Goal: Information Seeking & Learning: Learn about a topic

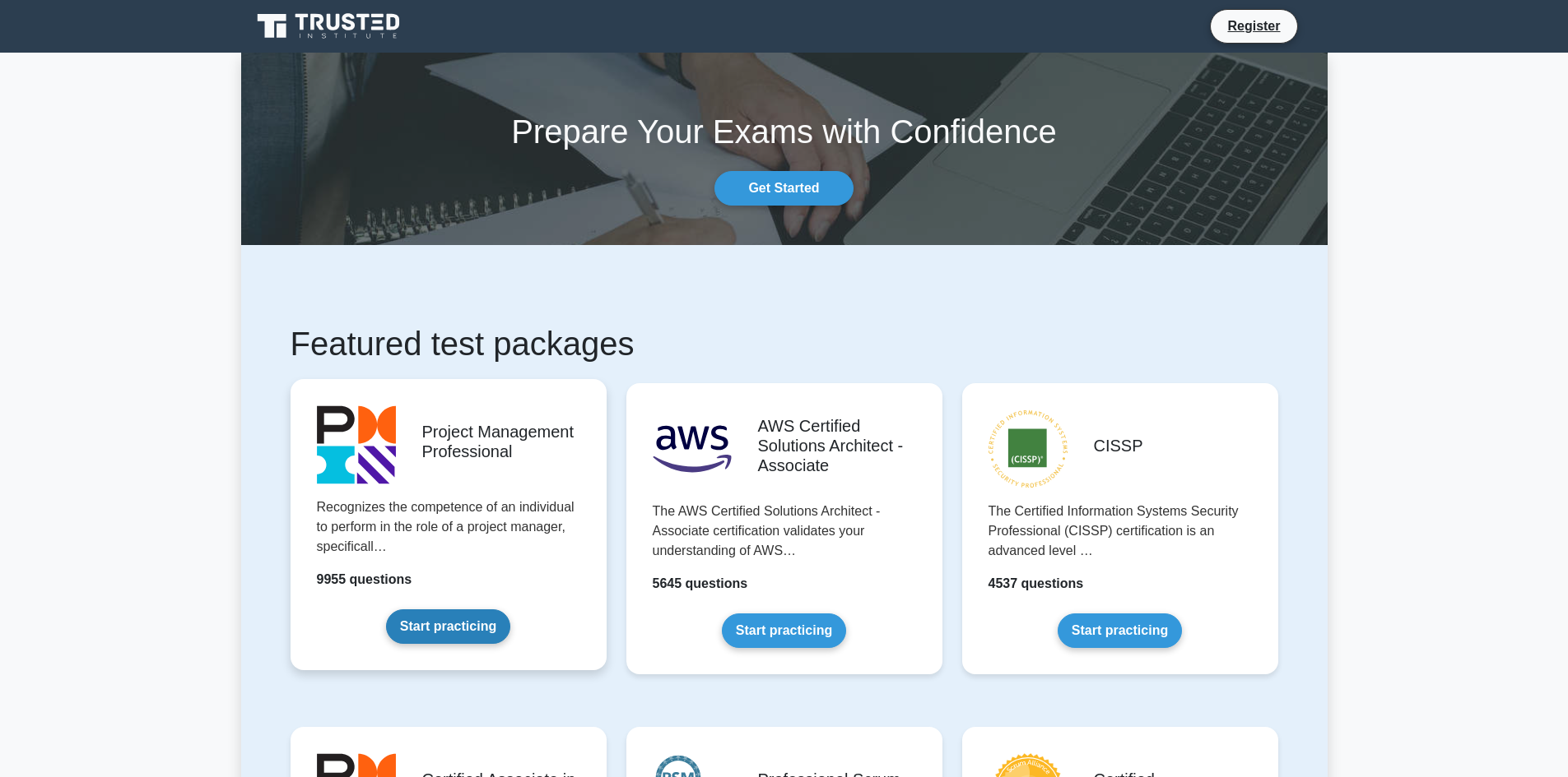
click at [459, 631] on link "Start practicing" at bounding box center [448, 627] width 124 height 34
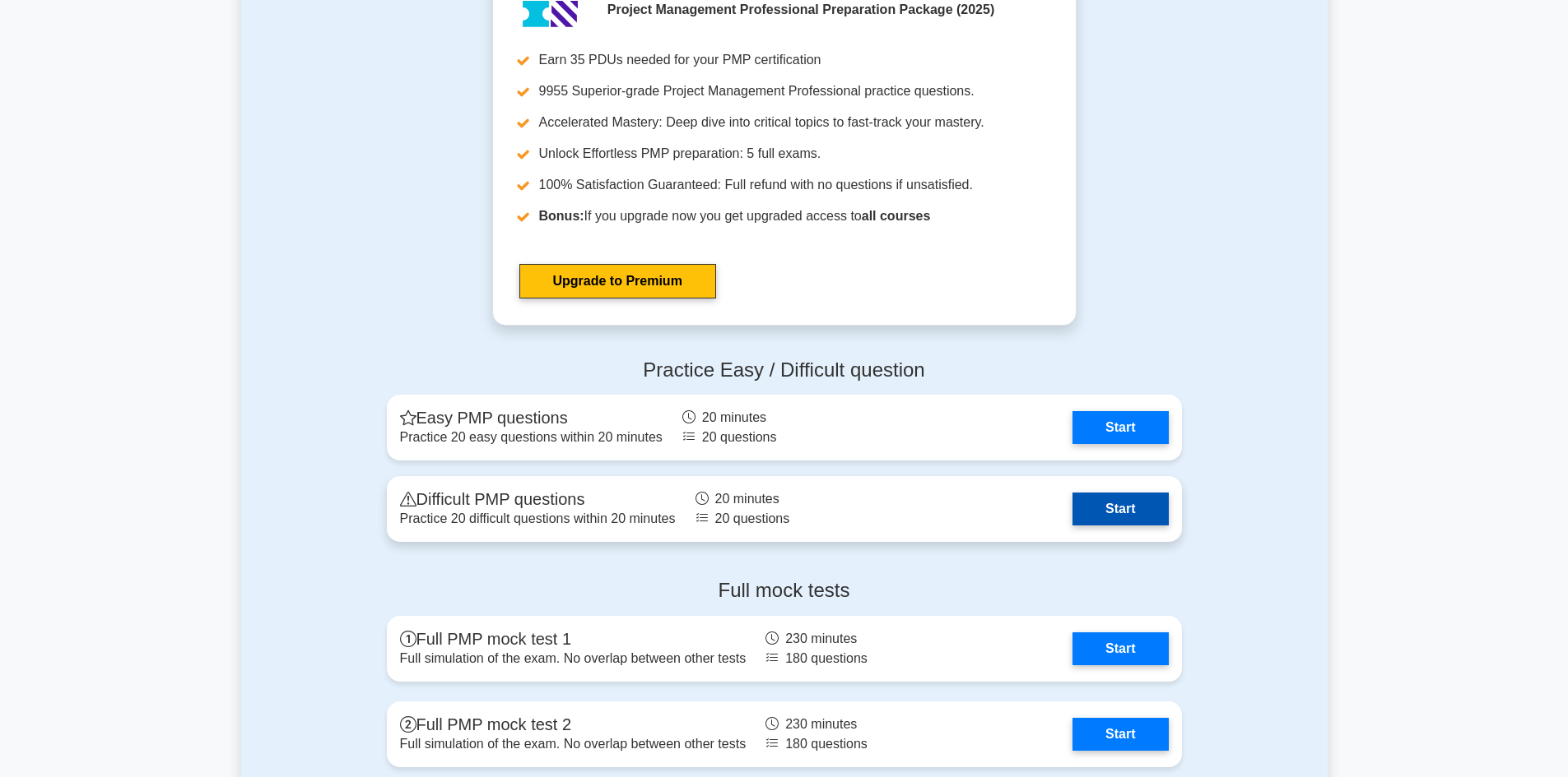
scroll to position [4195, 0]
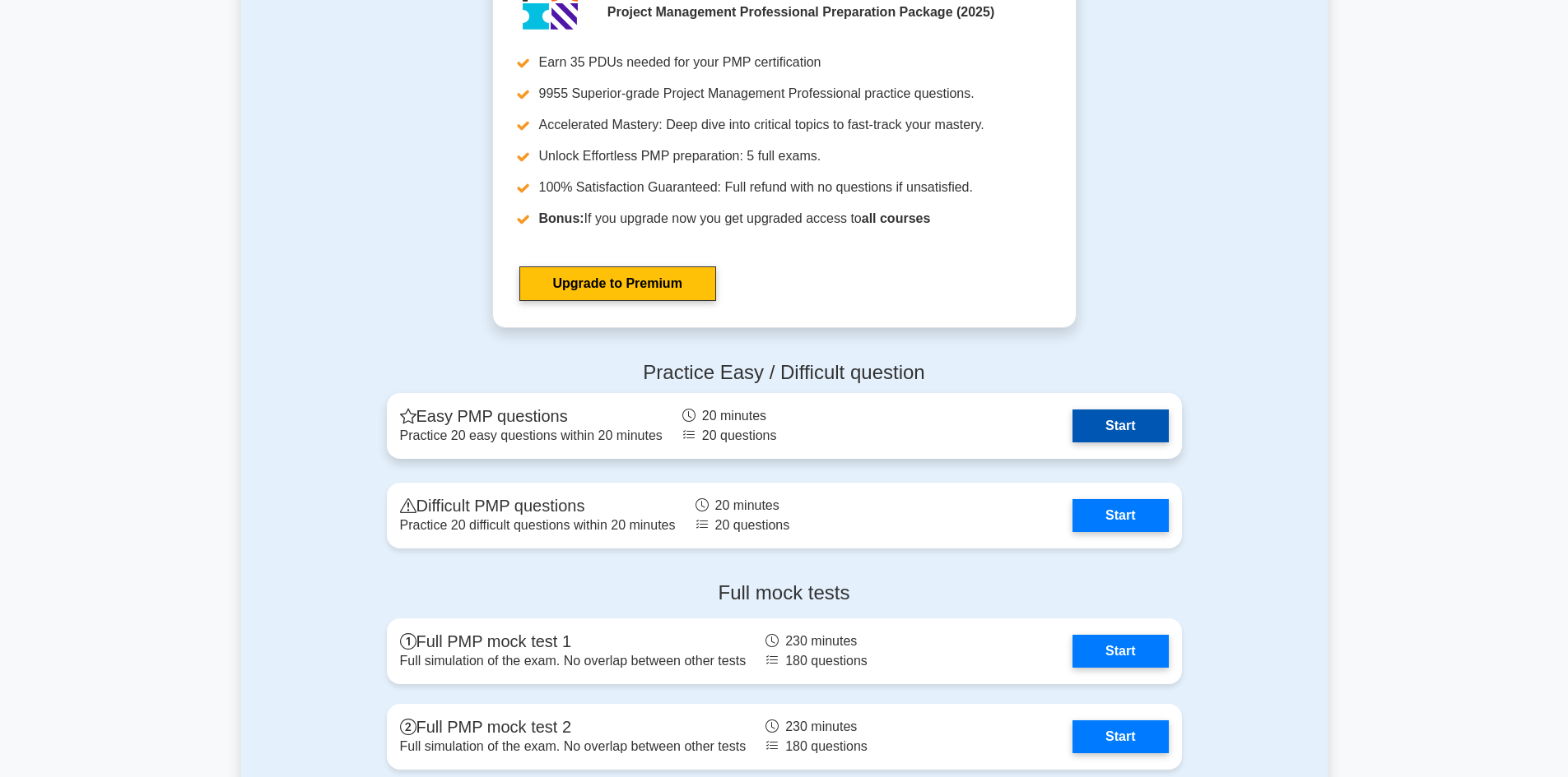
click at [1120, 433] on link "Start" at bounding box center [1120, 426] width 95 height 33
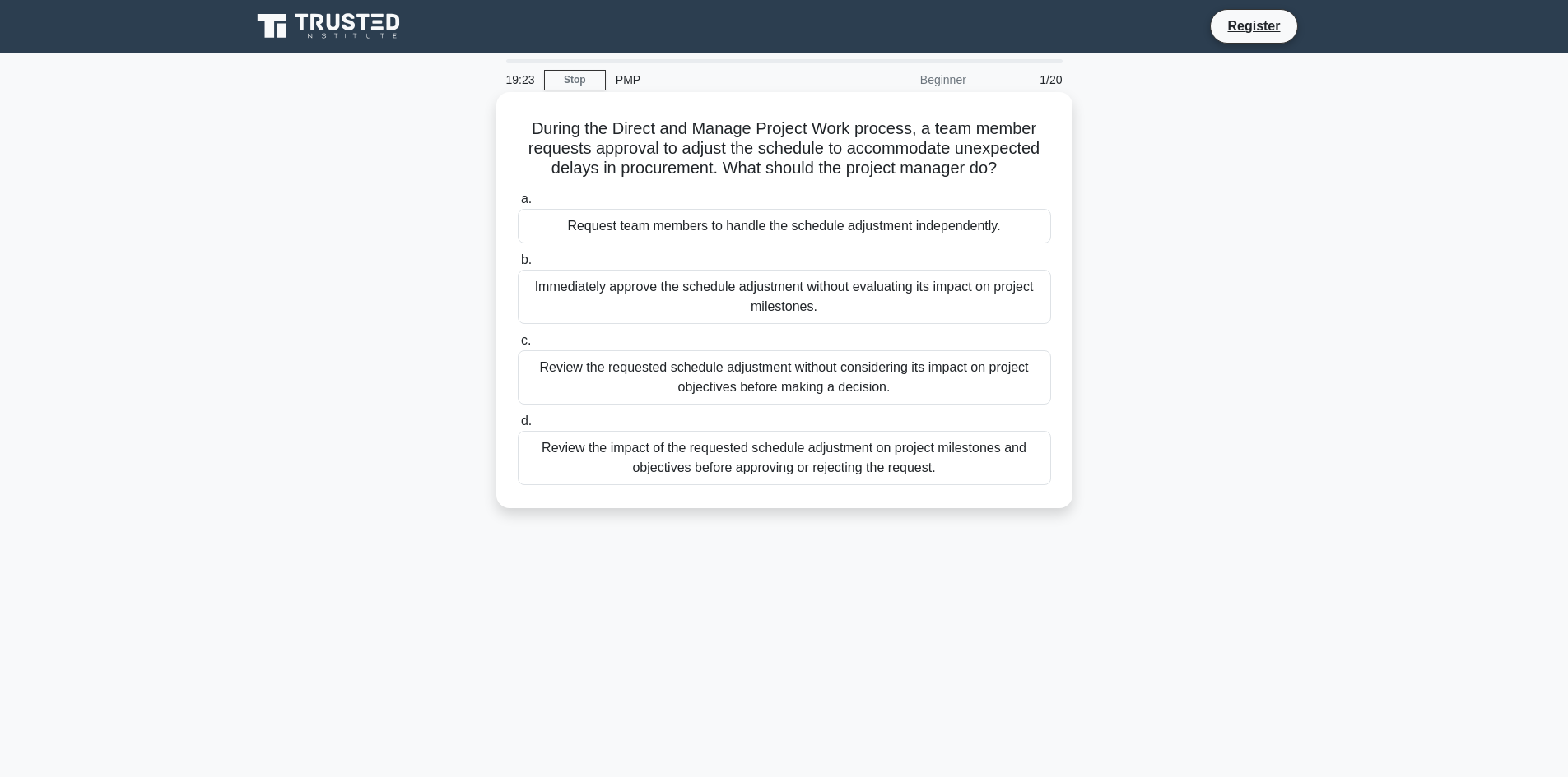
click at [954, 468] on div "Review the impact of the requested schedule adjustment on project milestones an…" at bounding box center [784, 458] width 533 height 54
click at [517, 427] on input "d. Review the impact of the requested schedule adjustment on project milestones…" at bounding box center [517, 421] width 0 height 10
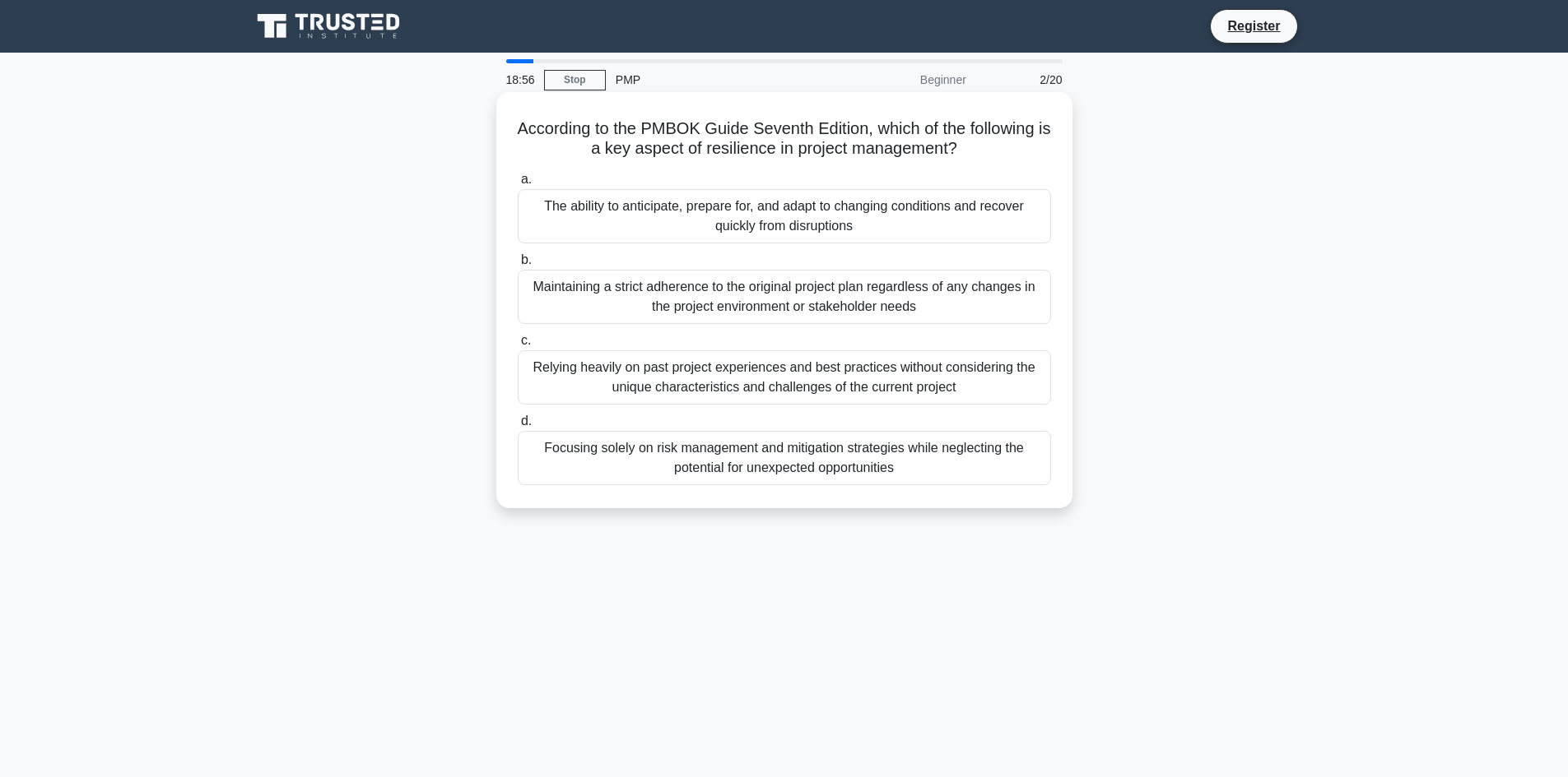
click at [887, 221] on div "The ability to anticipate, prepare for, and adapt to changing conditions and re…" at bounding box center [784, 216] width 533 height 54
click at [517, 185] on input "a. The ability to anticipate, prepare for, and adapt to changing conditions and…" at bounding box center [517, 179] width 0 height 10
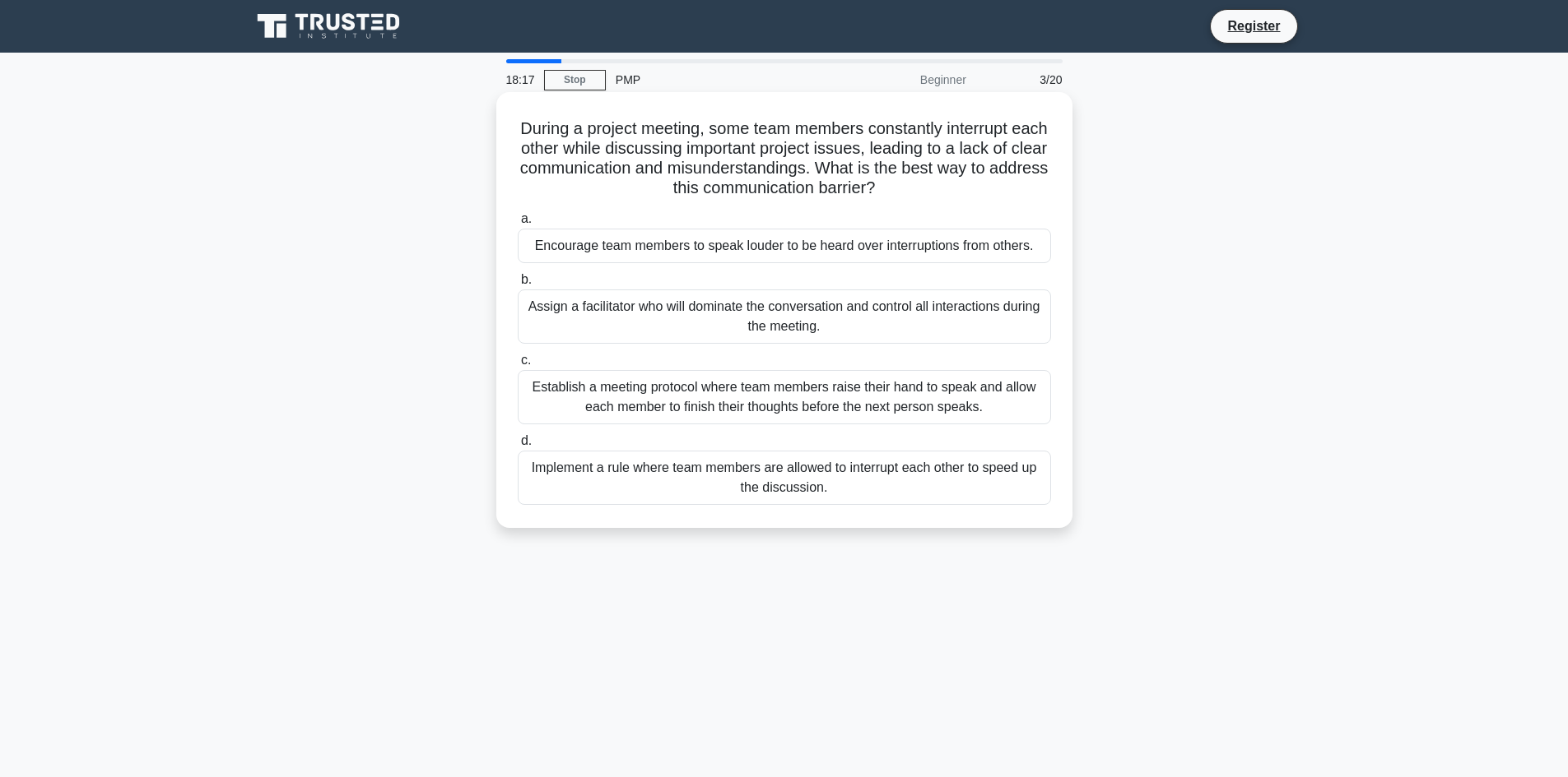
click at [900, 404] on div "Establish a meeting protocol where team members raise their hand to speak and a…" at bounding box center [784, 397] width 533 height 54
click at [517, 366] on input "c. Establish a meeting protocol where team members raise their hand to speak an…" at bounding box center [517, 360] width 0 height 10
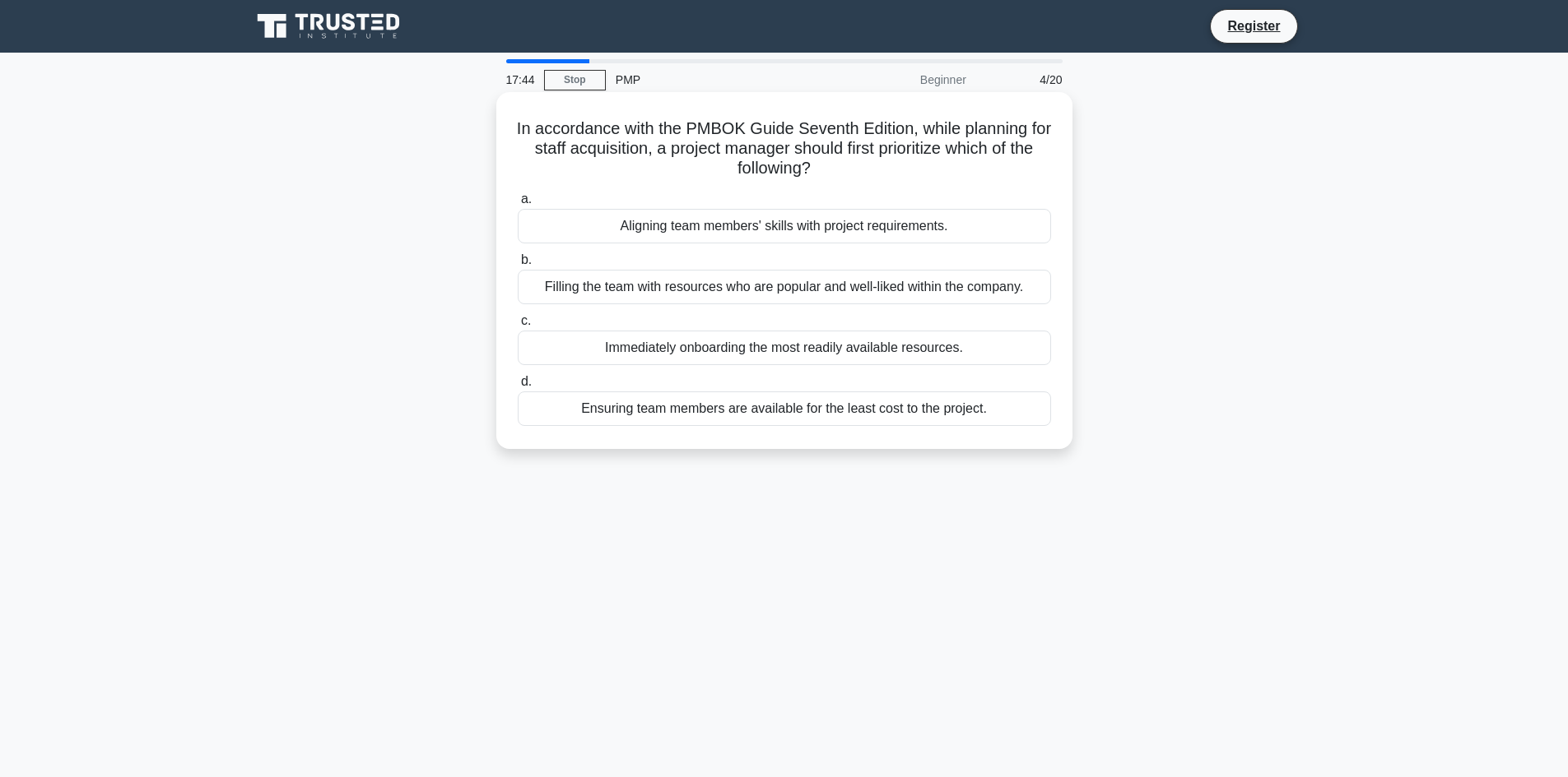
click at [812, 223] on div "Aligning team members' skills with project requirements." at bounding box center [784, 226] width 533 height 34
click at [517, 205] on input "a. Aligning team members' skills with project requirements." at bounding box center [517, 199] width 0 height 10
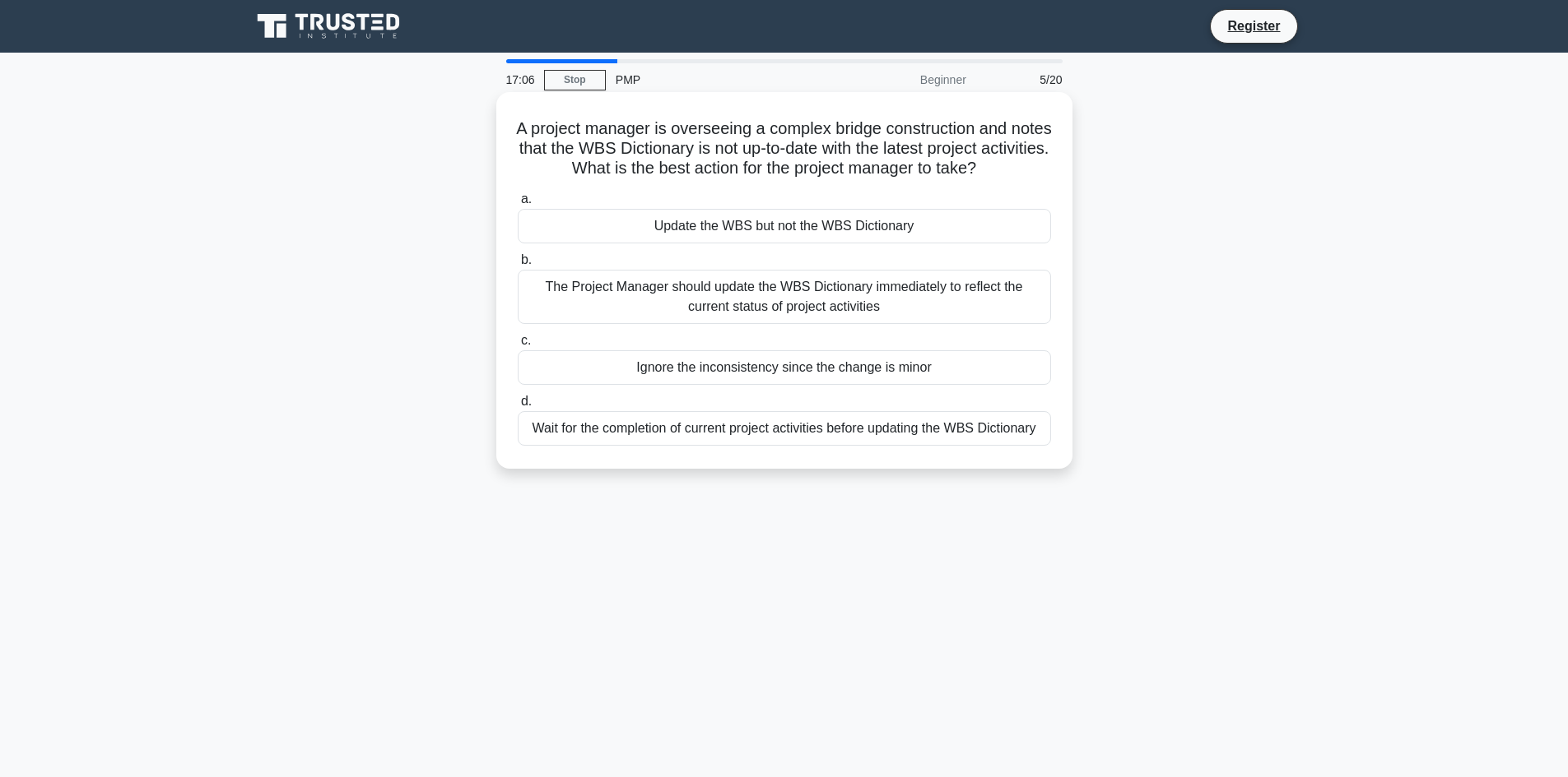
click at [903, 293] on div "The Project Manager should update the WBS Dictionary immediately to reflect the…" at bounding box center [784, 296] width 533 height 54
click at [517, 266] on input "b. The Project Manager should update the WBS Dictionary immediately to reflect …" at bounding box center [517, 260] width 0 height 10
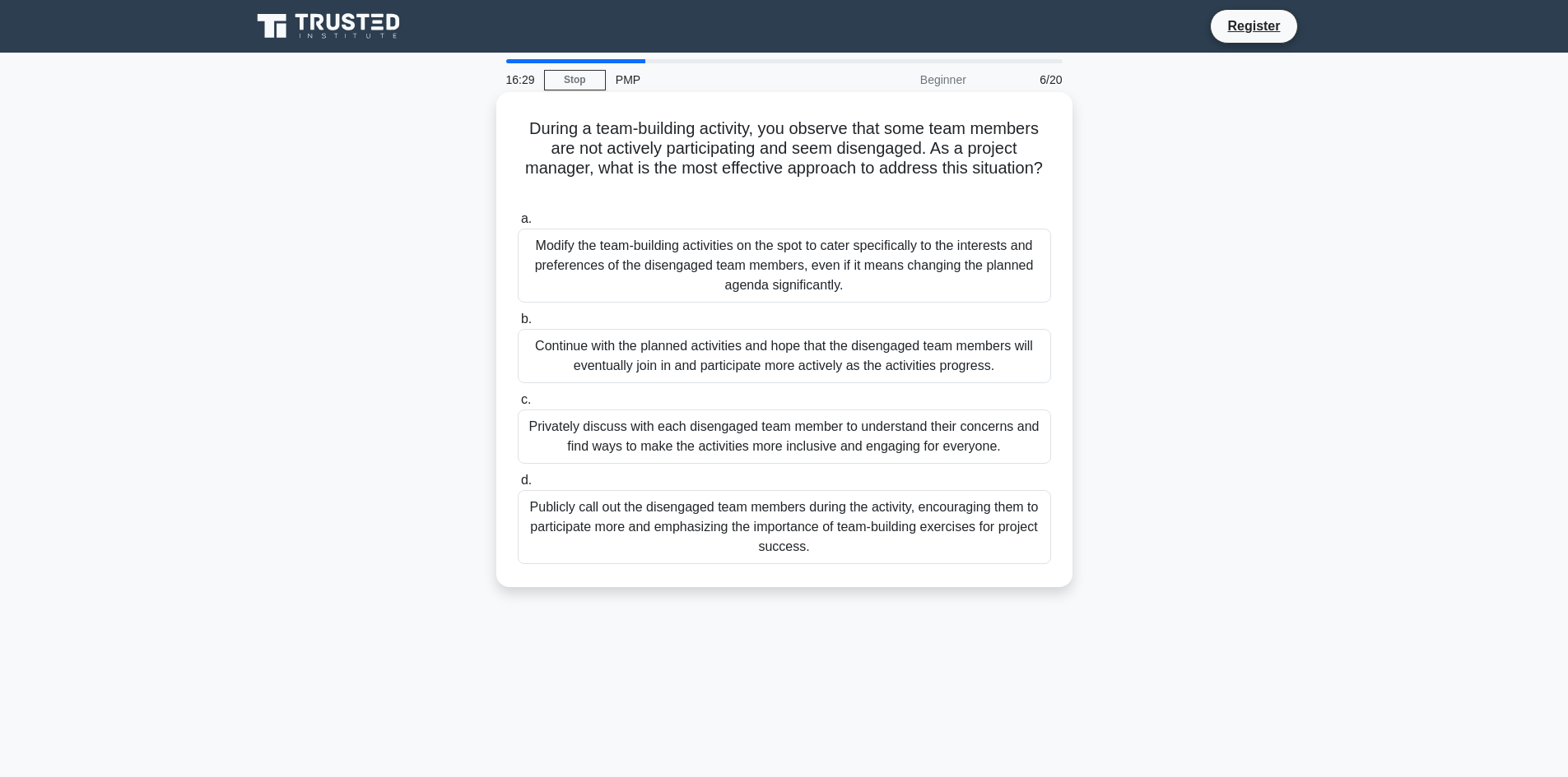
click at [863, 448] on div "Privately discuss with each disengaged team member to understand their concerns…" at bounding box center [784, 436] width 533 height 54
click at [517, 406] on input "c. Privately discuss with each disengaged team member to understand their conce…" at bounding box center [517, 400] width 0 height 10
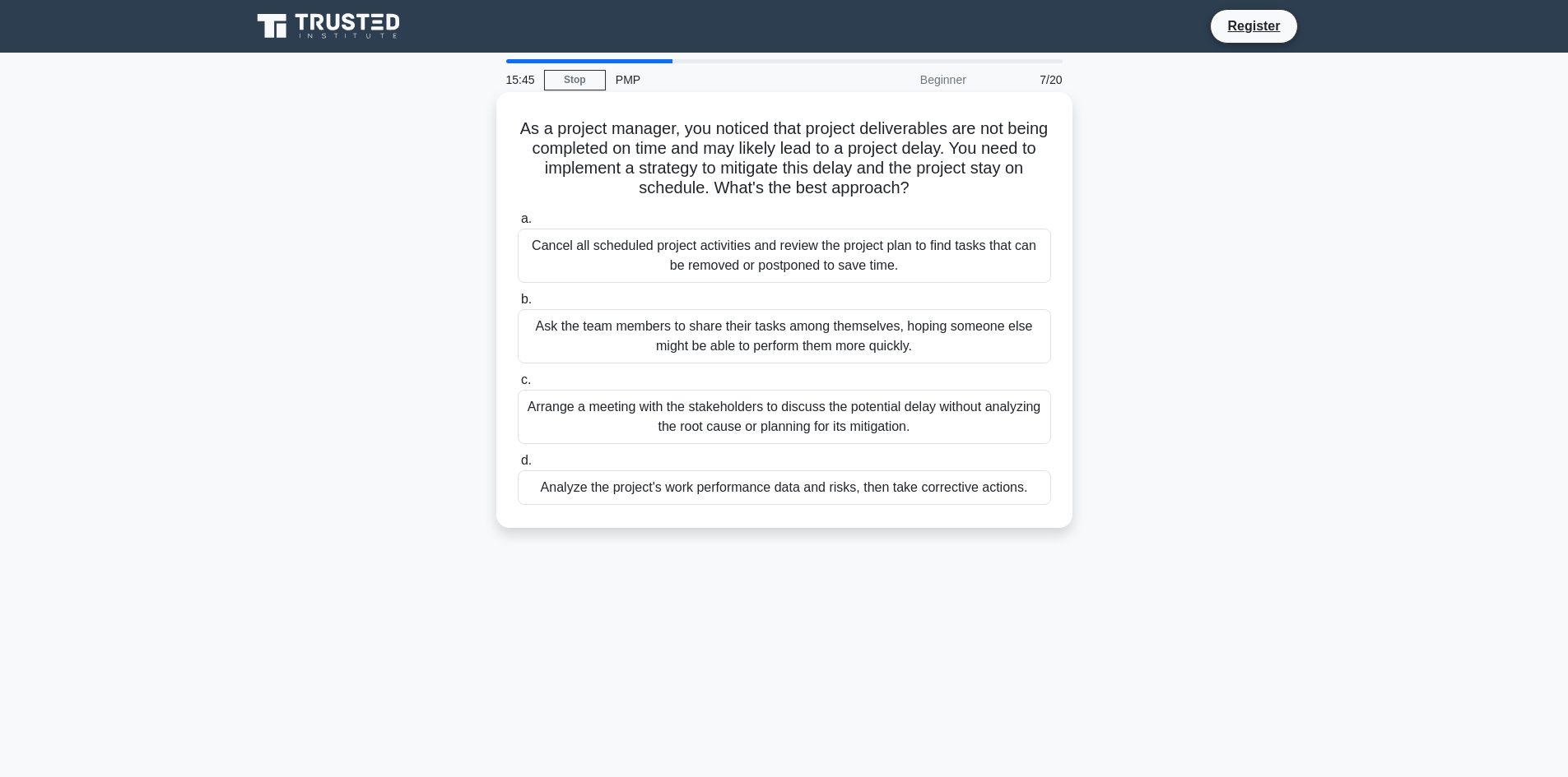
click at [831, 487] on div "Analyze the project's work performance data and risks, then take corrective act…" at bounding box center [784, 488] width 533 height 34
click at [517, 467] on input "d. Analyze the project's work performance data and risks, then take corrective …" at bounding box center [517, 461] width 0 height 10
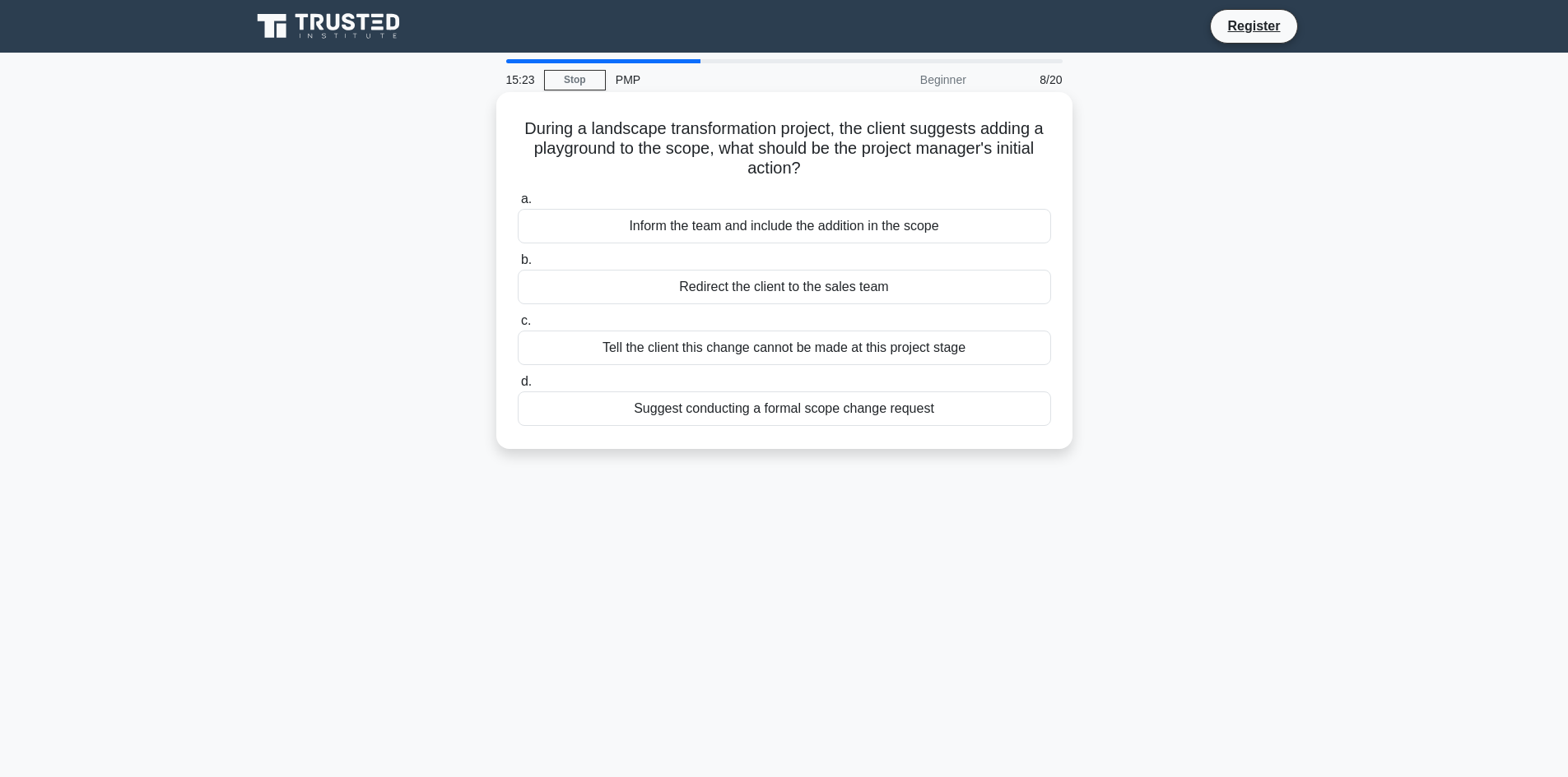
click at [874, 413] on div "Suggest conducting a formal scope change request" at bounding box center [784, 408] width 533 height 34
click at [517, 388] on input "d. Suggest conducting a formal scope change request" at bounding box center [517, 382] width 0 height 10
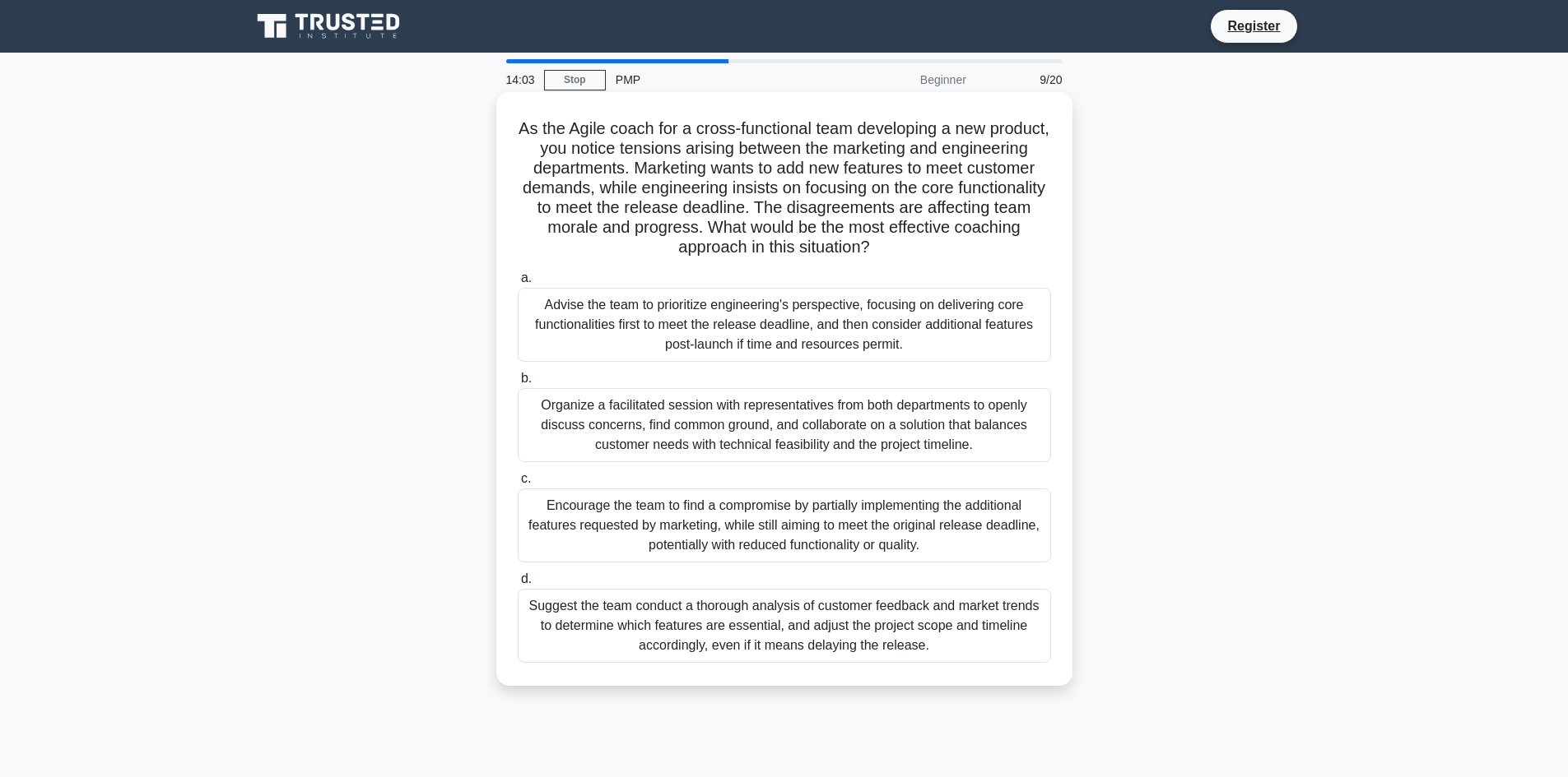
click at [813, 422] on div "Organize a facilitated session with representatives from both departments to op…" at bounding box center [784, 426] width 533 height 74
click at [517, 384] on input "b. Organize a facilitated session with representatives from both departments to…" at bounding box center [517, 378] width 0 height 10
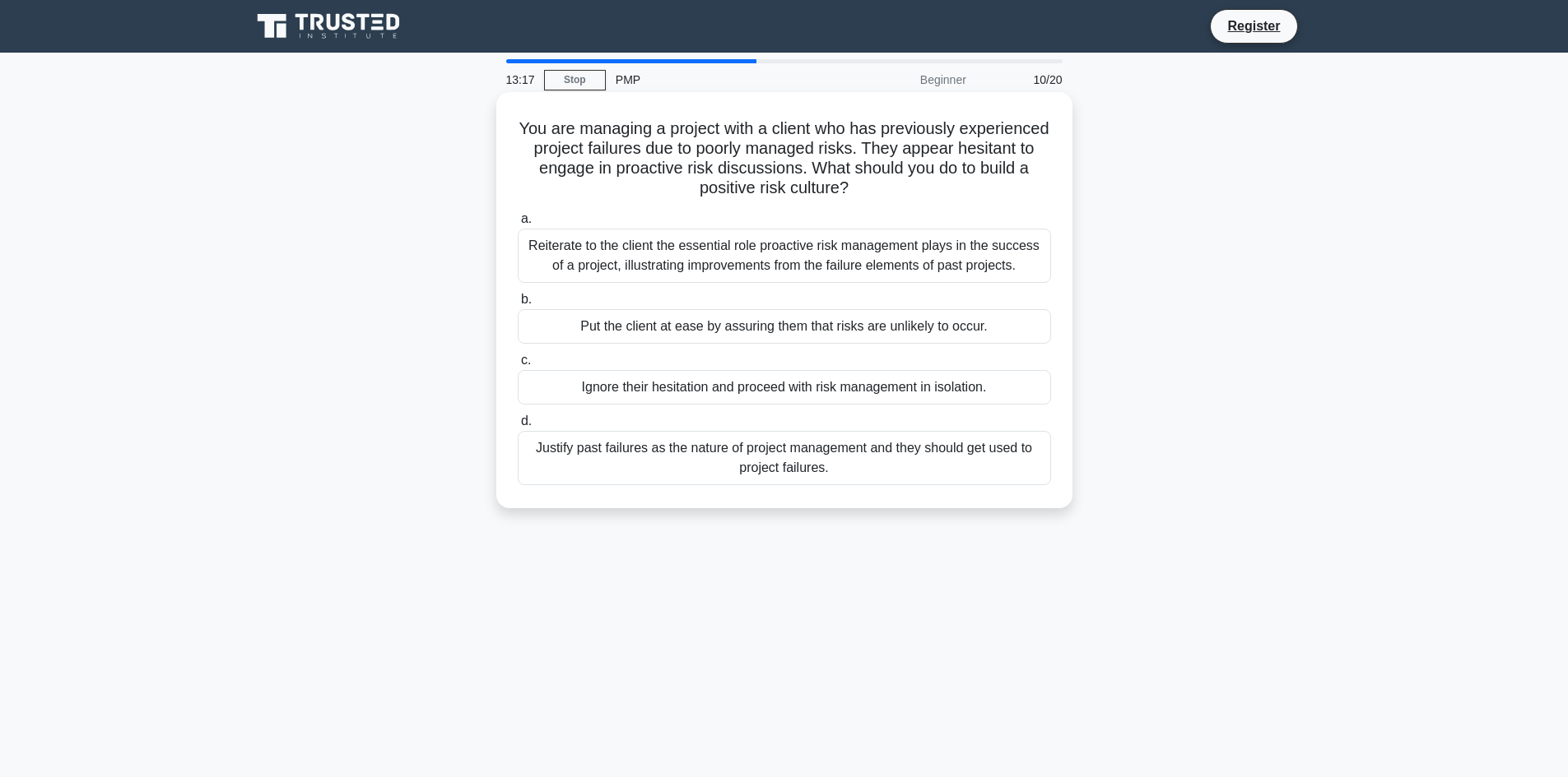
click at [710, 259] on div "Reiterate to the client the essential role proactive risk management plays in t…" at bounding box center [784, 255] width 533 height 54
click at [517, 225] on input "a. Reiterate to the client the essential role proactive risk management plays i…" at bounding box center [517, 219] width 0 height 10
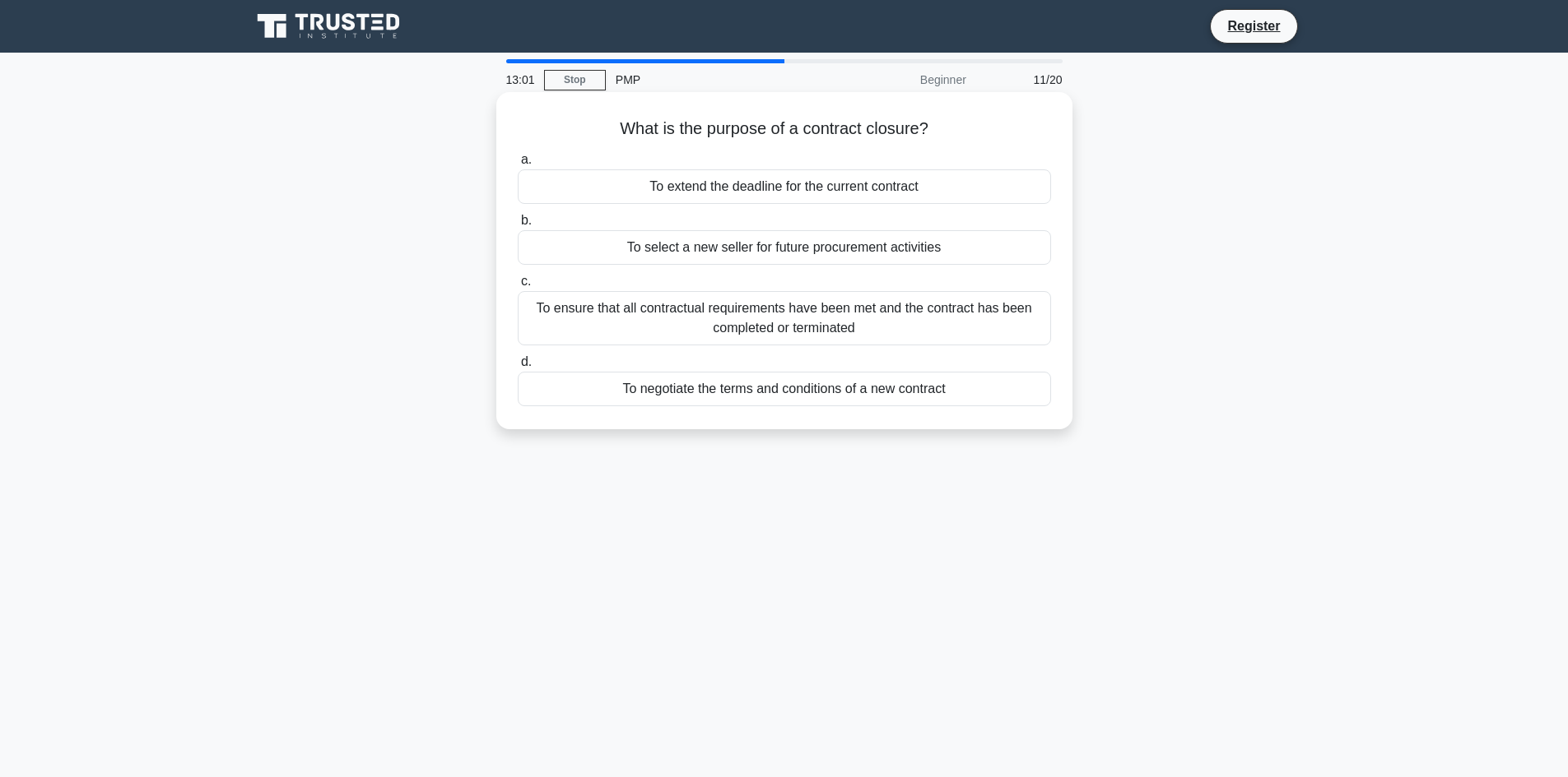
click at [939, 324] on div "To ensure that all contractual requirements have been met and the contract has …" at bounding box center [784, 318] width 533 height 54
click at [517, 287] on input "c. To ensure that all contractual requirements have been met and the contract h…" at bounding box center [517, 281] width 0 height 10
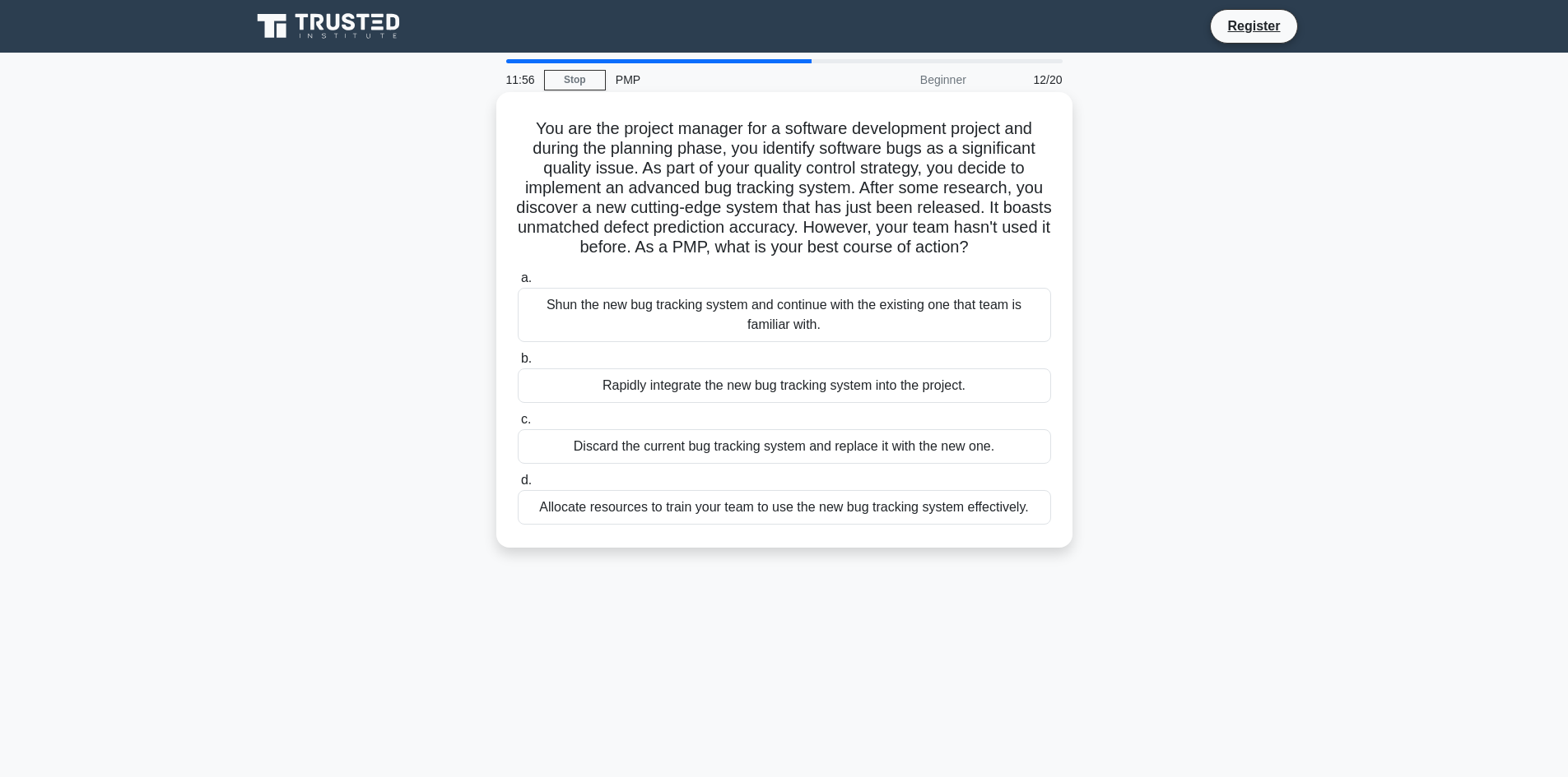
click at [866, 508] on div "Allocate resources to train your team to use the new bug tracking system effect…" at bounding box center [784, 508] width 533 height 34
click at [517, 487] on input "d. Allocate resources to train your team to use the new bug tracking system eff…" at bounding box center [517, 480] width 0 height 10
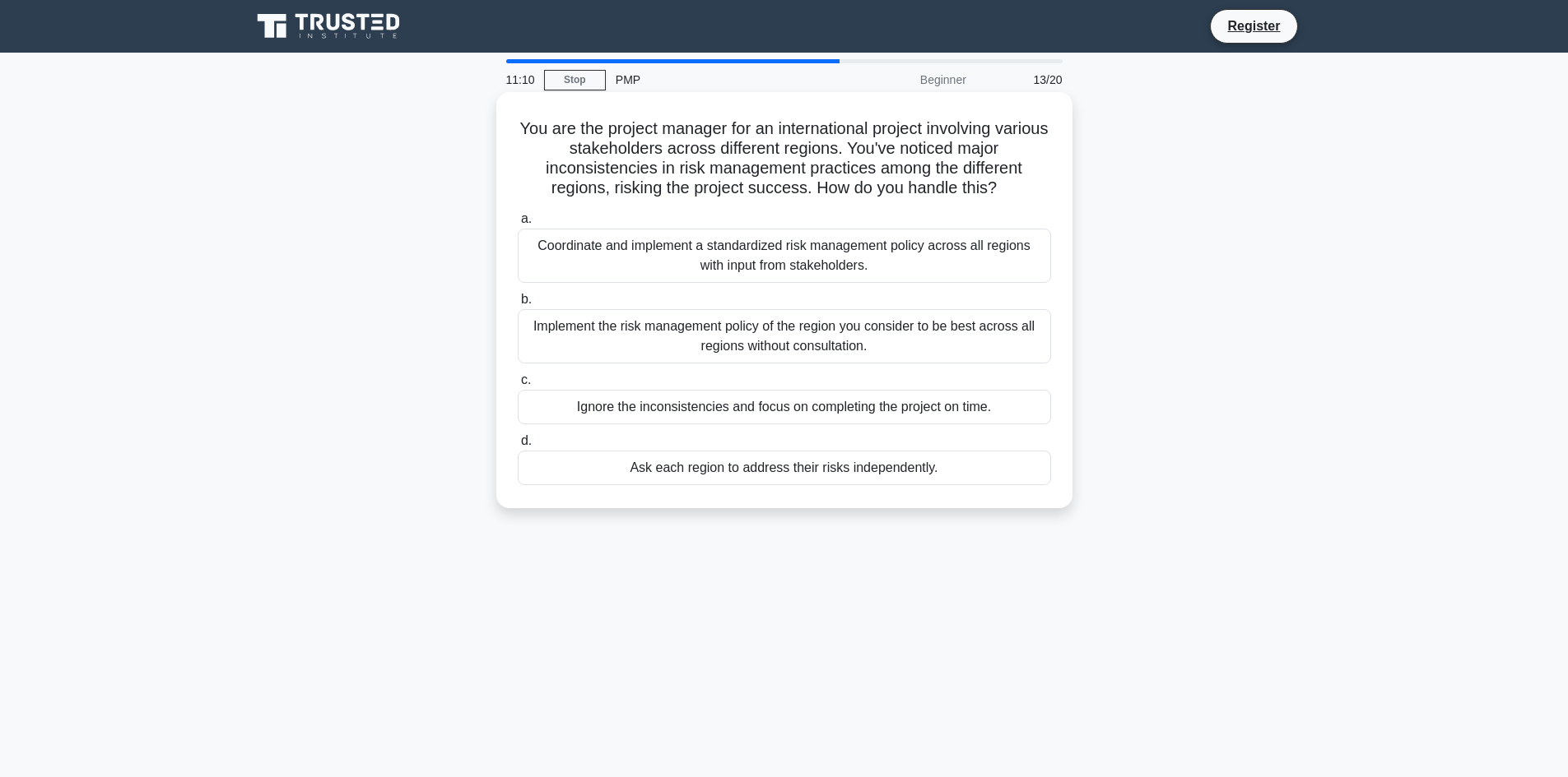
click at [895, 265] on div "Coordinate and implement a standardized risk management policy across all regio…" at bounding box center [784, 255] width 533 height 54
click at [517, 225] on input "a. Coordinate and implement a standardized risk management policy across all re…" at bounding box center [517, 219] width 0 height 10
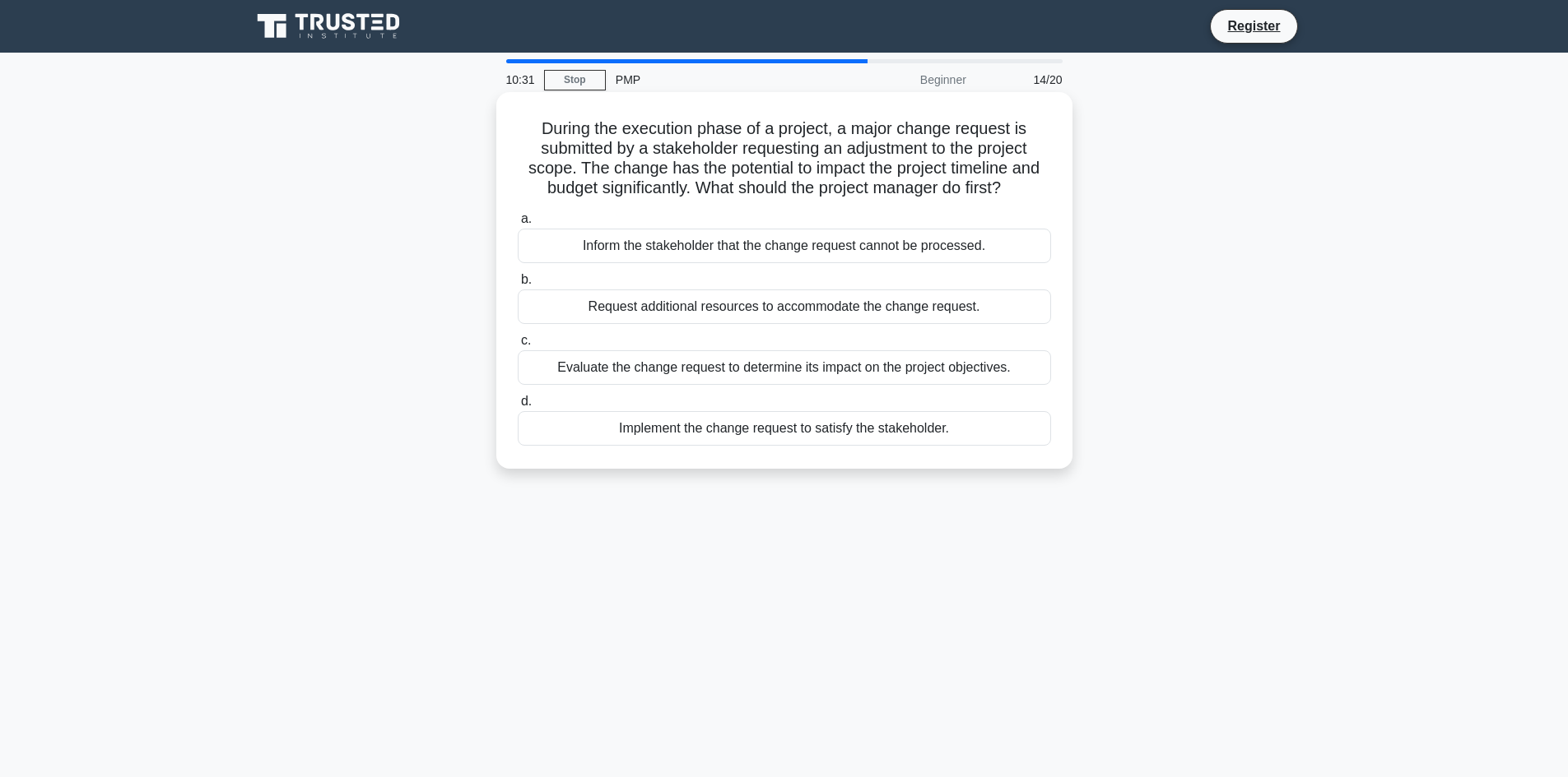
click at [874, 370] on div "Evaluate the change request to determine its impact on the project objectives." at bounding box center [784, 368] width 533 height 34
click at [517, 347] on input "c. Evaluate the change request to determine its impact on the project objective…" at bounding box center [517, 340] width 0 height 10
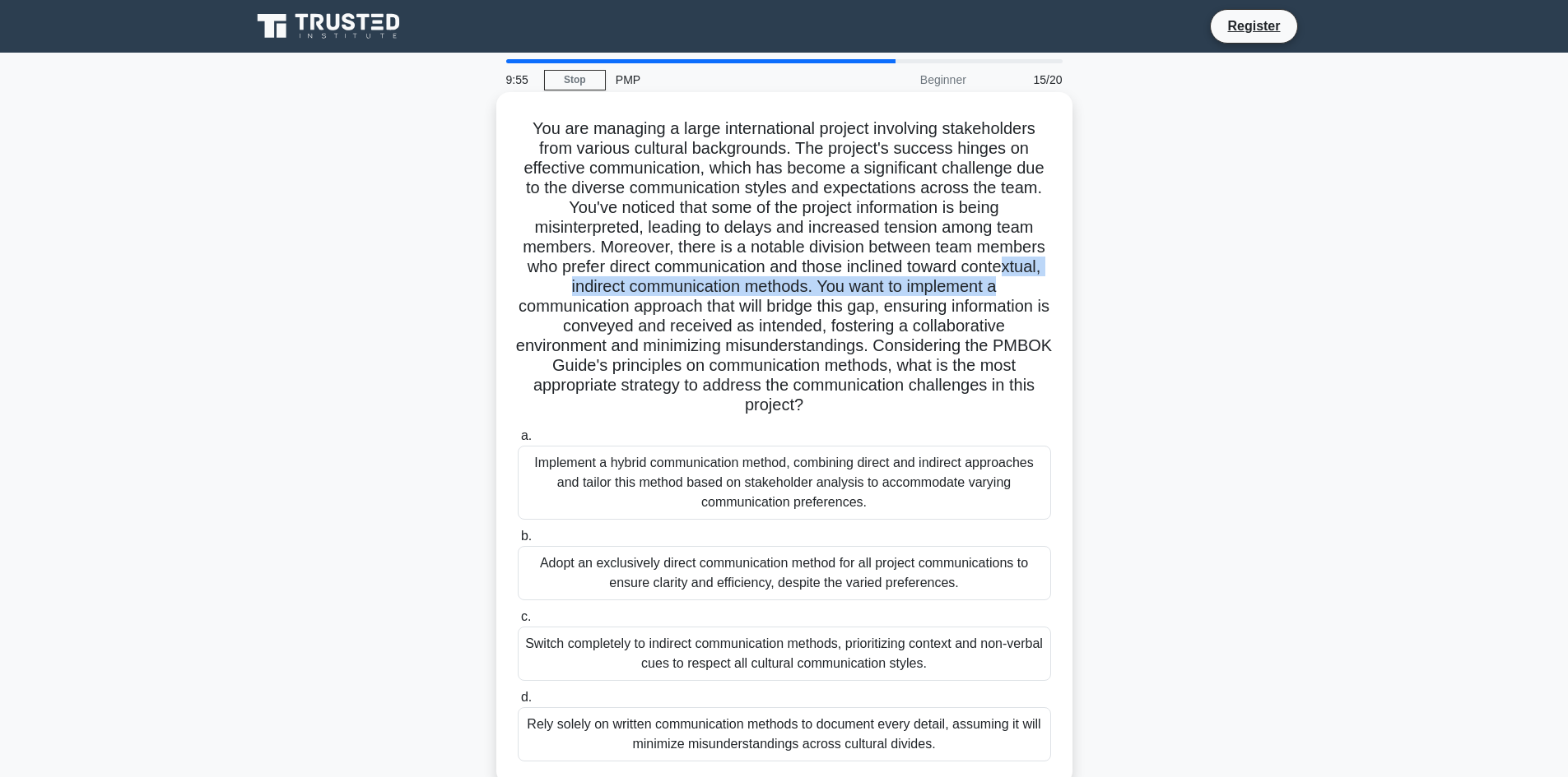
drag, startPoint x: 1022, startPoint y: 277, endPoint x: 1068, endPoint y: 278, distance: 46.0
click at [1068, 278] on div "You are managing a large international project involving stakeholders from vari…" at bounding box center [784, 438] width 576 height 692
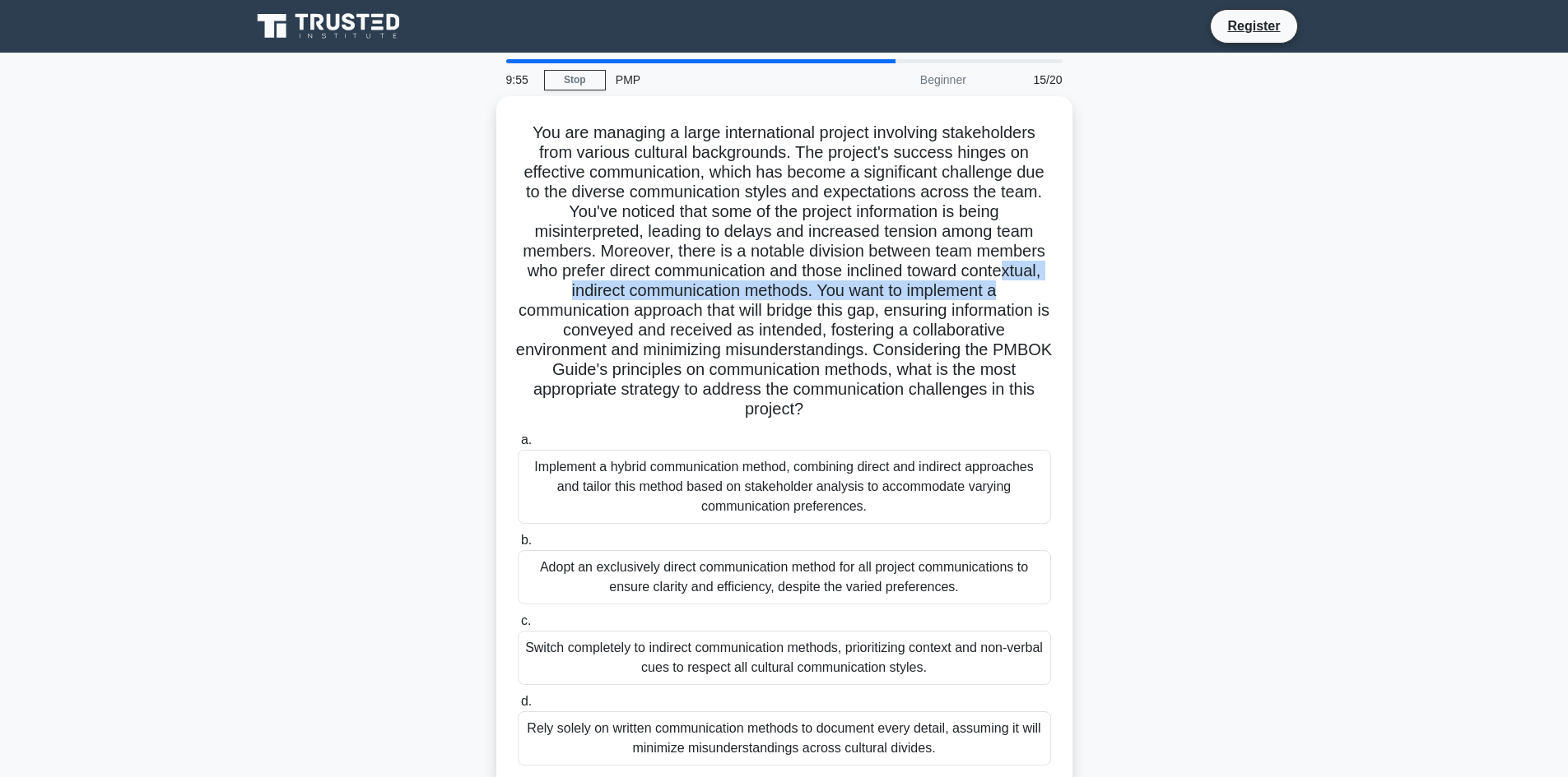
click at [1172, 275] on div "You are managing a large international project involving stakeholders from vari…" at bounding box center [784, 452] width 1086 height 712
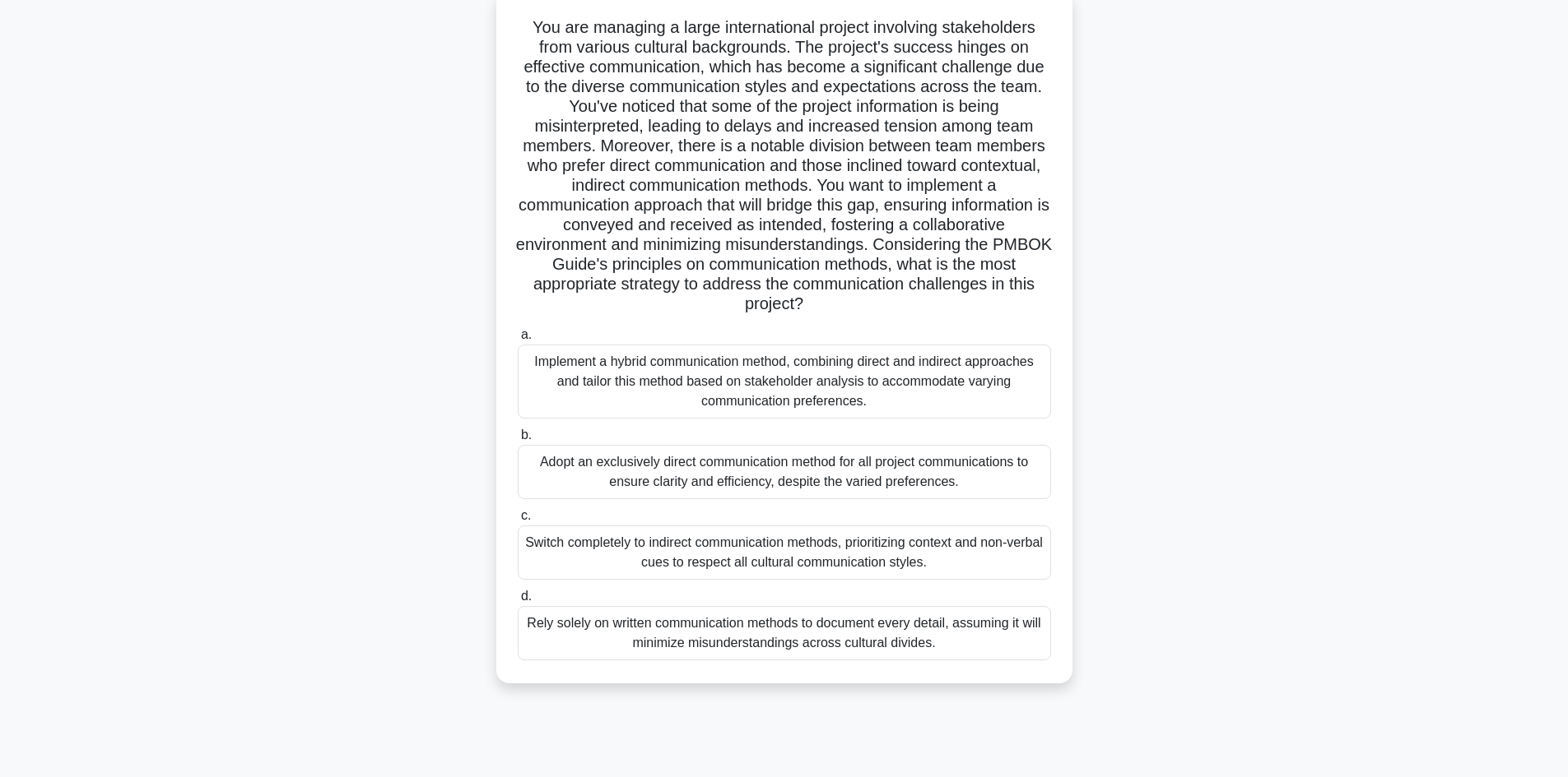
scroll to position [111, 0]
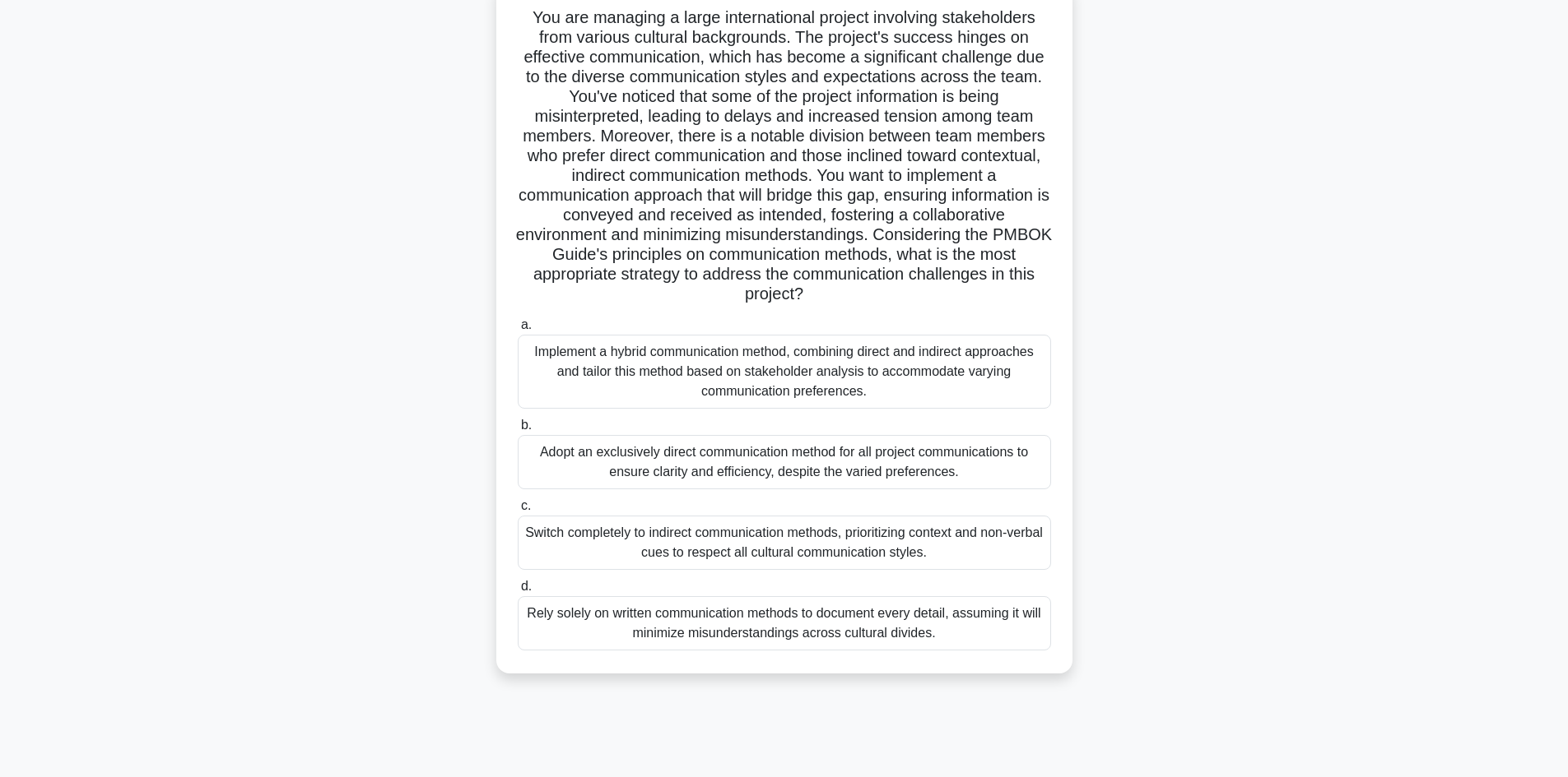
click at [720, 377] on div "Implement a hybrid communication method, combining direct and indirect approach…" at bounding box center [784, 372] width 533 height 74
click at [517, 330] on input "a. Implement a hybrid communication method, combining direct and indirect appro…" at bounding box center [517, 325] width 0 height 10
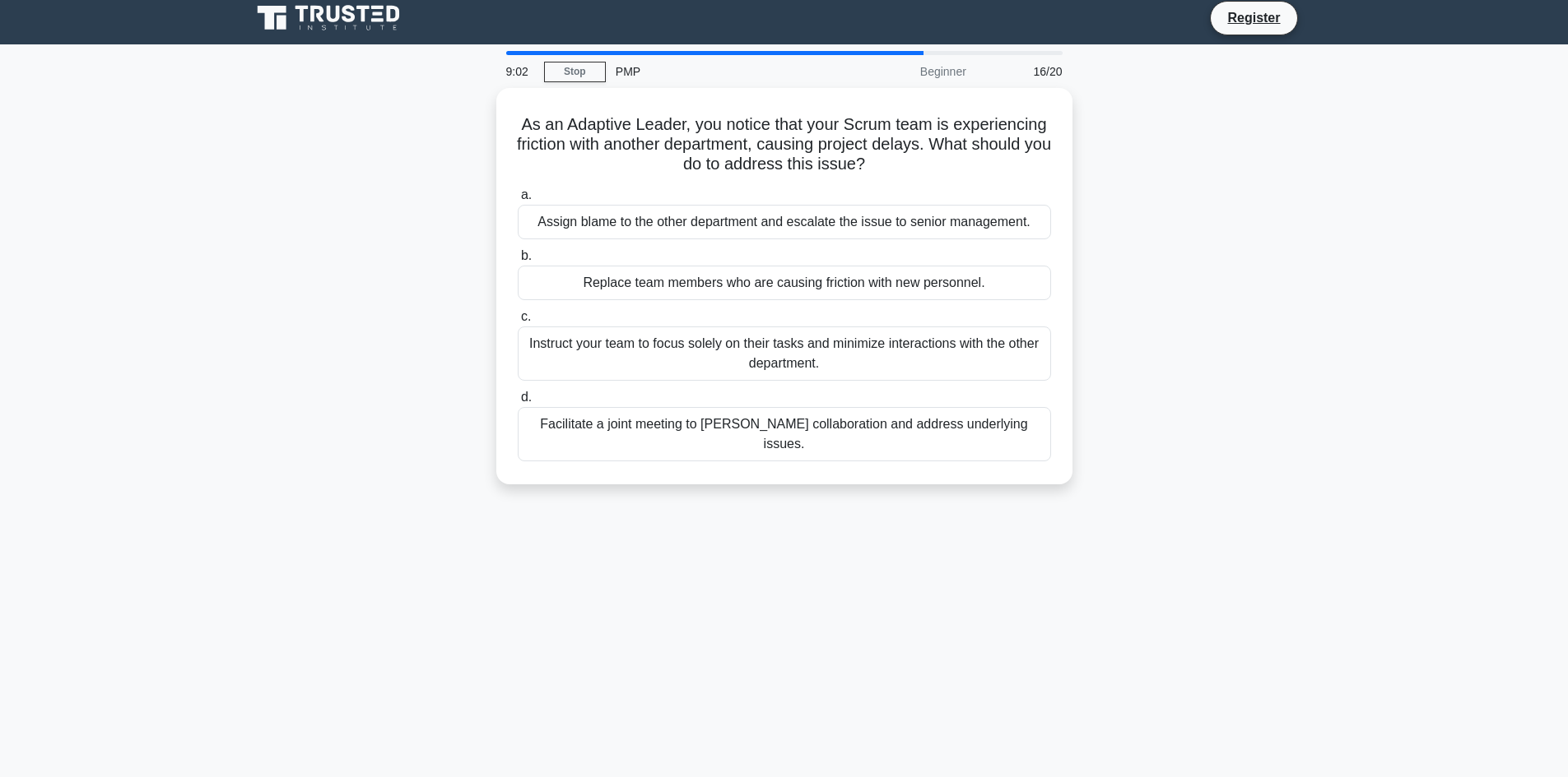
scroll to position [0, 0]
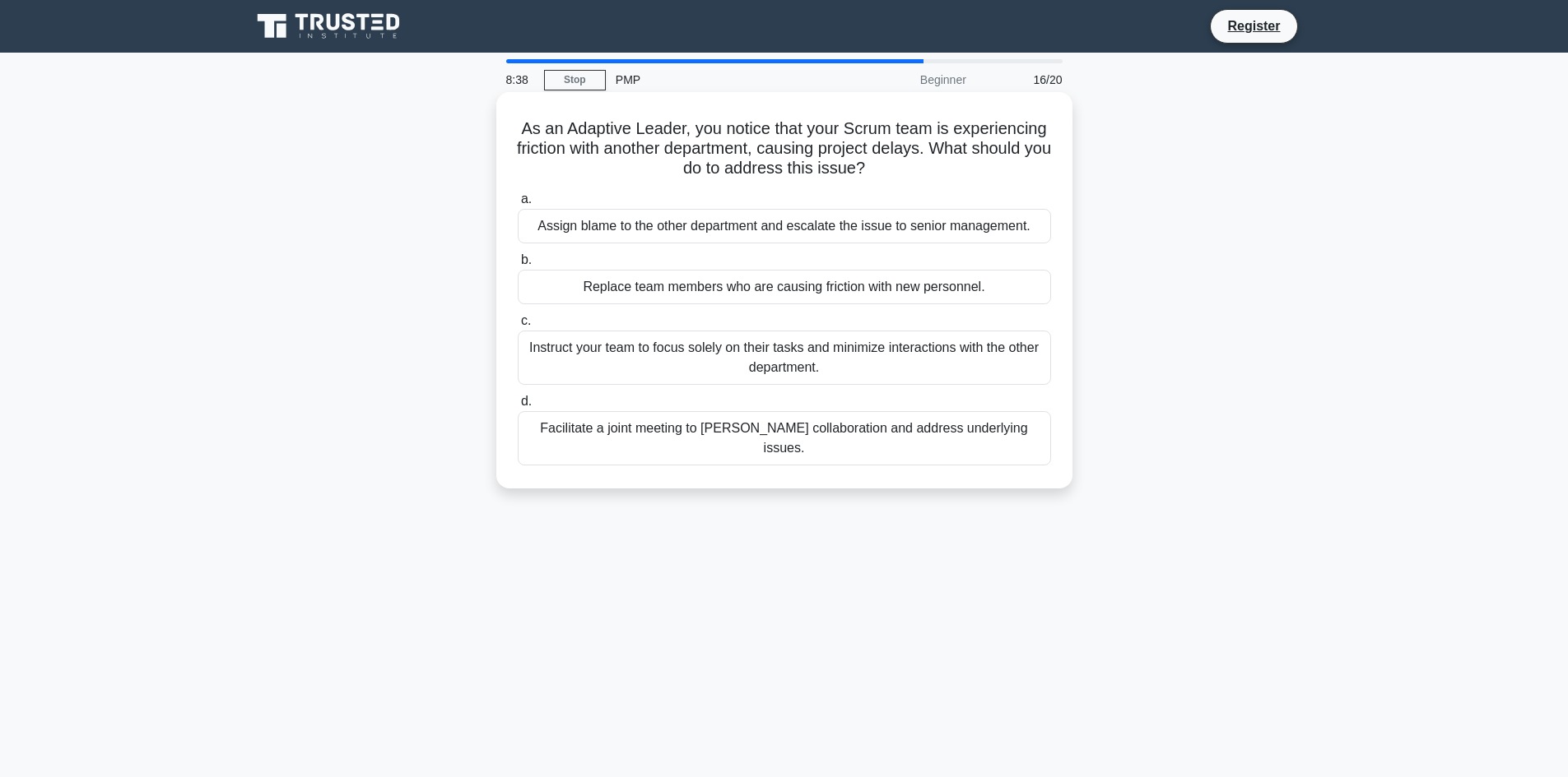
click at [834, 429] on div "Facilitate a joint meeting to foster collaboration and address underlying issue…" at bounding box center [784, 438] width 533 height 54
click at [517, 408] on input "d. Facilitate a joint meeting to foster collaboration and address underlying is…" at bounding box center [517, 401] width 0 height 10
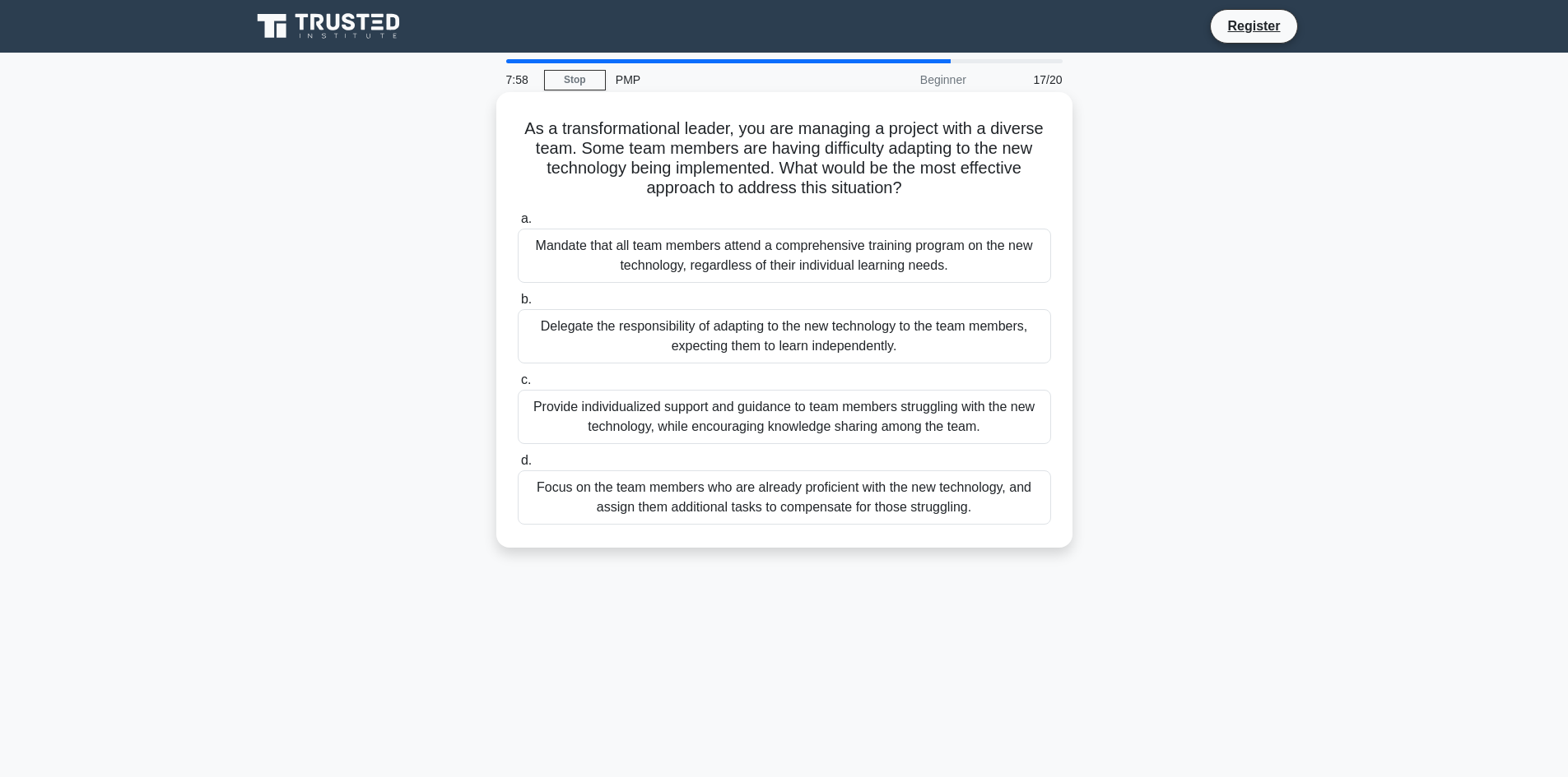
click at [1004, 423] on div "Provide individualized support and guidance to team members struggling with the…" at bounding box center [784, 416] width 533 height 54
click at [517, 386] on input "c. Provide individualized support and guidance to team members struggling with …" at bounding box center [517, 380] width 0 height 10
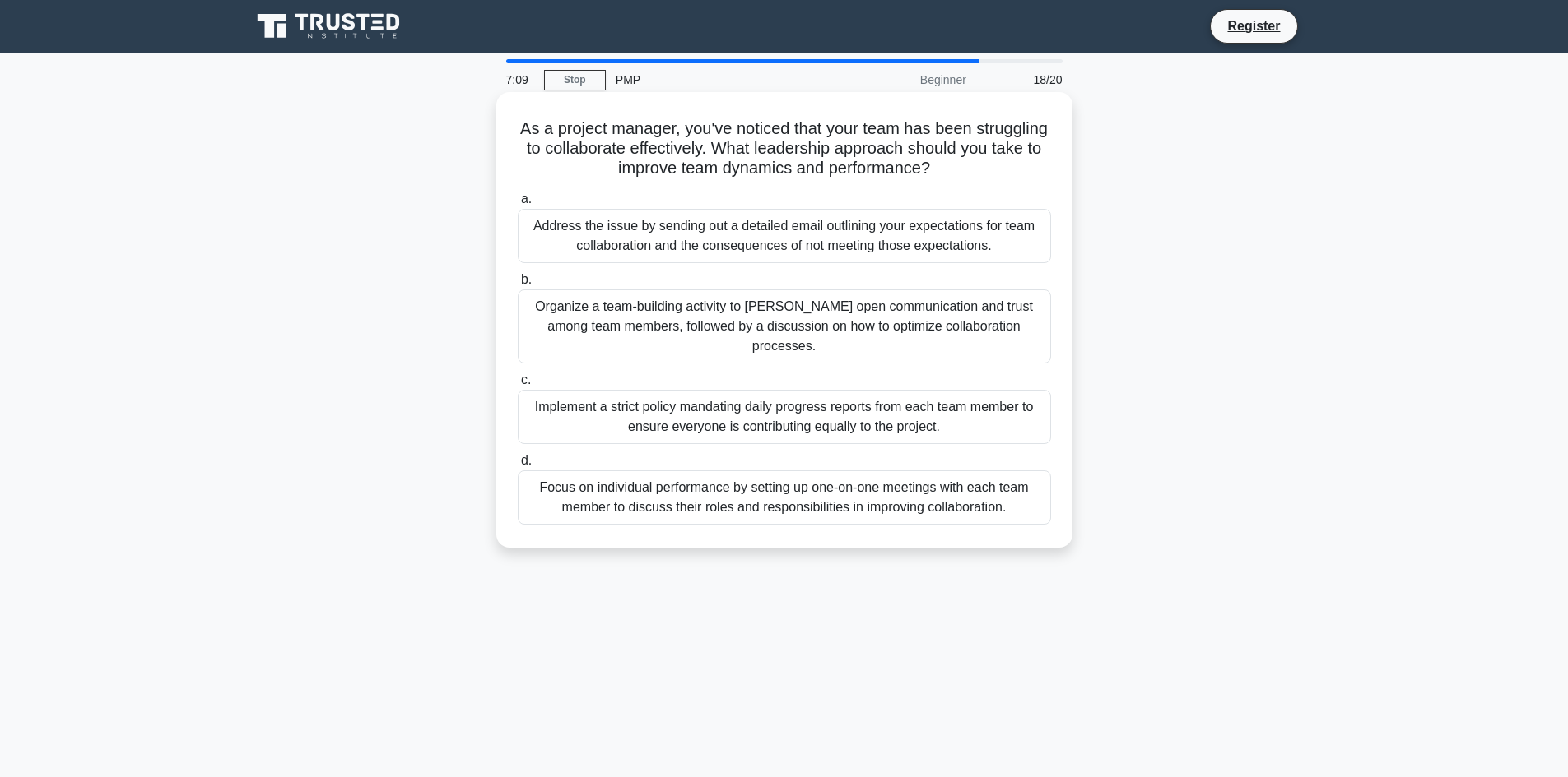
click at [999, 322] on div "Organize a team-building activity to foster open communication and trust among …" at bounding box center [784, 327] width 533 height 74
click at [517, 286] on input "b. Organize a team-building activity to foster open communication and trust amo…" at bounding box center [517, 280] width 0 height 10
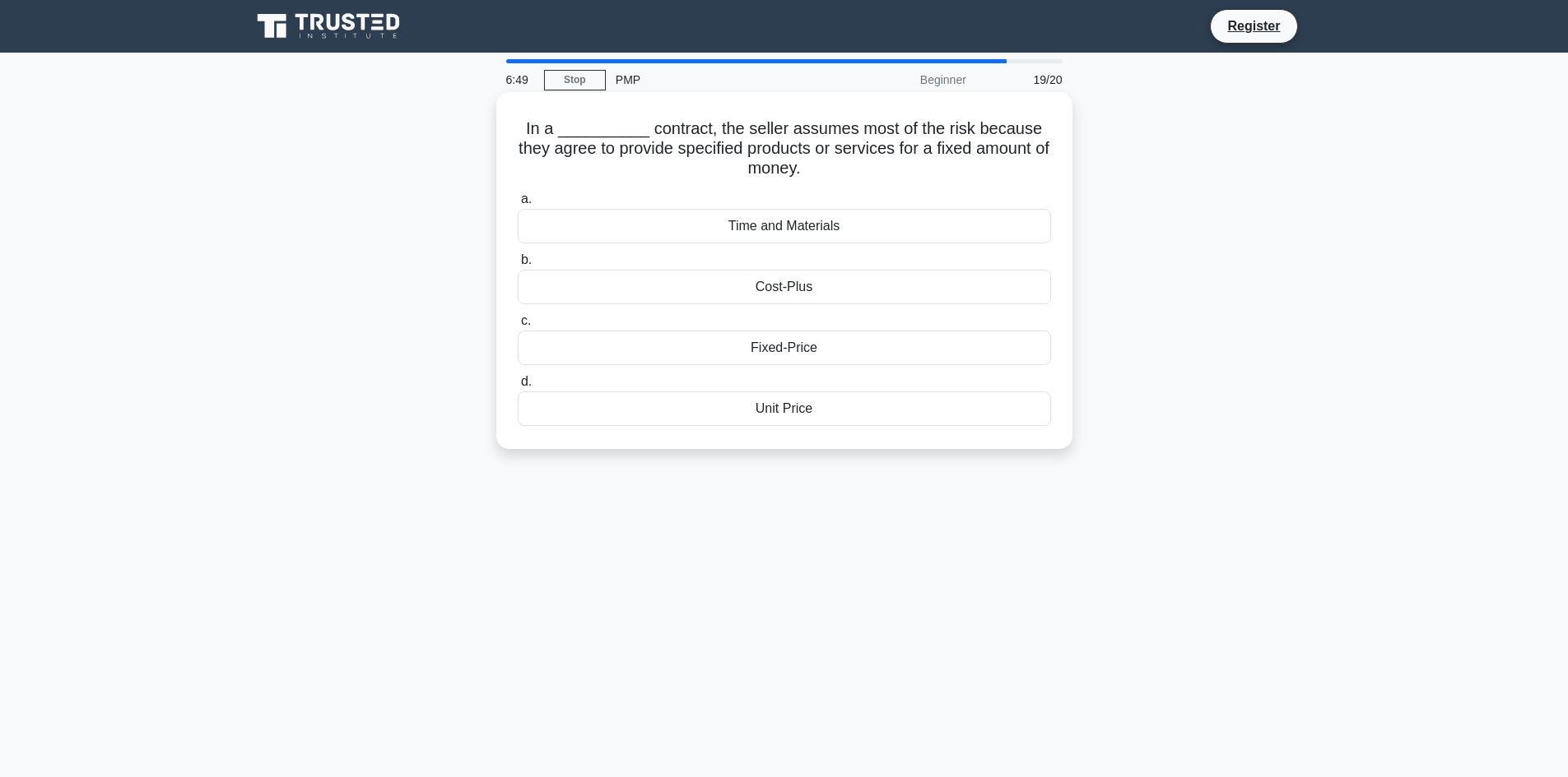
click at [825, 347] on div "Fixed-Price" at bounding box center [784, 348] width 533 height 34
click at [517, 327] on input "c. Fixed-Price" at bounding box center [517, 321] width 0 height 10
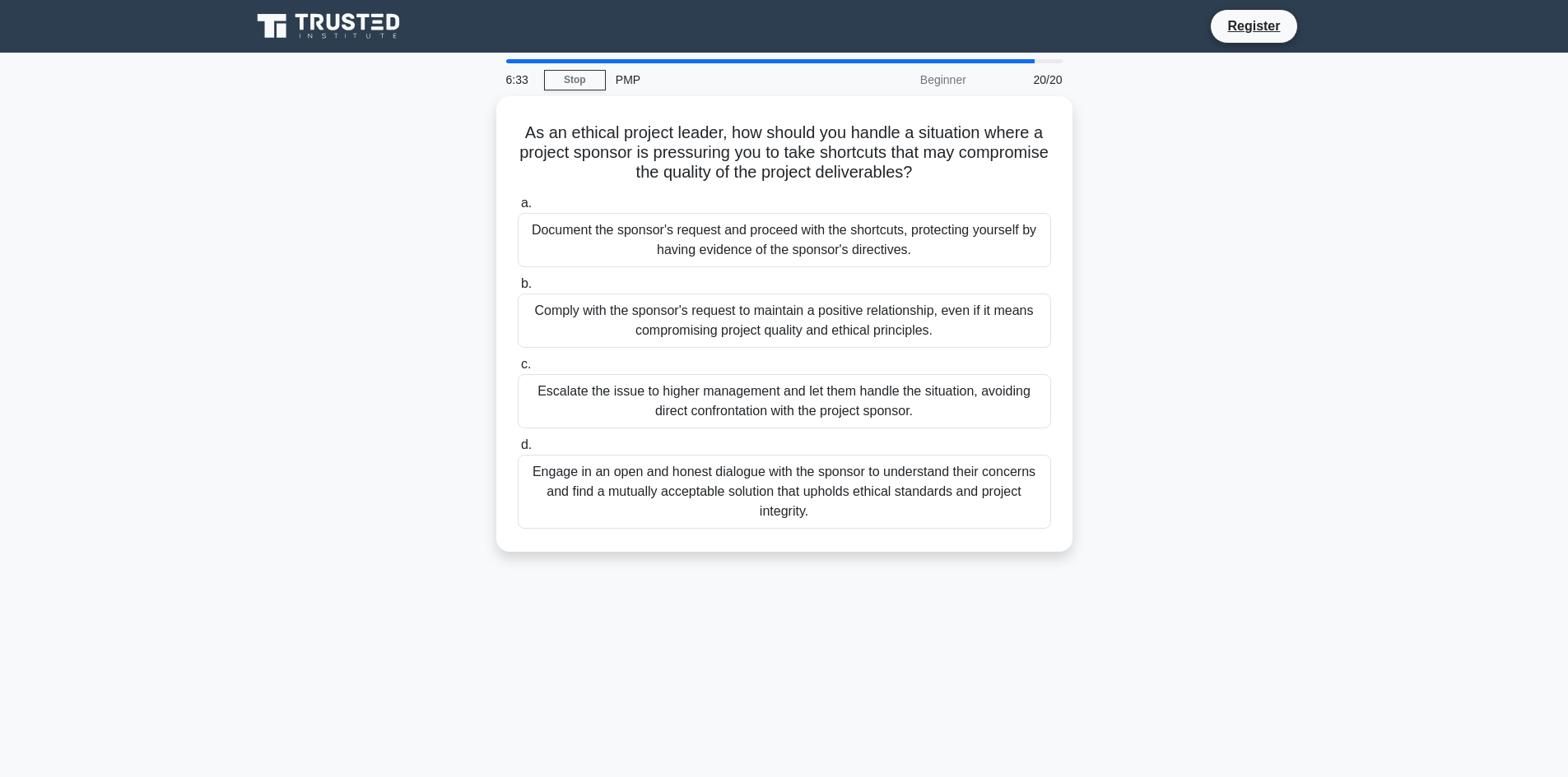
drag, startPoint x: 744, startPoint y: 227, endPoint x: 1174, endPoint y: 219, distance: 430.1
click at [1174, 219] on div "As an ethical project leader, how should you handle a situation where a project…" at bounding box center [784, 333] width 1086 height 475
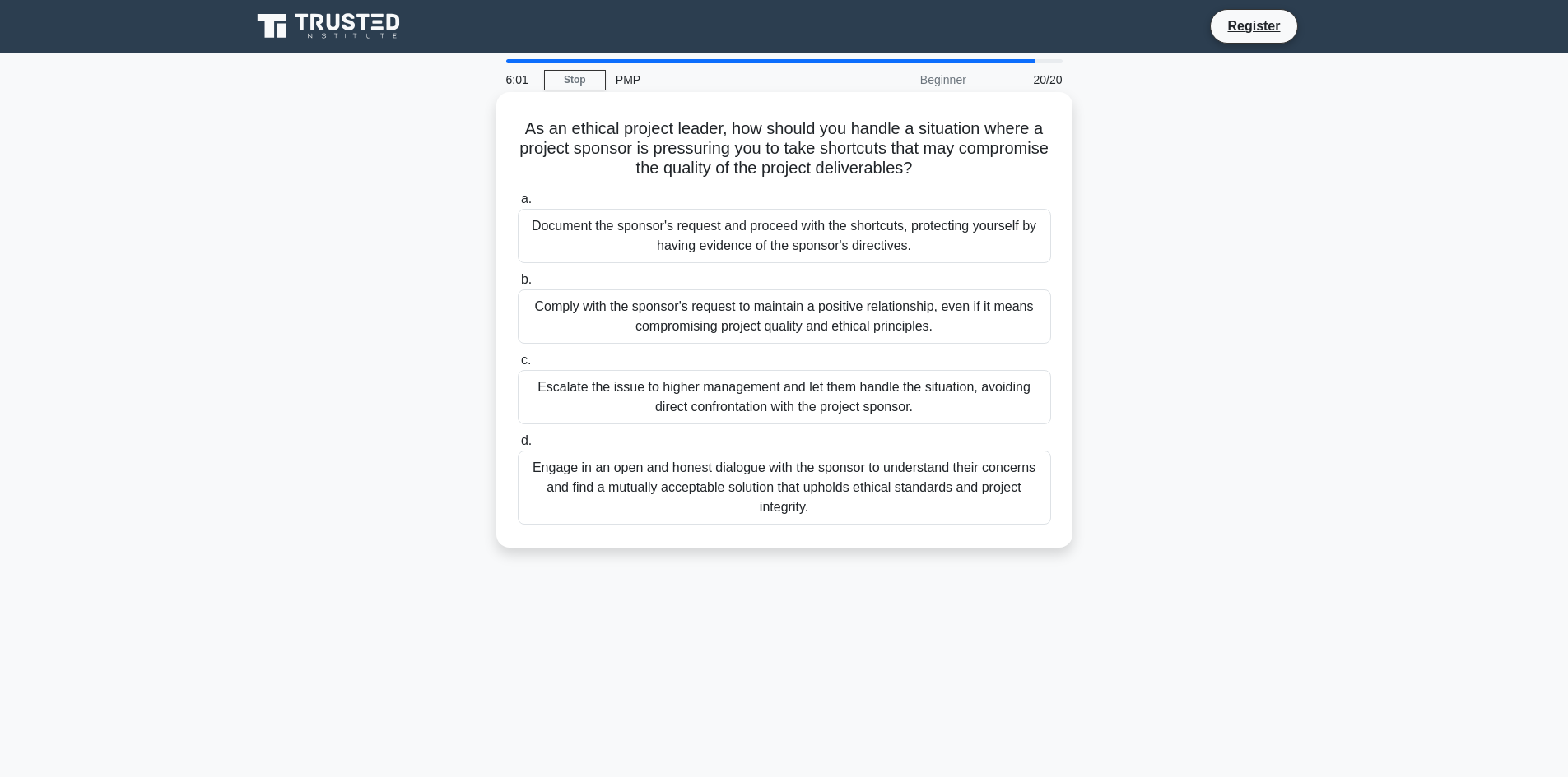
click at [935, 489] on div "Engage in an open and honest dialogue with the sponsor to understand their conc…" at bounding box center [784, 488] width 533 height 74
click at [517, 447] on input "d. Engage in an open and honest dialogue with the sponsor to understand their c…" at bounding box center [517, 441] width 0 height 10
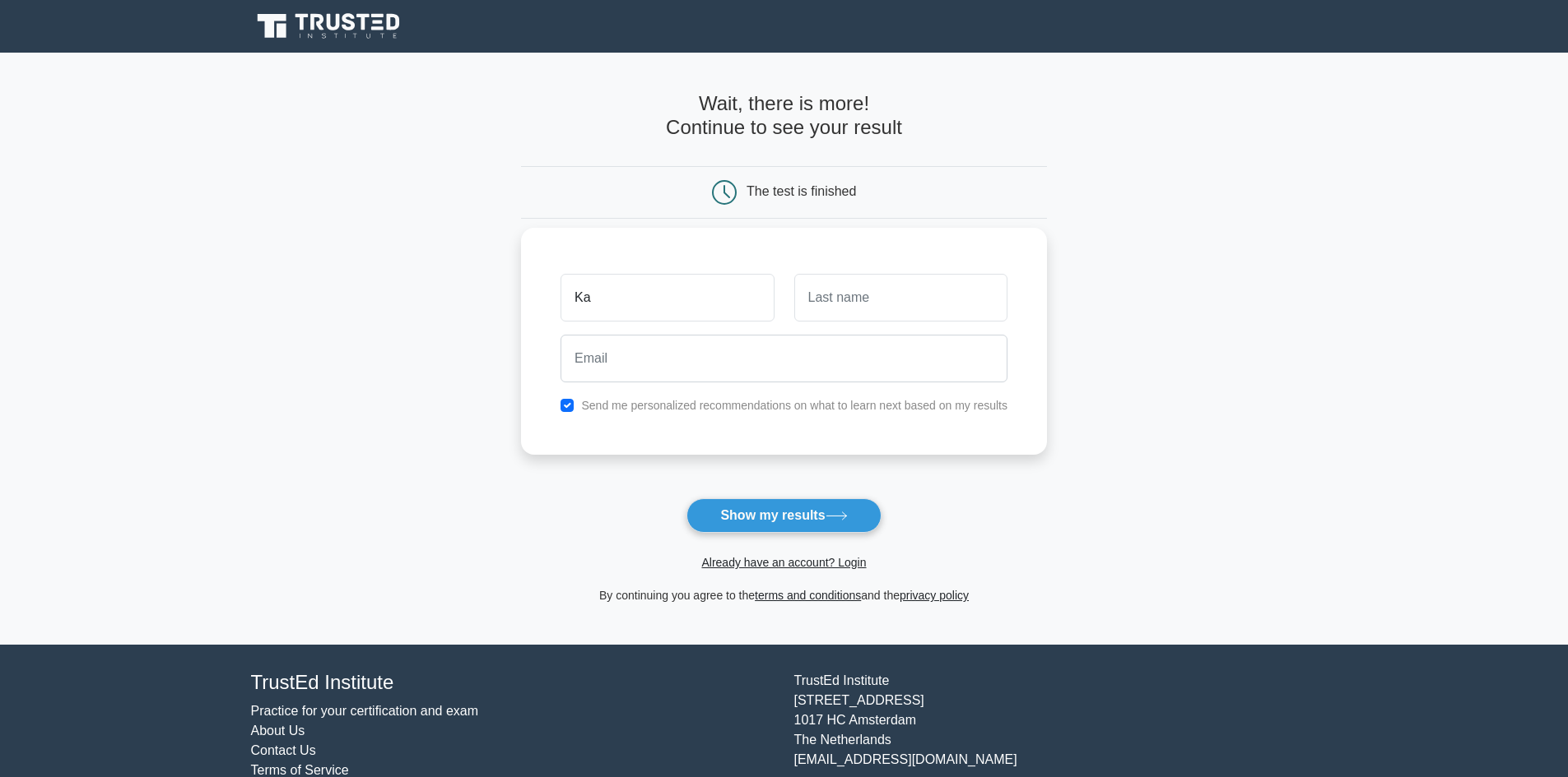
type input "Kasia"
click at [565, 410] on input "checkbox" at bounding box center [567, 406] width 13 height 13
checkbox input "false"
click at [856, 294] on input "text" at bounding box center [901, 298] width 213 height 48
type input "Gawior"
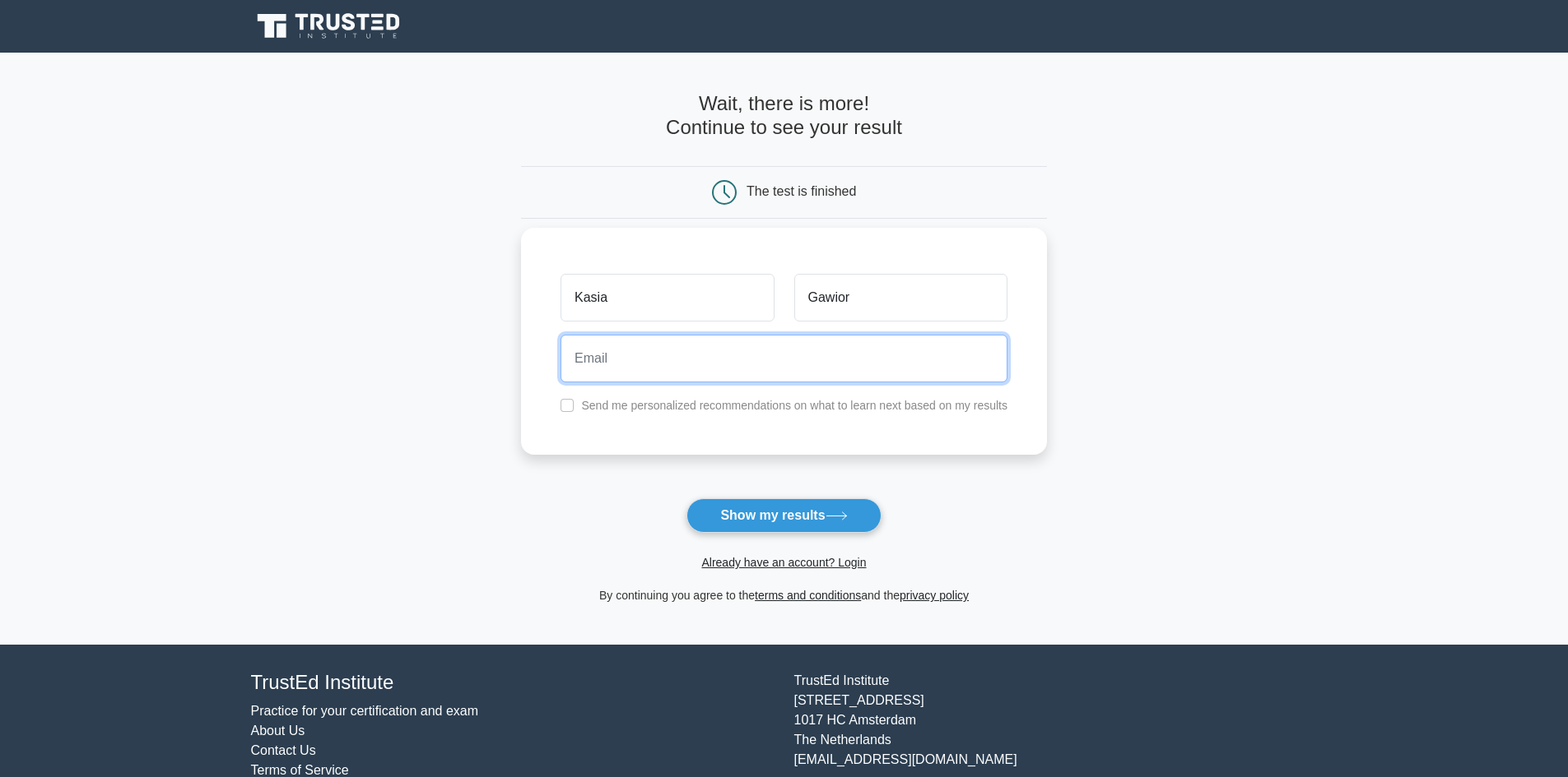
click at [809, 365] on input "email" at bounding box center [783, 359] width 447 height 48
type input "gawiork@gmail.com"
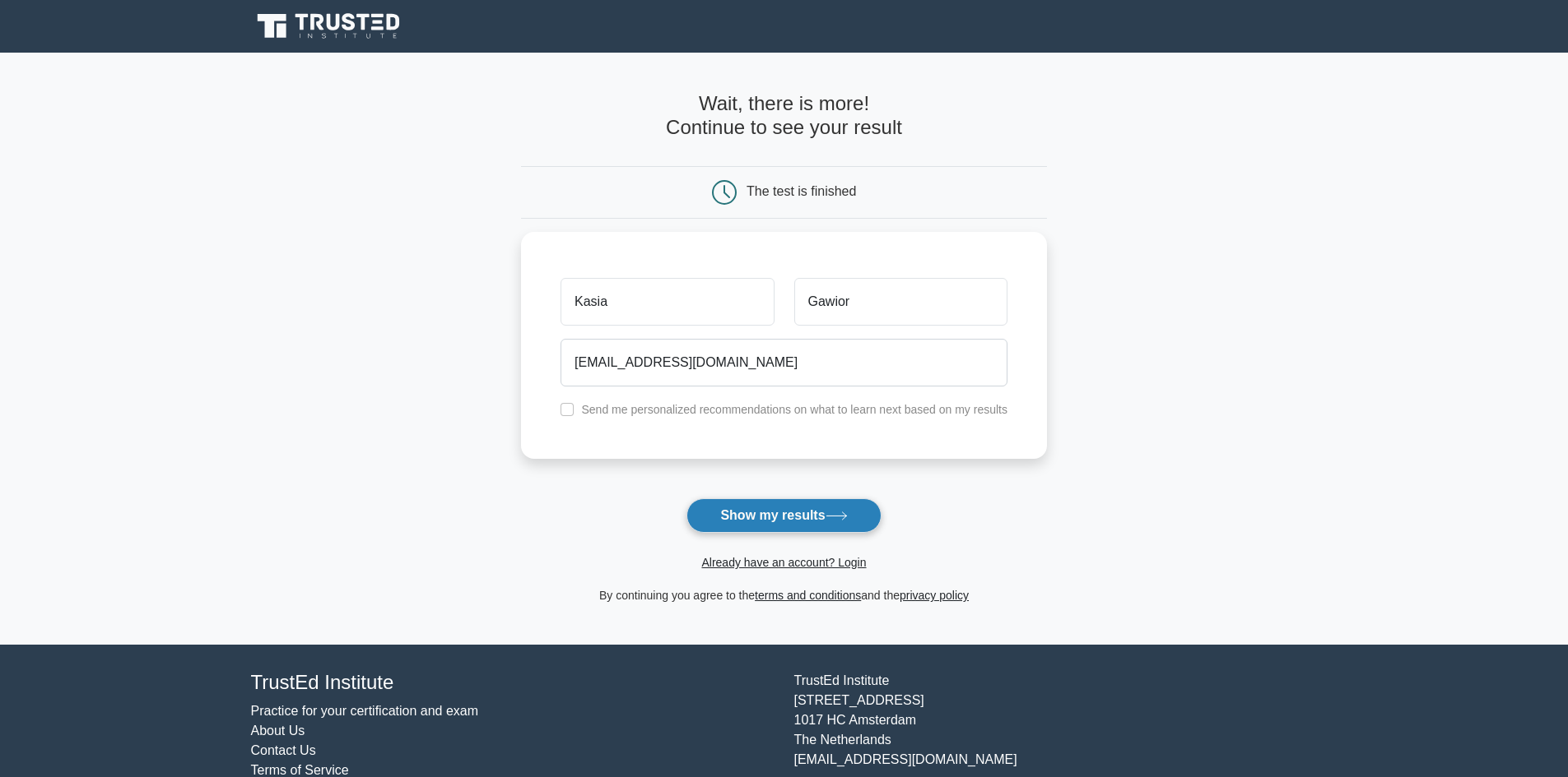
click at [826, 525] on button "Show my results" at bounding box center [783, 515] width 194 height 34
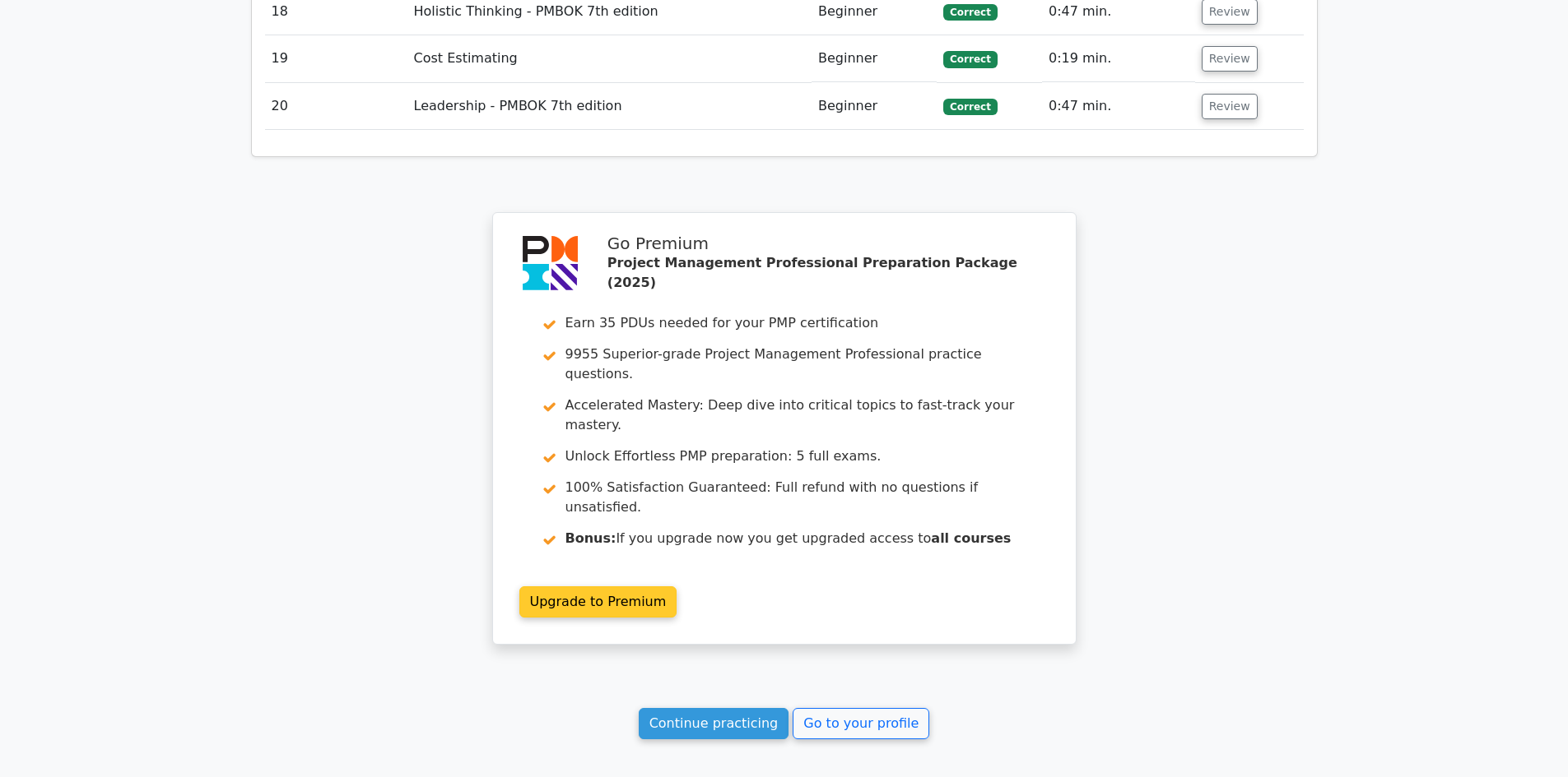
scroll to position [3518, 0]
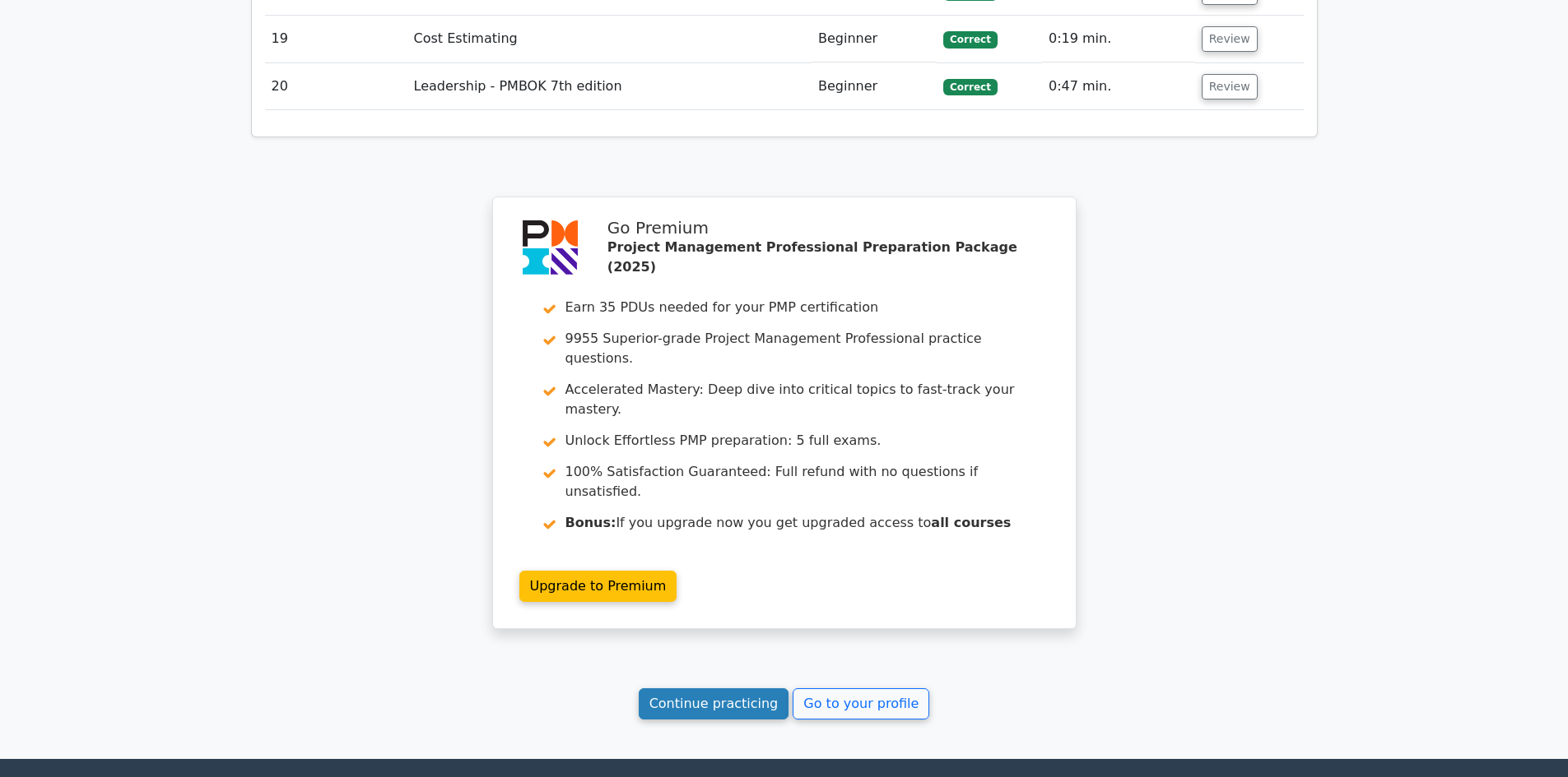
click at [744, 688] on link "Continue practicing" at bounding box center [714, 704] width 151 height 31
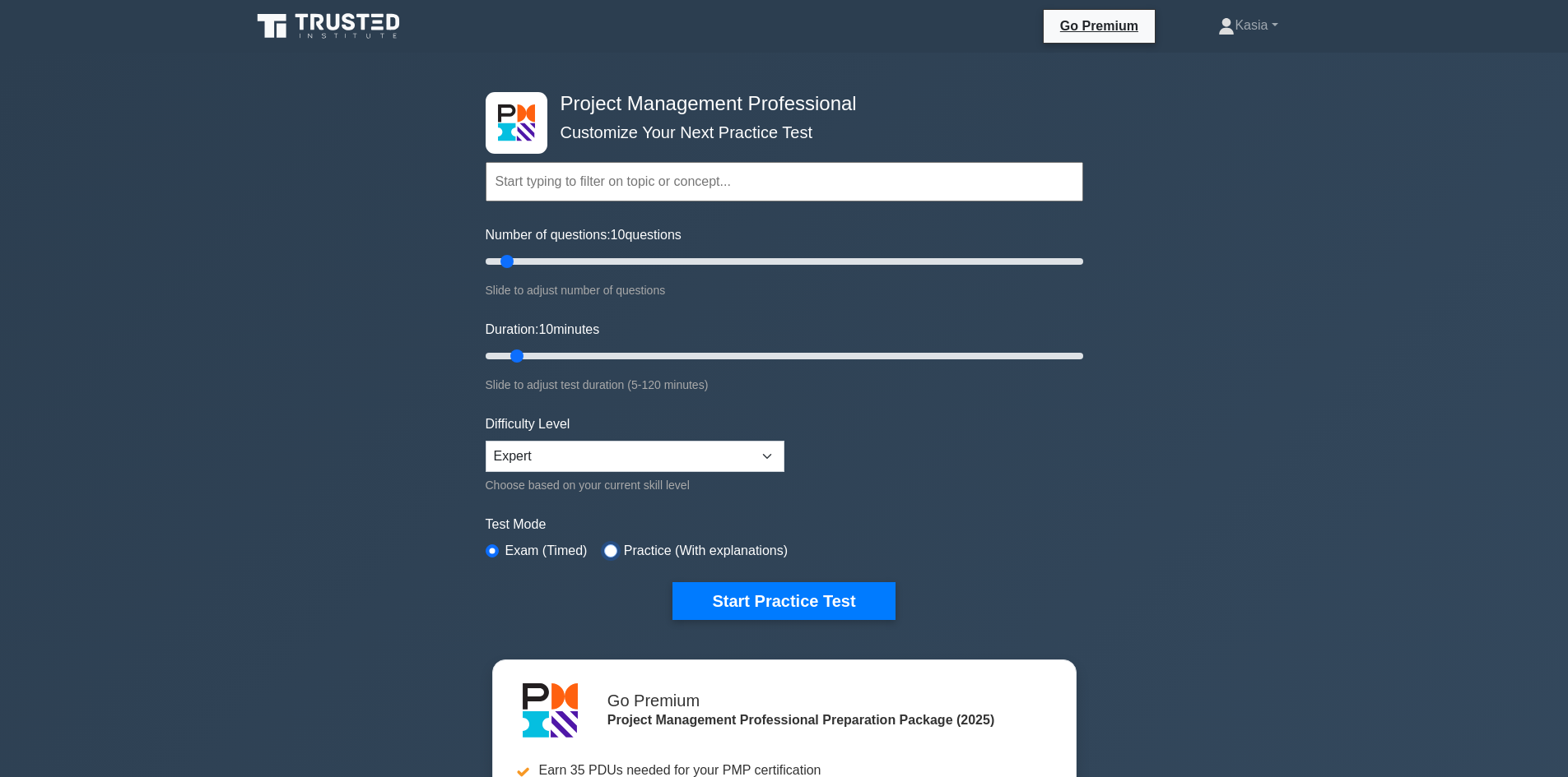
click at [610, 551] on input "radio" at bounding box center [611, 551] width 13 height 13
radio input "true"
click at [714, 444] on select "Beginner Intermediate Expert" at bounding box center [635, 456] width 299 height 31
click at [486, 441] on select "Beginner Intermediate Expert" at bounding box center [635, 456] width 299 height 31
click at [624, 349] on input "Duration: 10 minutes" at bounding box center [784, 356] width 597 height 20
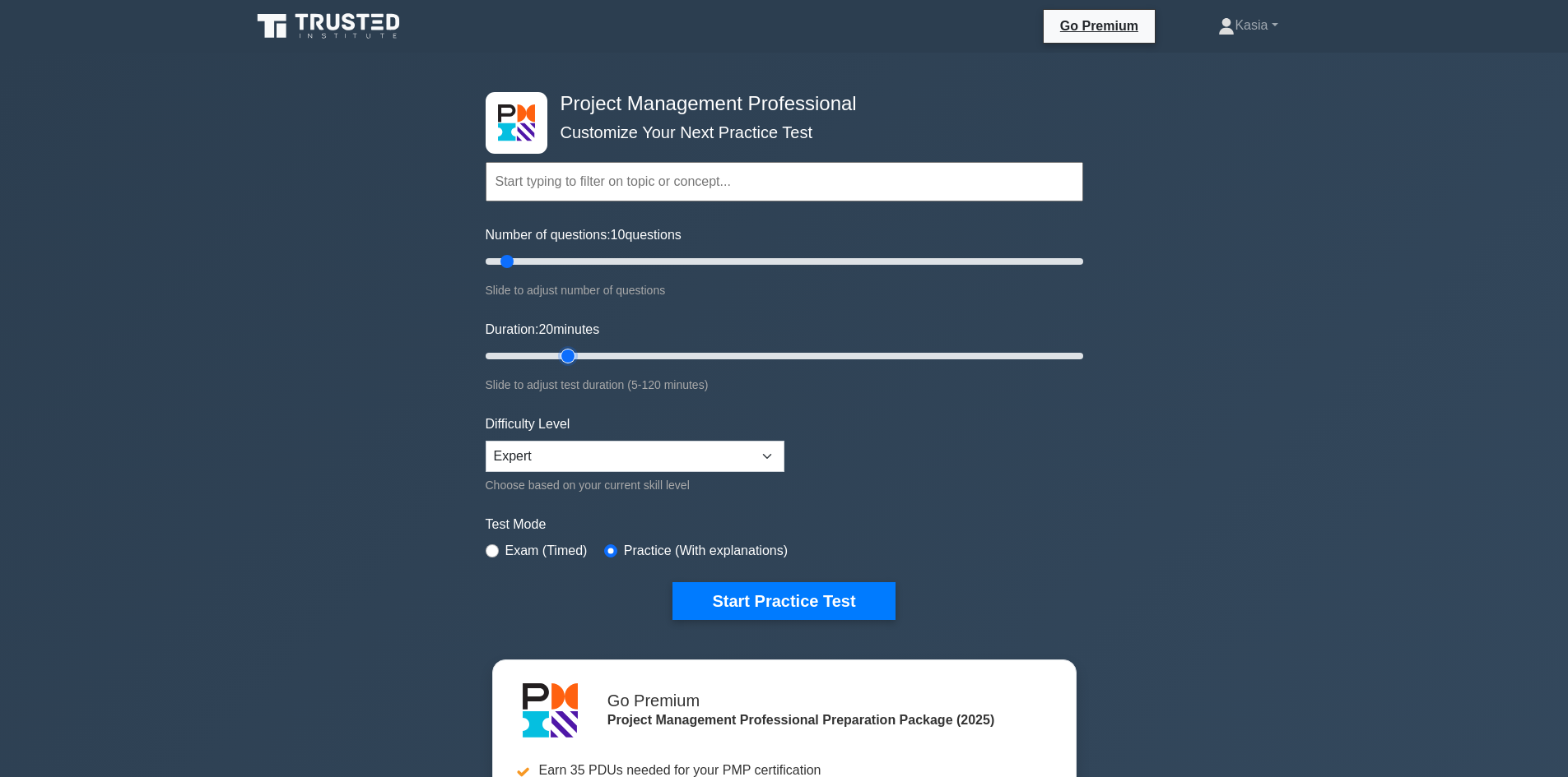
drag, startPoint x: 619, startPoint y: 352, endPoint x: 573, endPoint y: 347, distance: 46.3
type input "20"
click at [573, 347] on input "Duration: 20 minutes" at bounding box center [784, 356] width 597 height 20
click at [572, 259] on input "Number of questions: 30 questions" at bounding box center [784, 261] width 597 height 20
drag, startPoint x: 569, startPoint y: 260, endPoint x: 536, endPoint y: 257, distance: 33.1
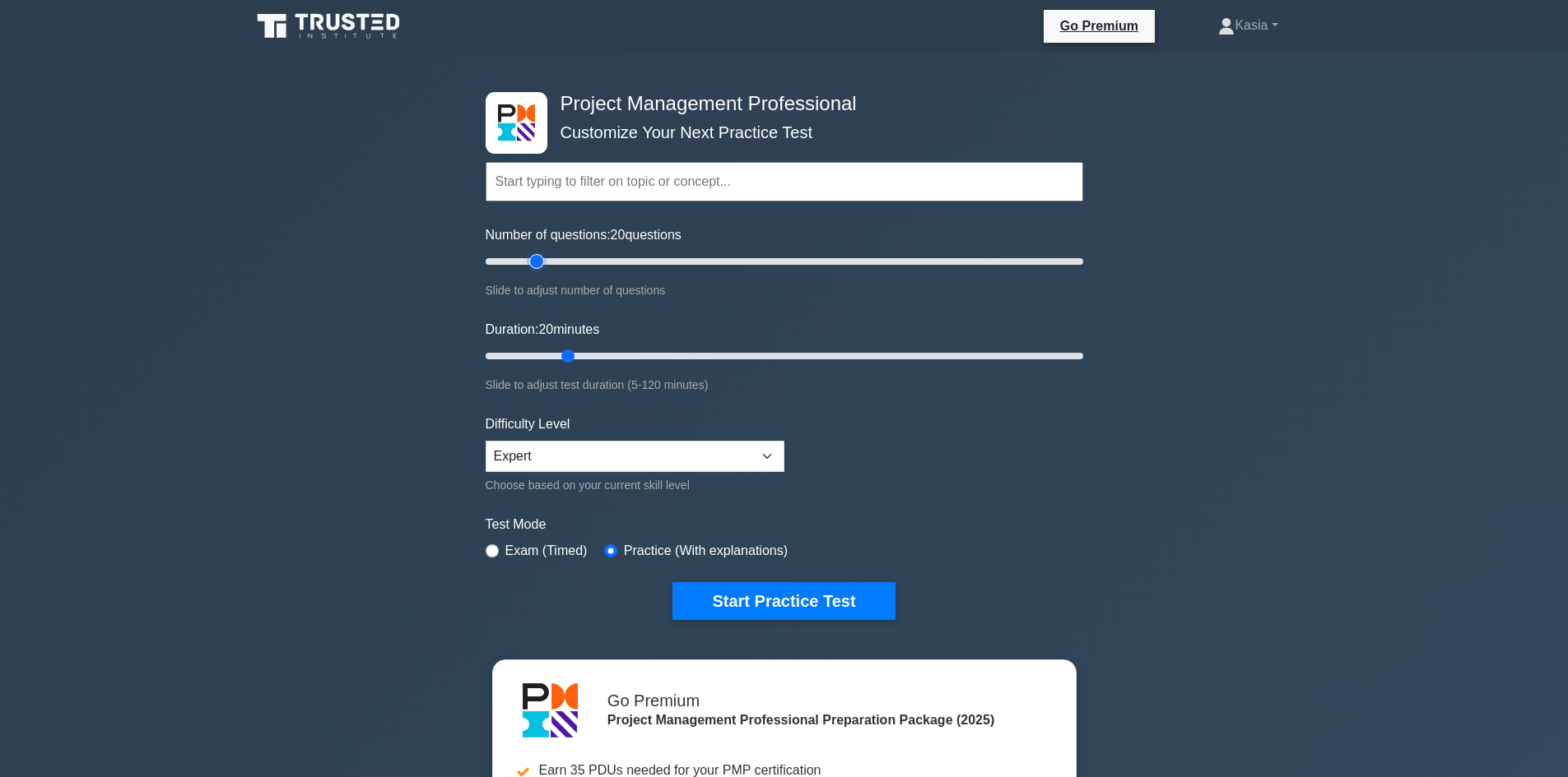
type input "20"
click at [536, 257] on input "Number of questions: 20 questions" at bounding box center [784, 261] width 597 height 20
click at [797, 596] on button "Start Practice Test" at bounding box center [783, 602] width 222 height 38
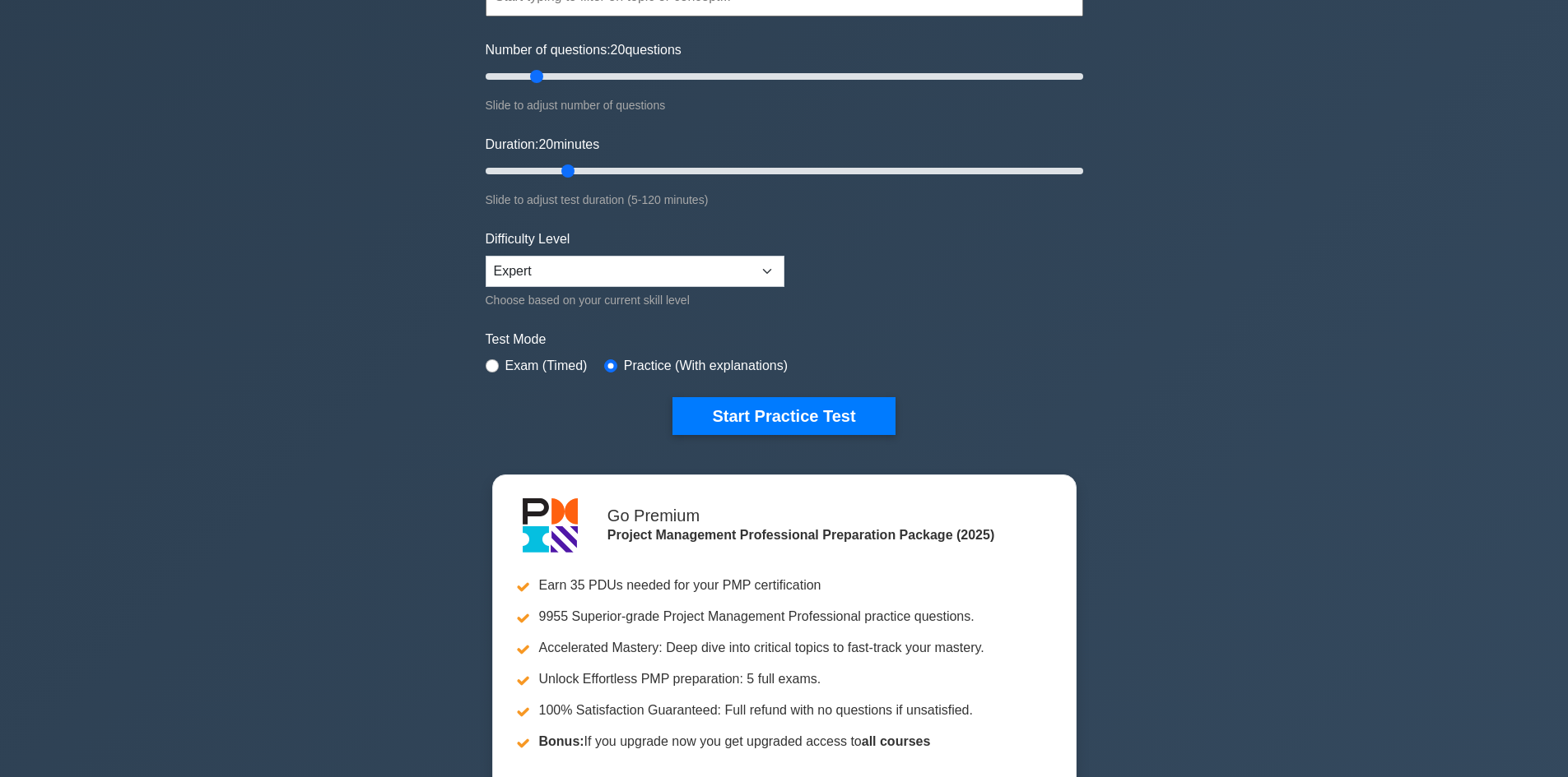
scroll to position [165, 0]
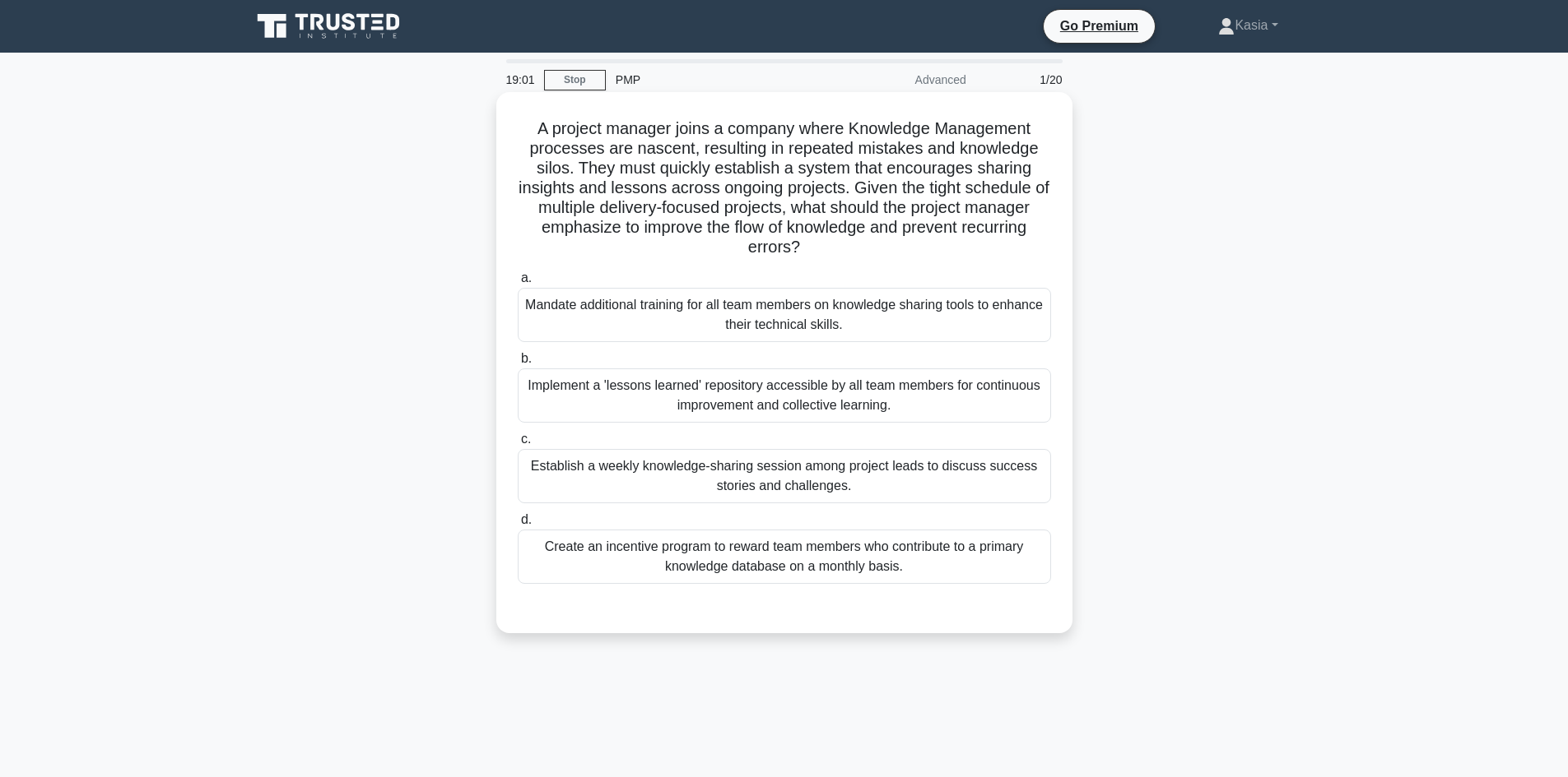
click at [825, 376] on div "Implement a 'lessons learned' repository accessible by all team members for con…" at bounding box center [784, 395] width 533 height 54
click at [517, 365] on input "b. Implement a 'lessons learned' repository accessible by all team members for …" at bounding box center [517, 358] width 0 height 10
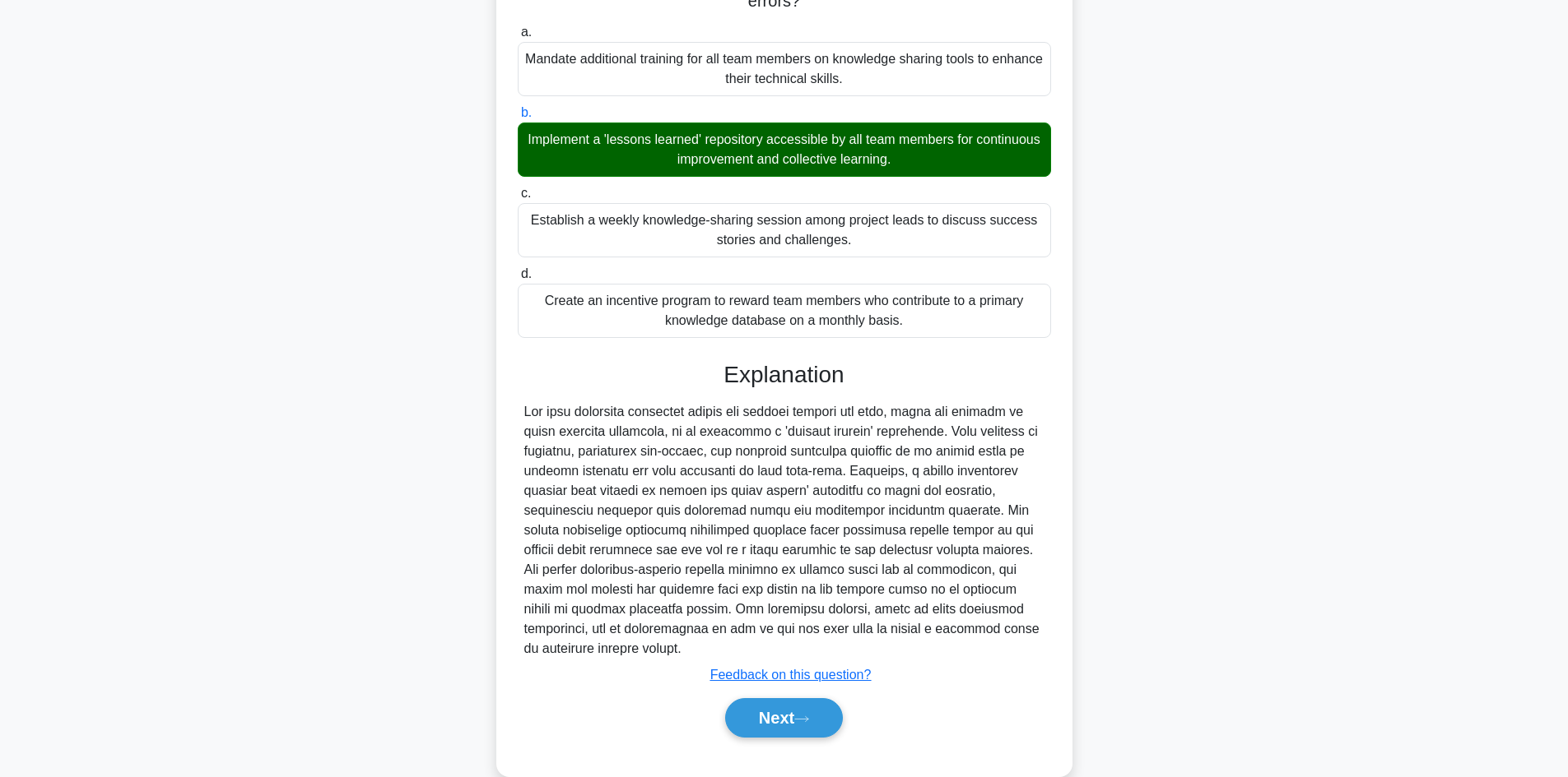
scroll to position [247, 0]
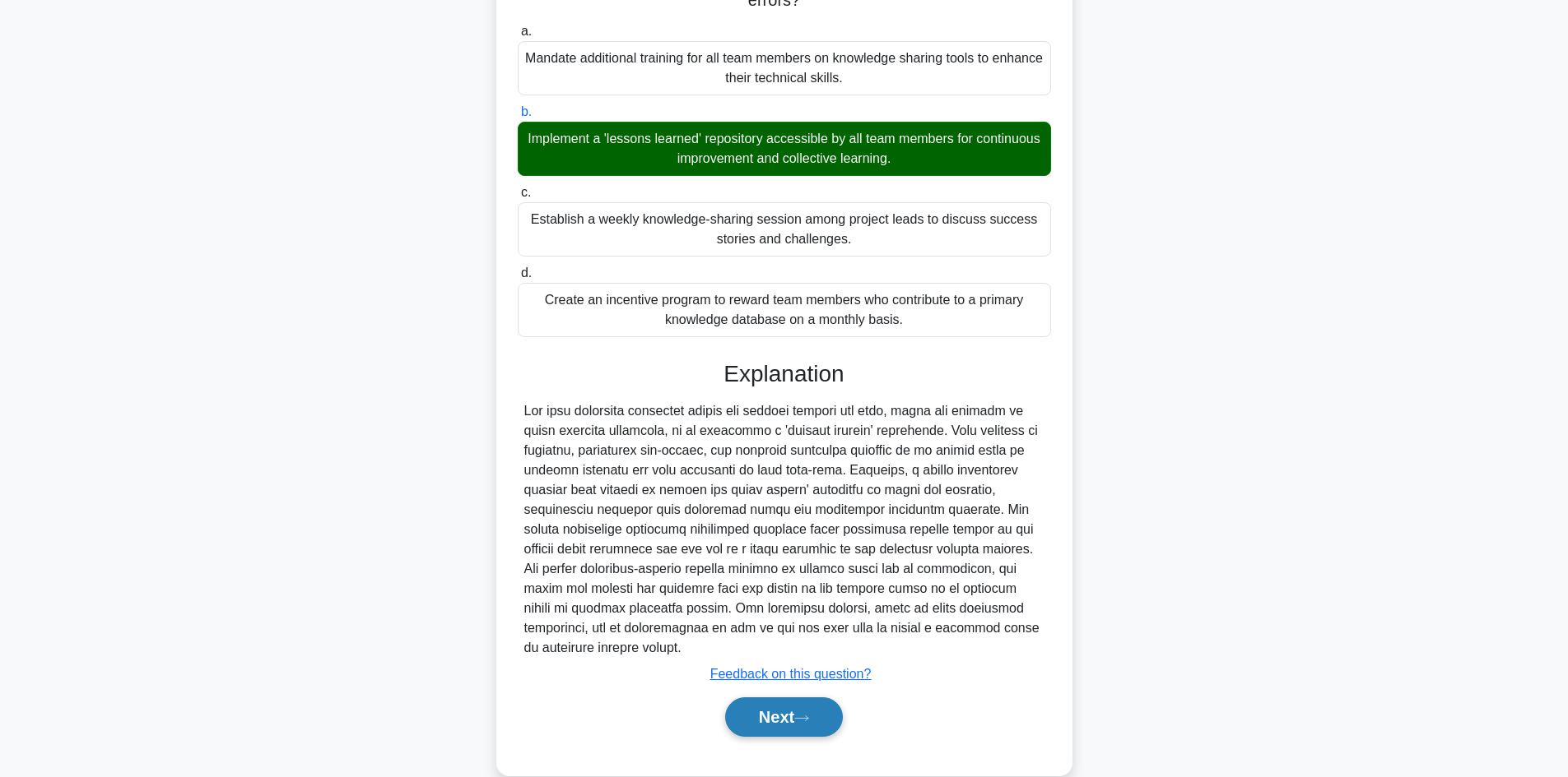
click at [774, 709] on button "Next" at bounding box center [784, 717] width 118 height 39
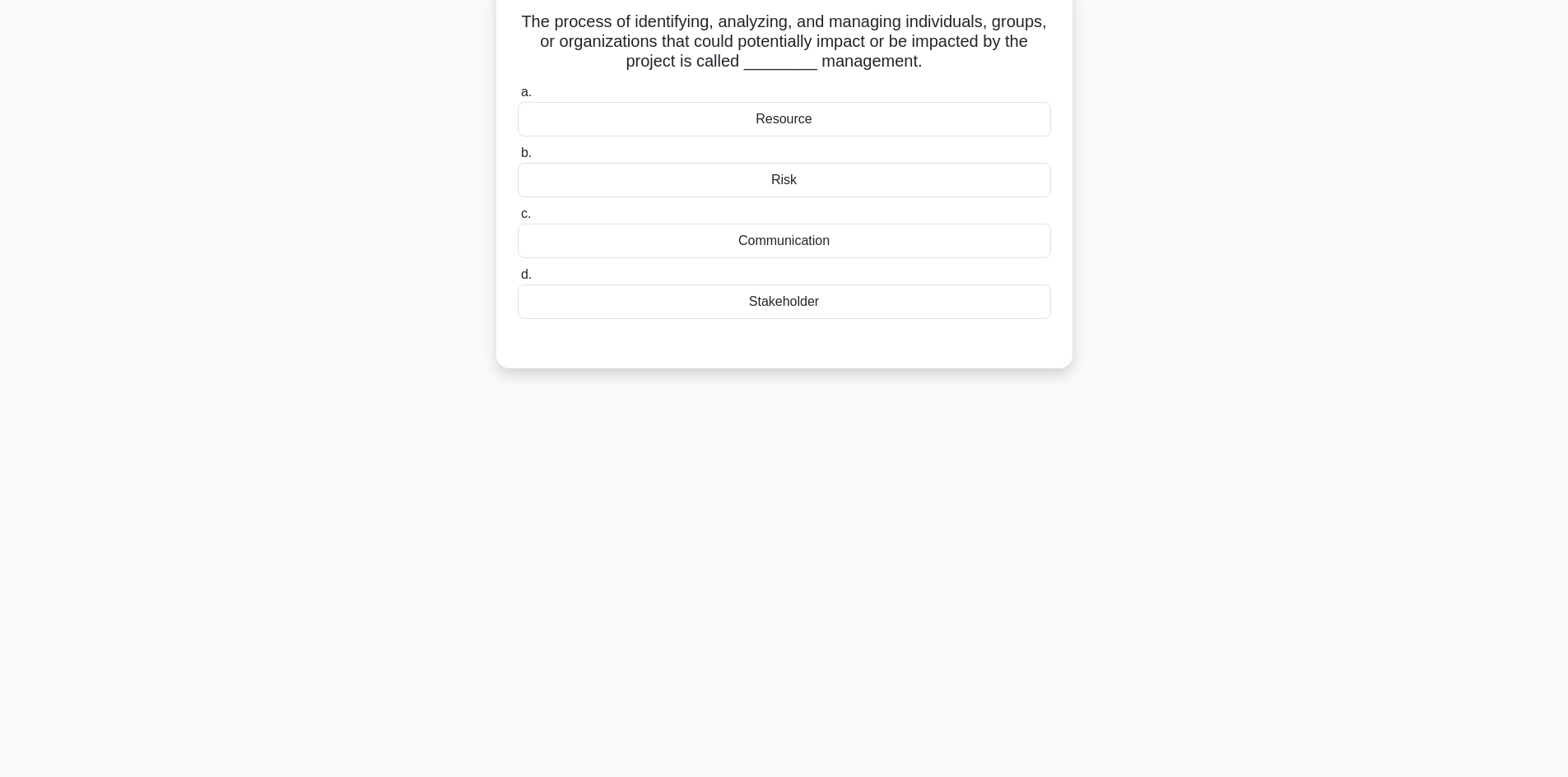
scroll to position [0, 0]
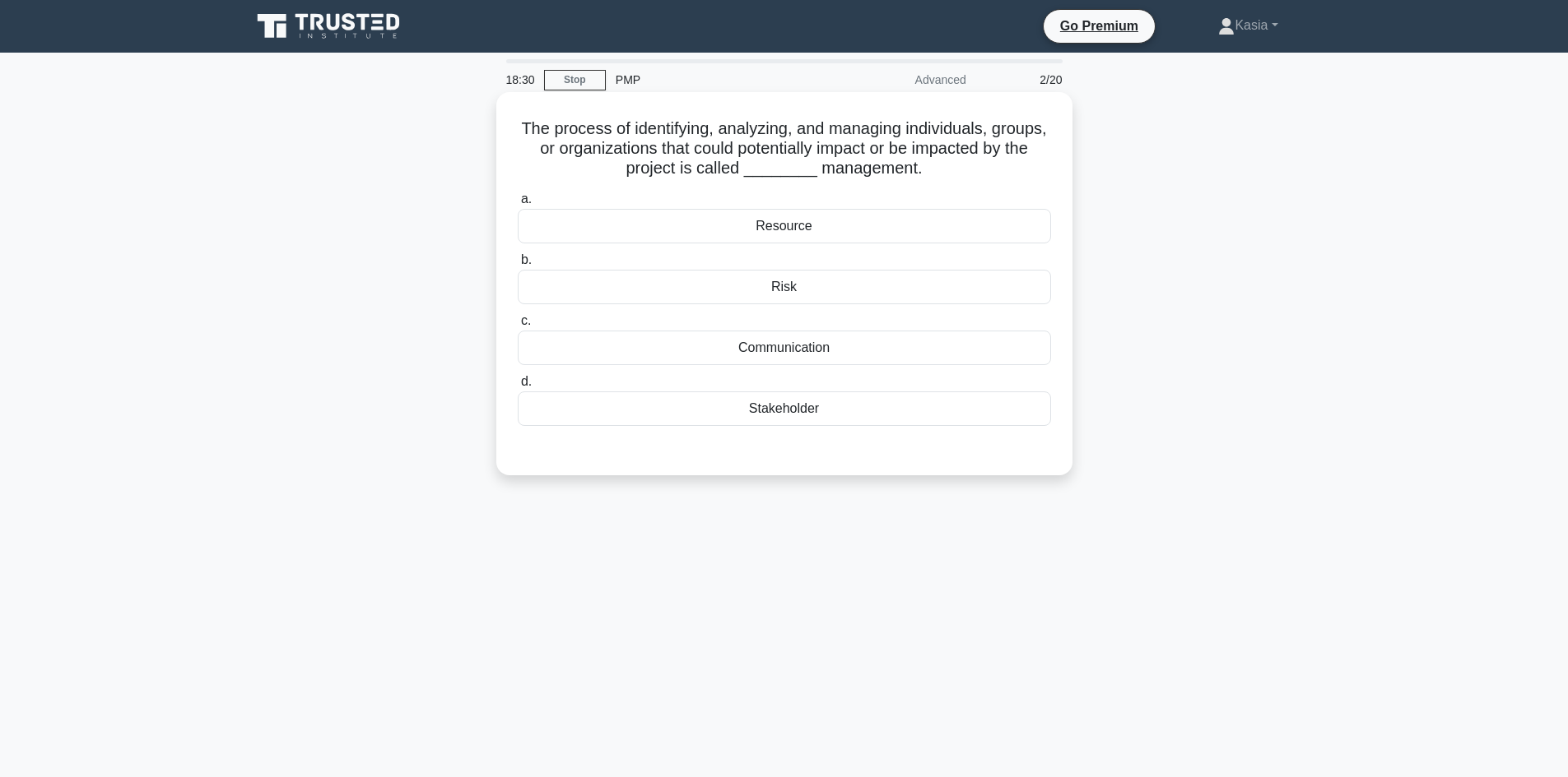
click at [803, 408] on div "Stakeholder" at bounding box center [784, 408] width 533 height 34
click at [517, 388] on input "d. Stakeholder" at bounding box center [517, 382] width 0 height 10
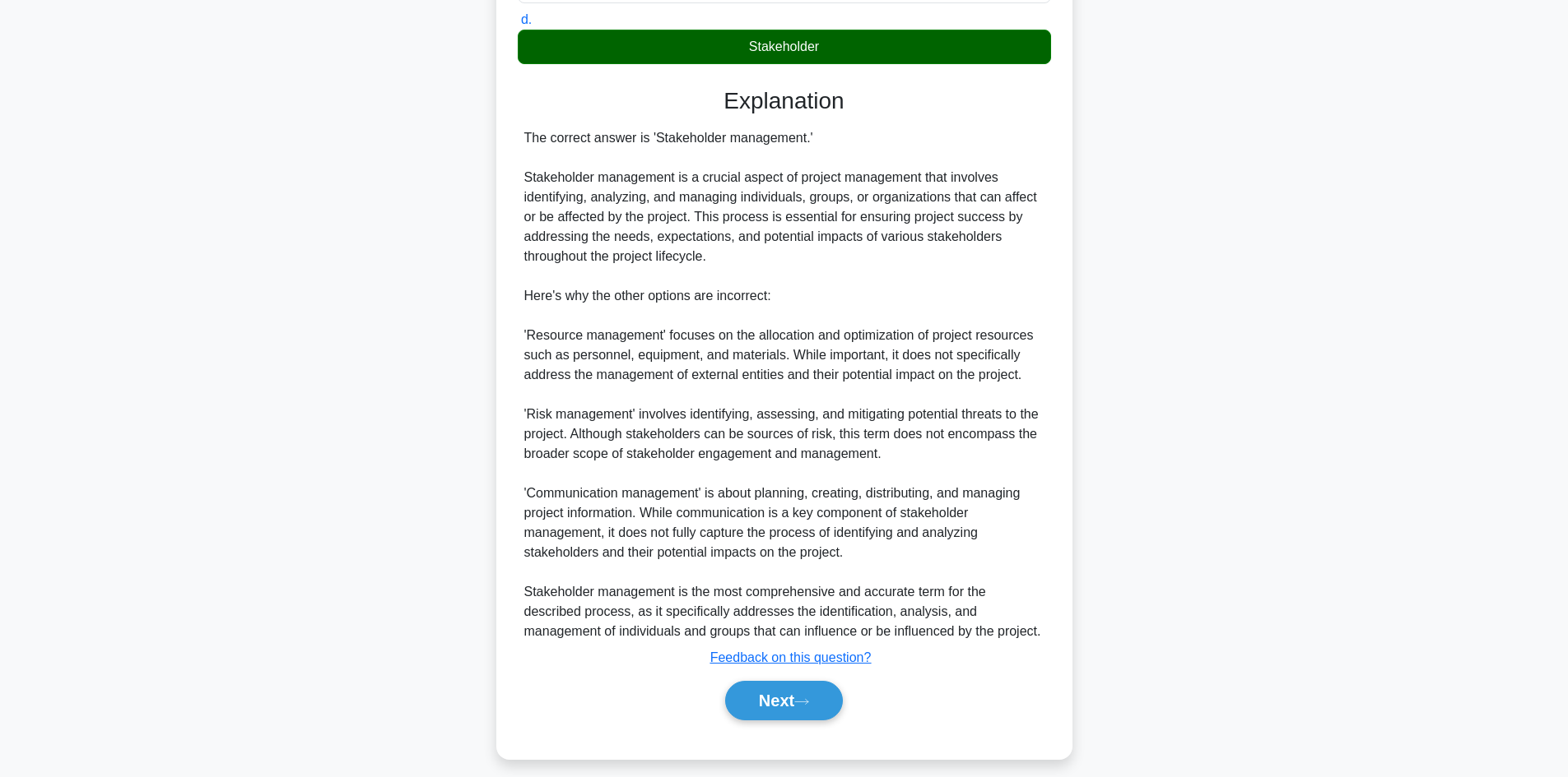
scroll to position [376, 0]
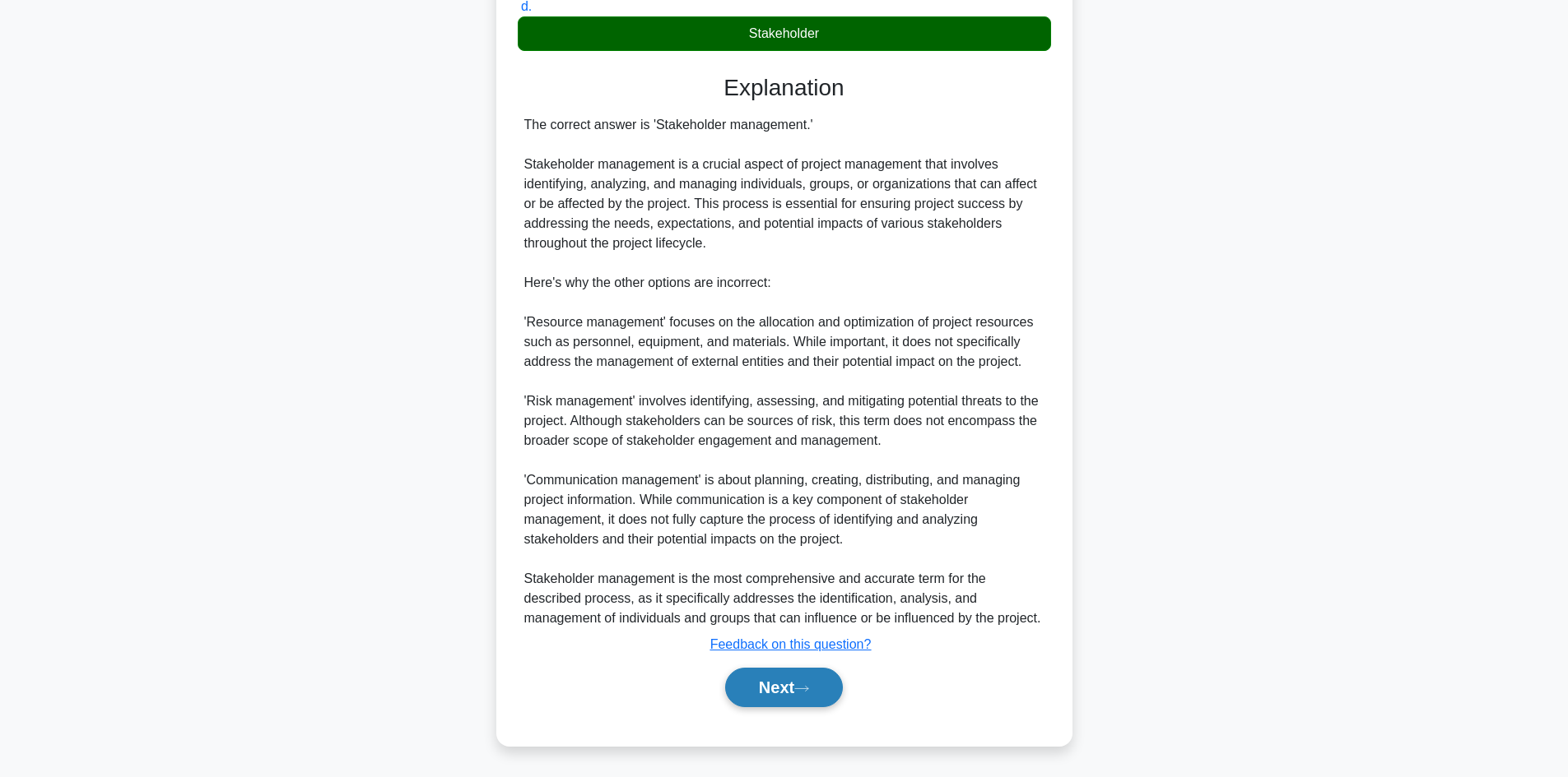
click at [776, 687] on button "Next" at bounding box center [784, 687] width 118 height 39
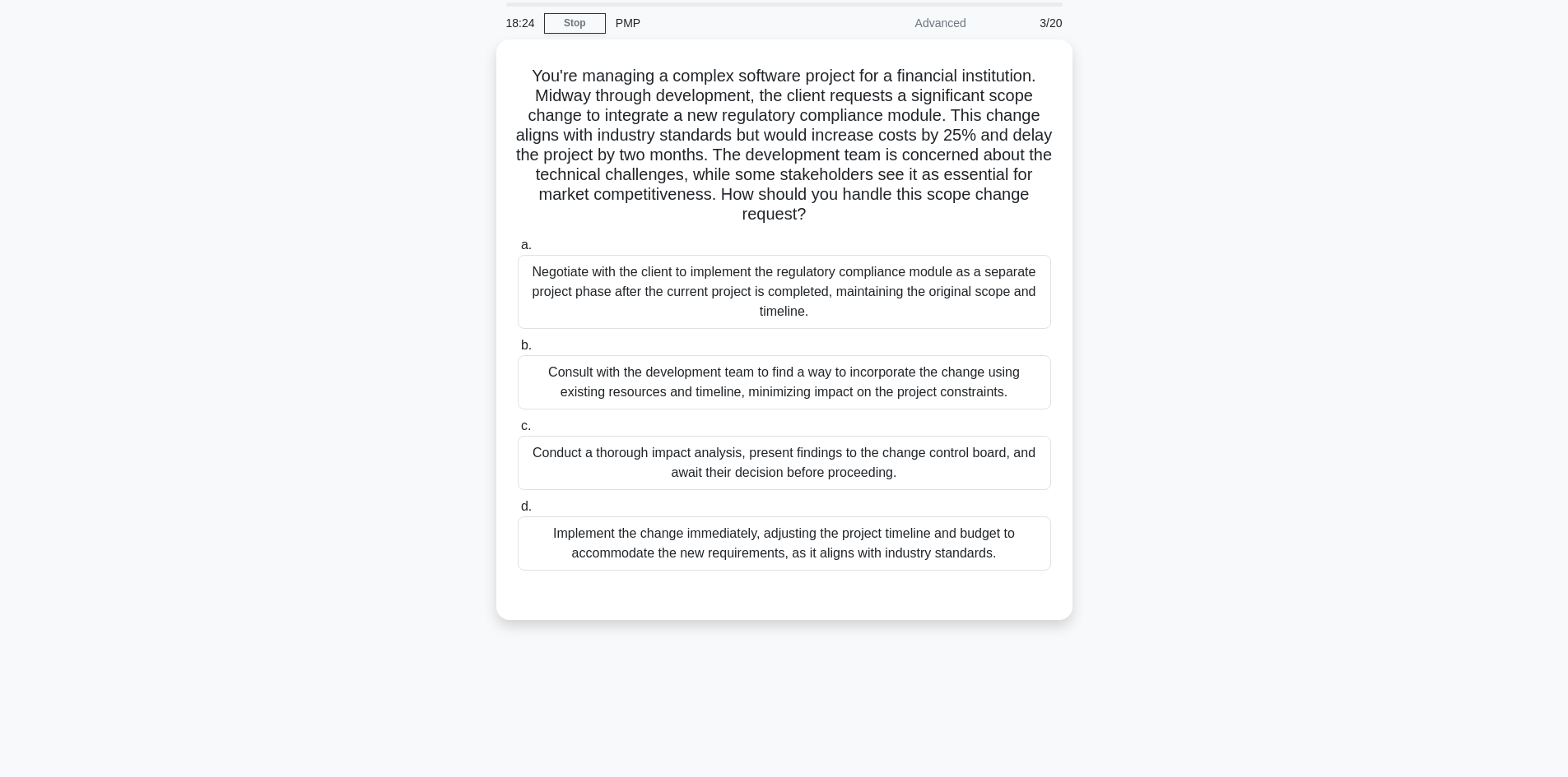
scroll to position [0, 0]
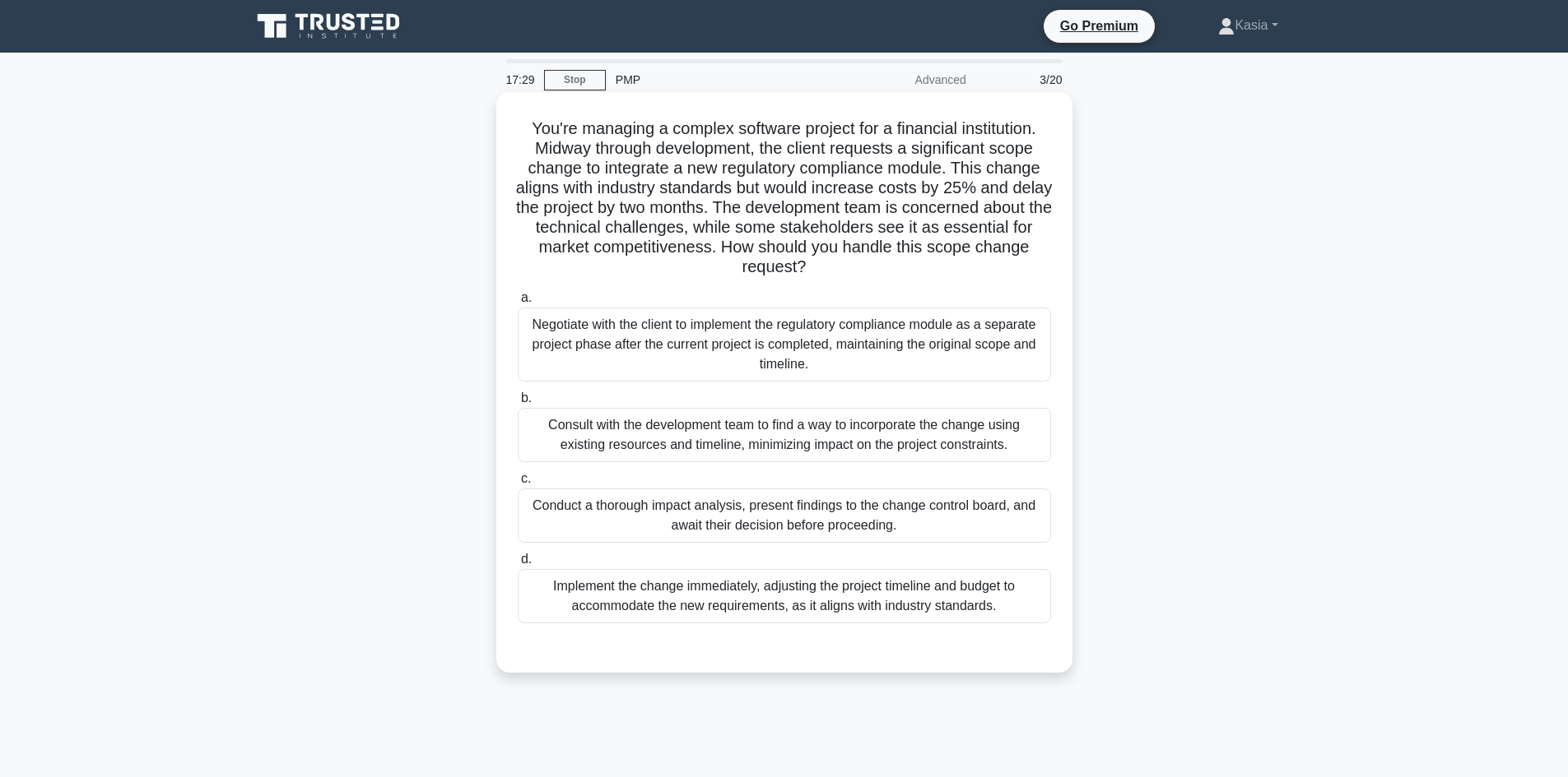
click at [980, 513] on div "Conduct a thorough impact analysis, present findings to the change control boar…" at bounding box center [784, 515] width 533 height 54
click at [517, 485] on input "c. Conduct a thorough impact analysis, present findings to the change control b…" at bounding box center [517, 479] width 0 height 10
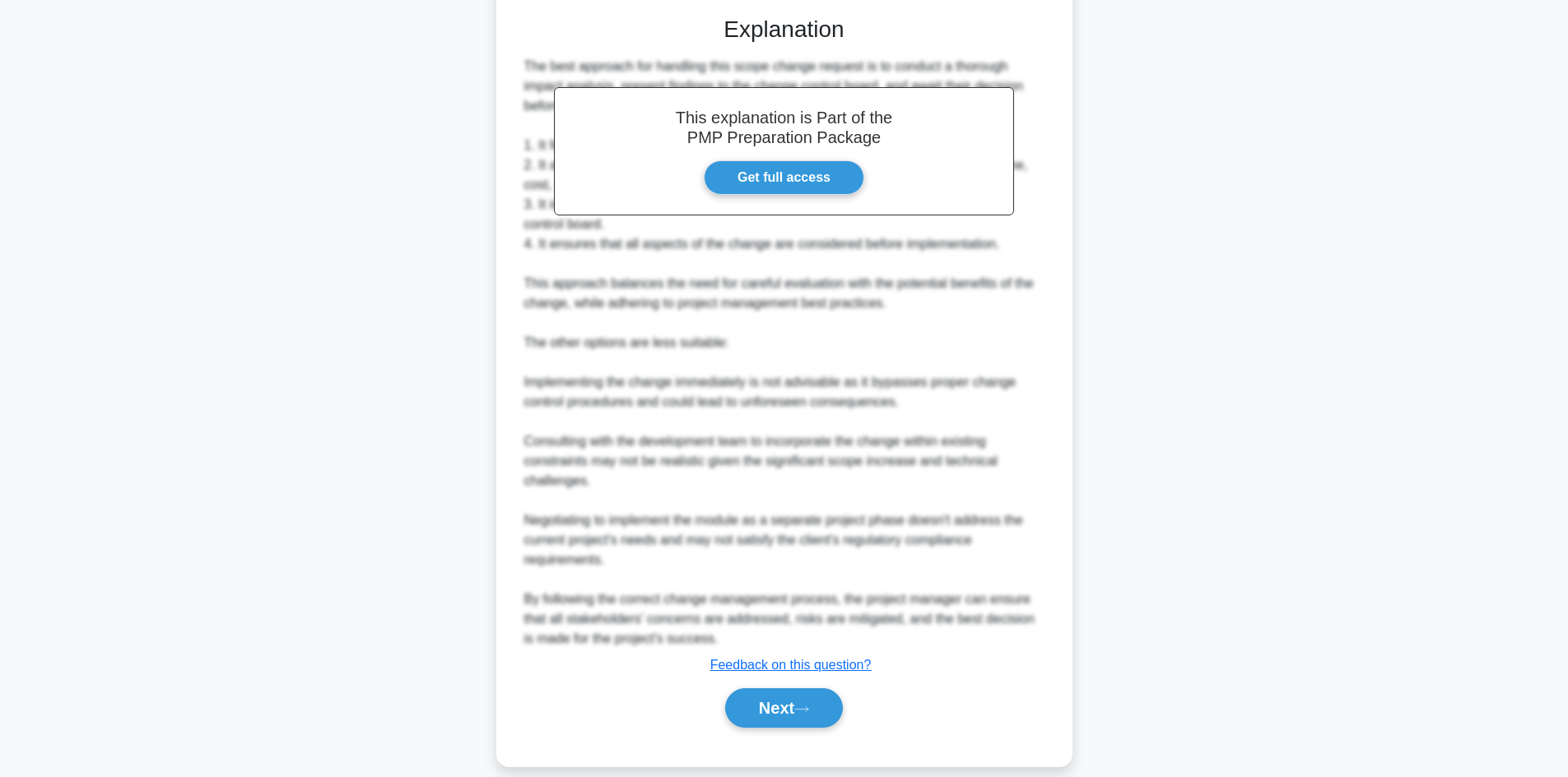
scroll to position [652, 0]
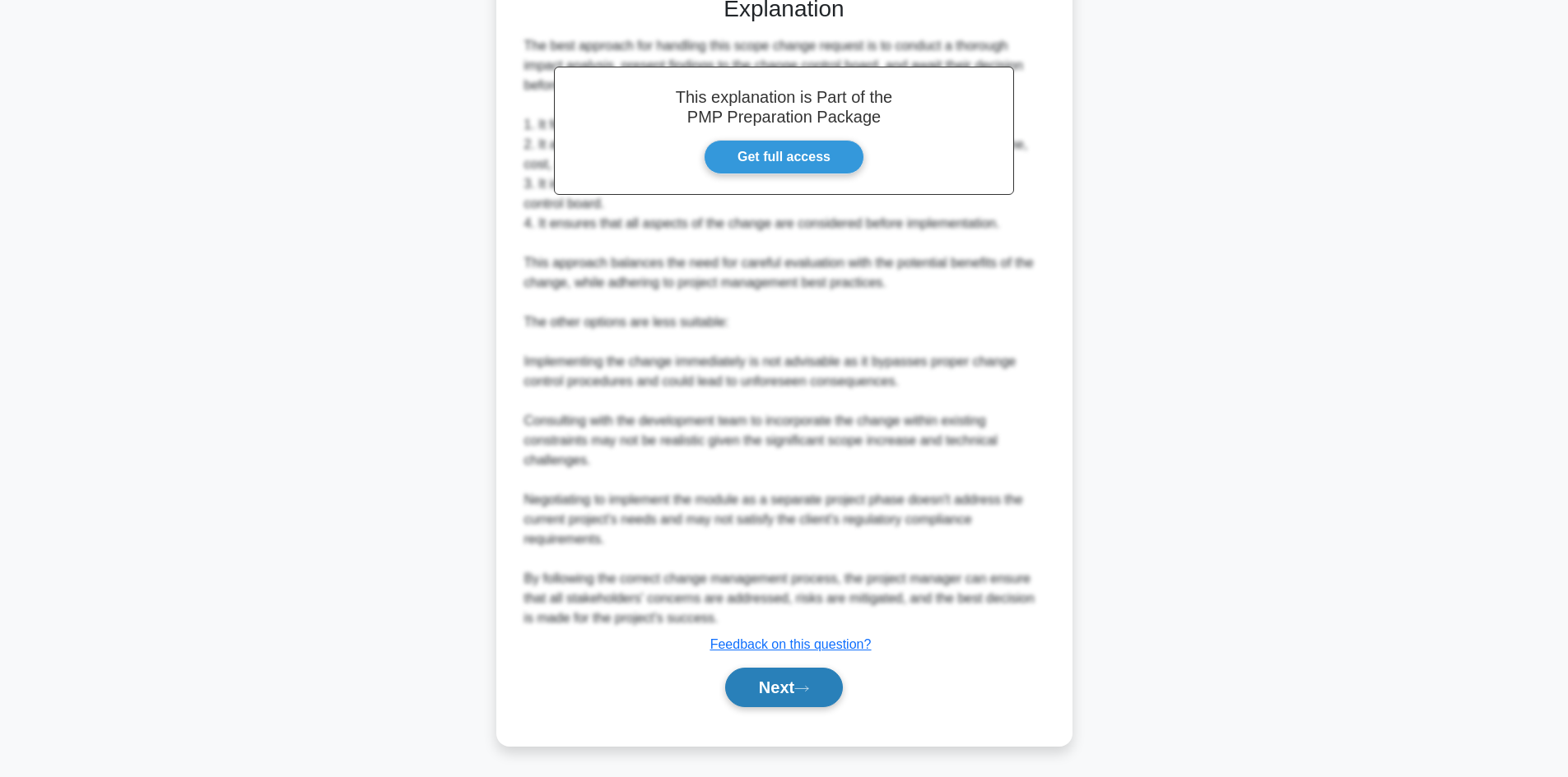
click at [758, 691] on button "Next" at bounding box center [784, 687] width 118 height 39
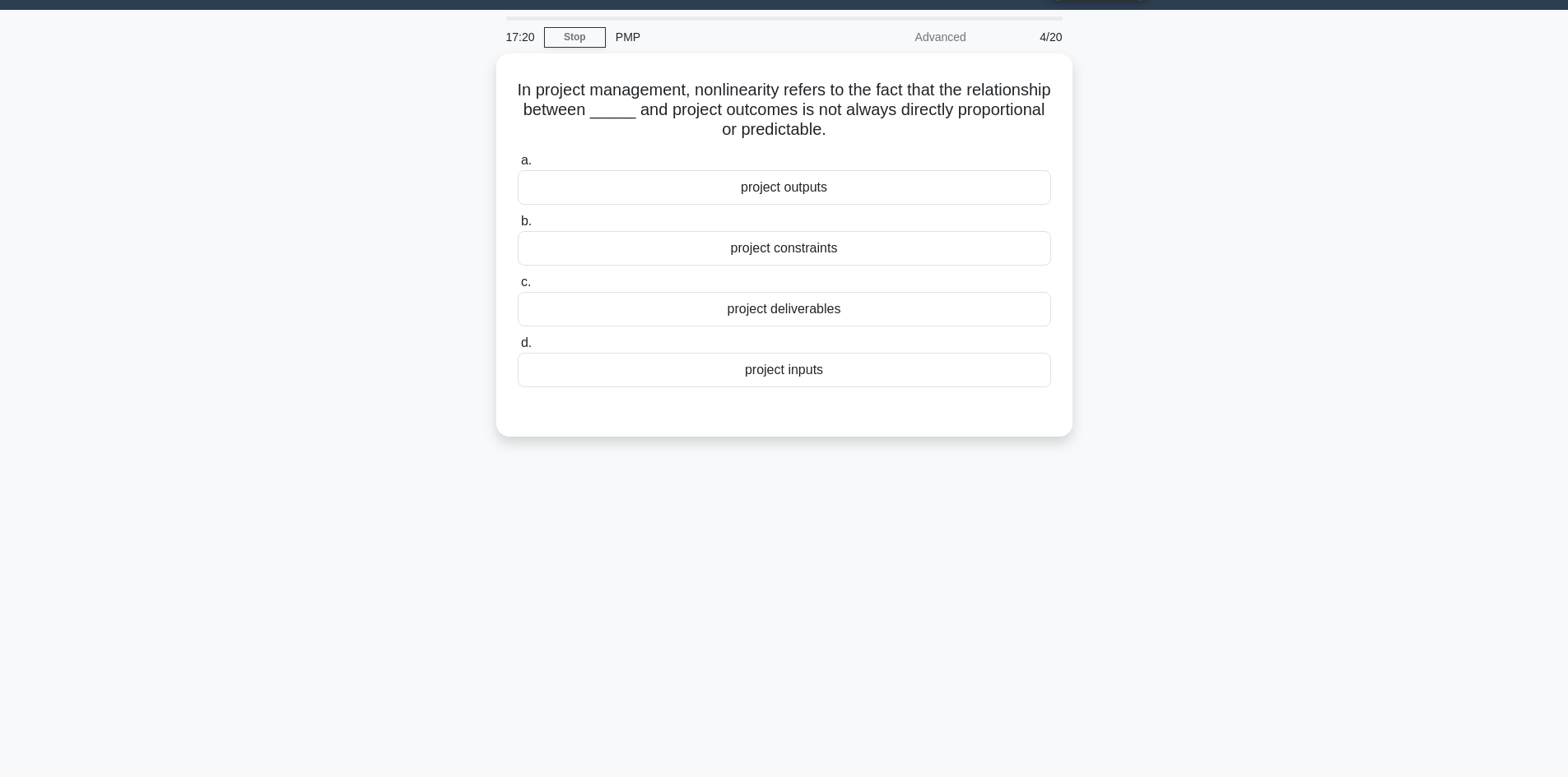
scroll to position [0, 0]
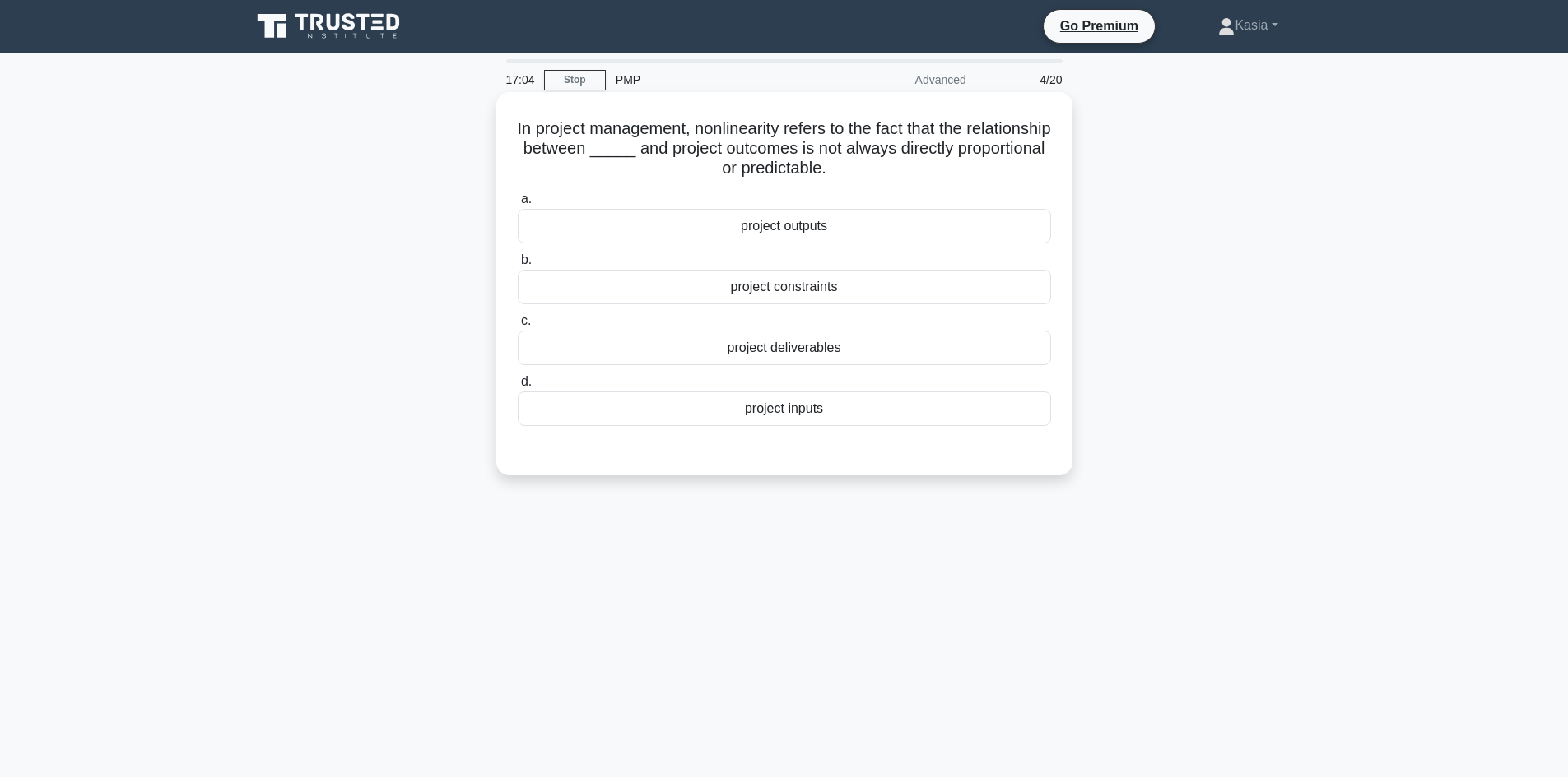
click at [866, 417] on div "project inputs" at bounding box center [784, 408] width 533 height 34
click at [517, 388] on input "d. project inputs" at bounding box center [517, 382] width 0 height 10
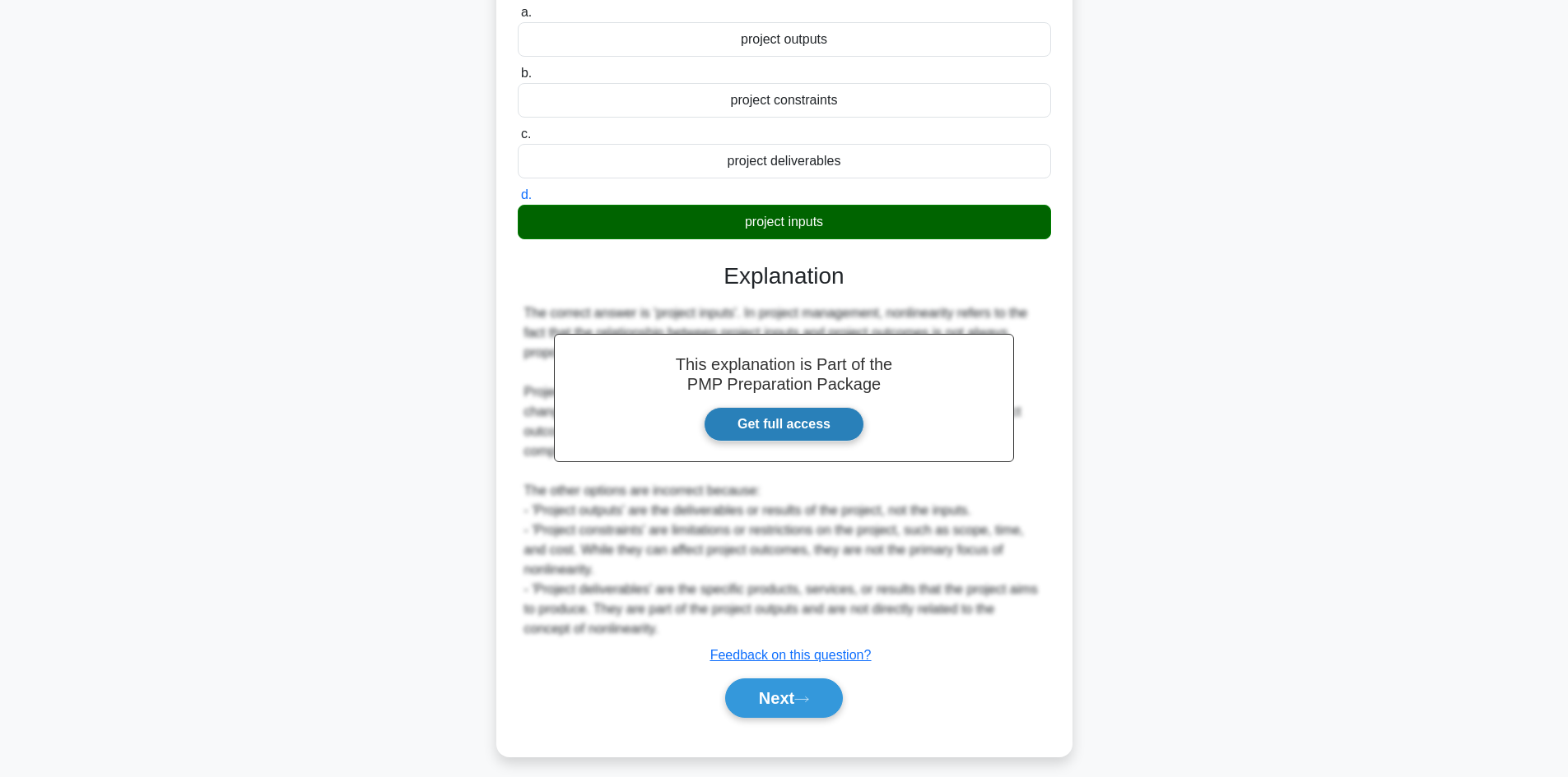
scroll to position [198, 0]
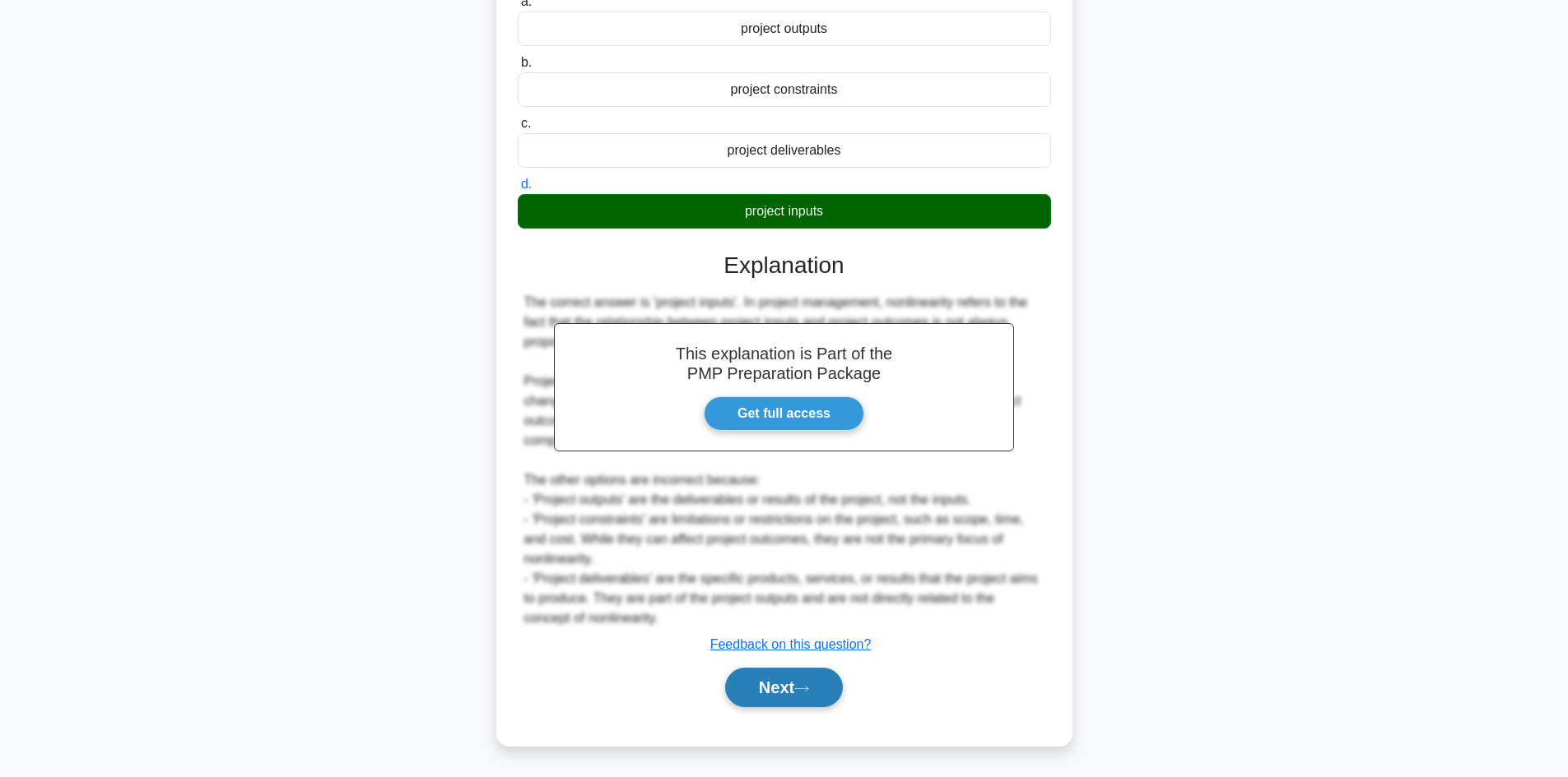
click at [808, 691] on icon at bounding box center [802, 689] width 15 height 10
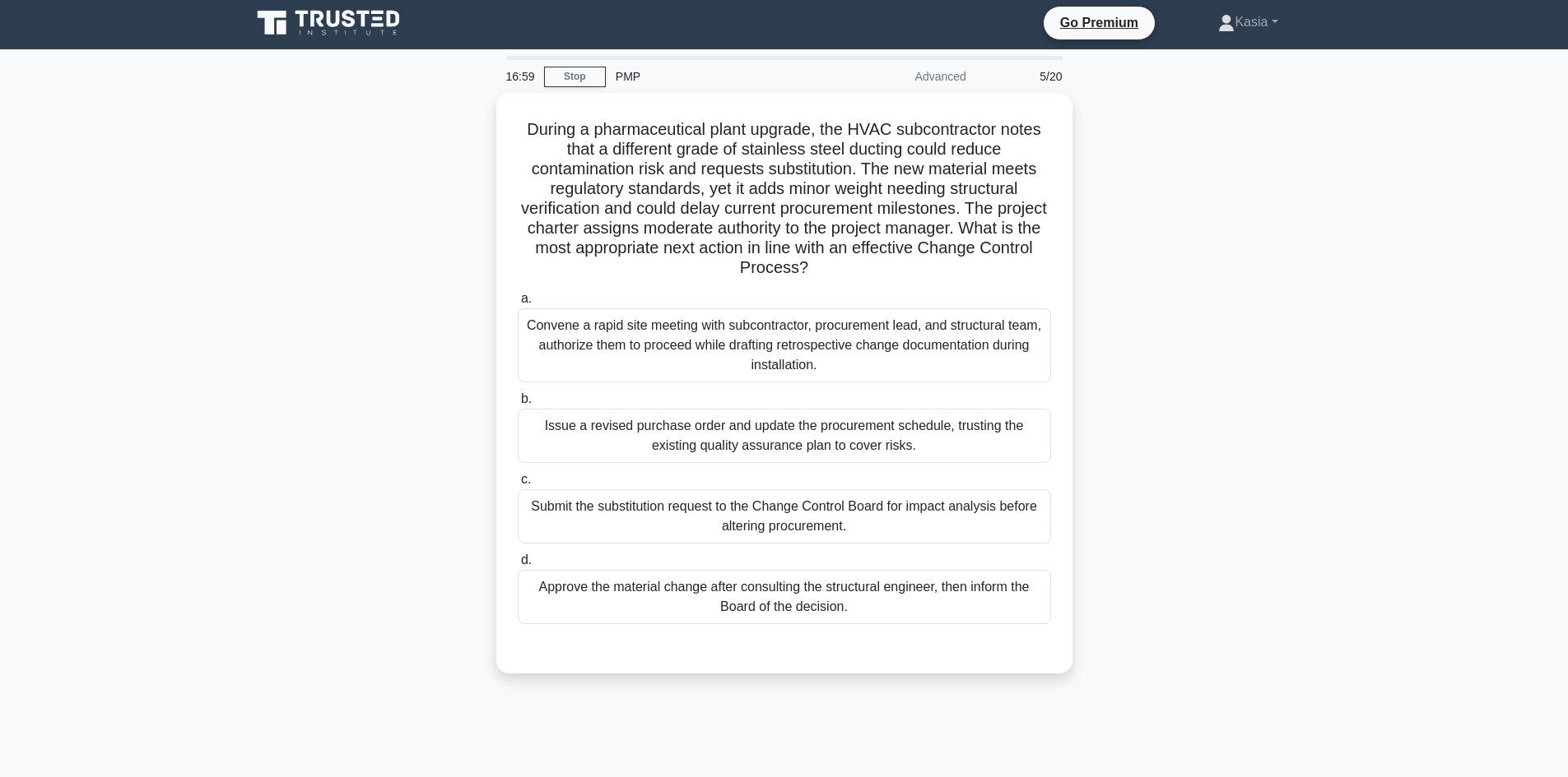
scroll to position [0, 0]
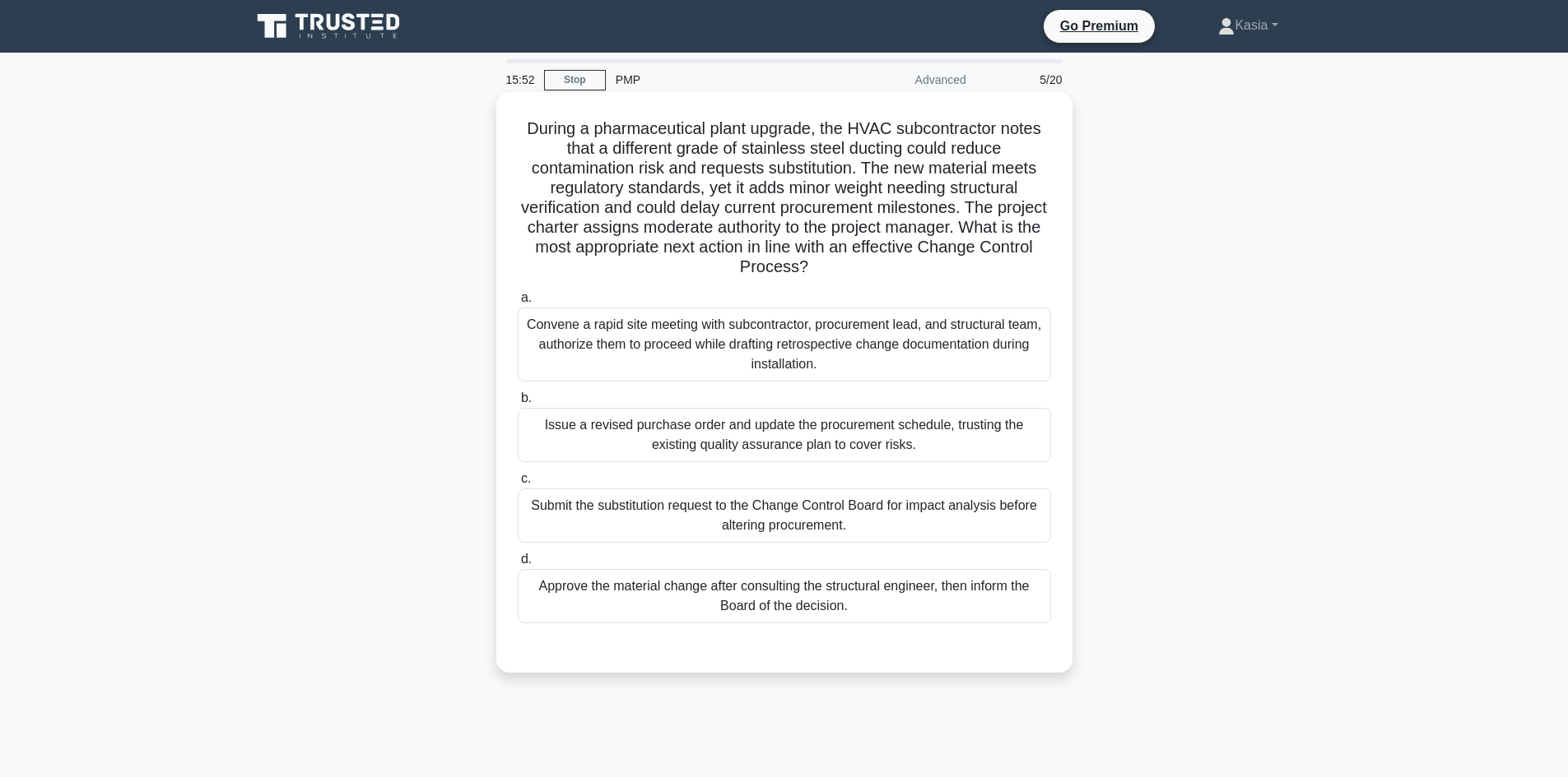
click at [819, 523] on div "Submit the substitution request to the Change Control Board for impact analysis…" at bounding box center [784, 515] width 533 height 54
click at [517, 485] on input "c. Submit the substitution request to the Change Control Board for impact analy…" at bounding box center [517, 479] width 0 height 10
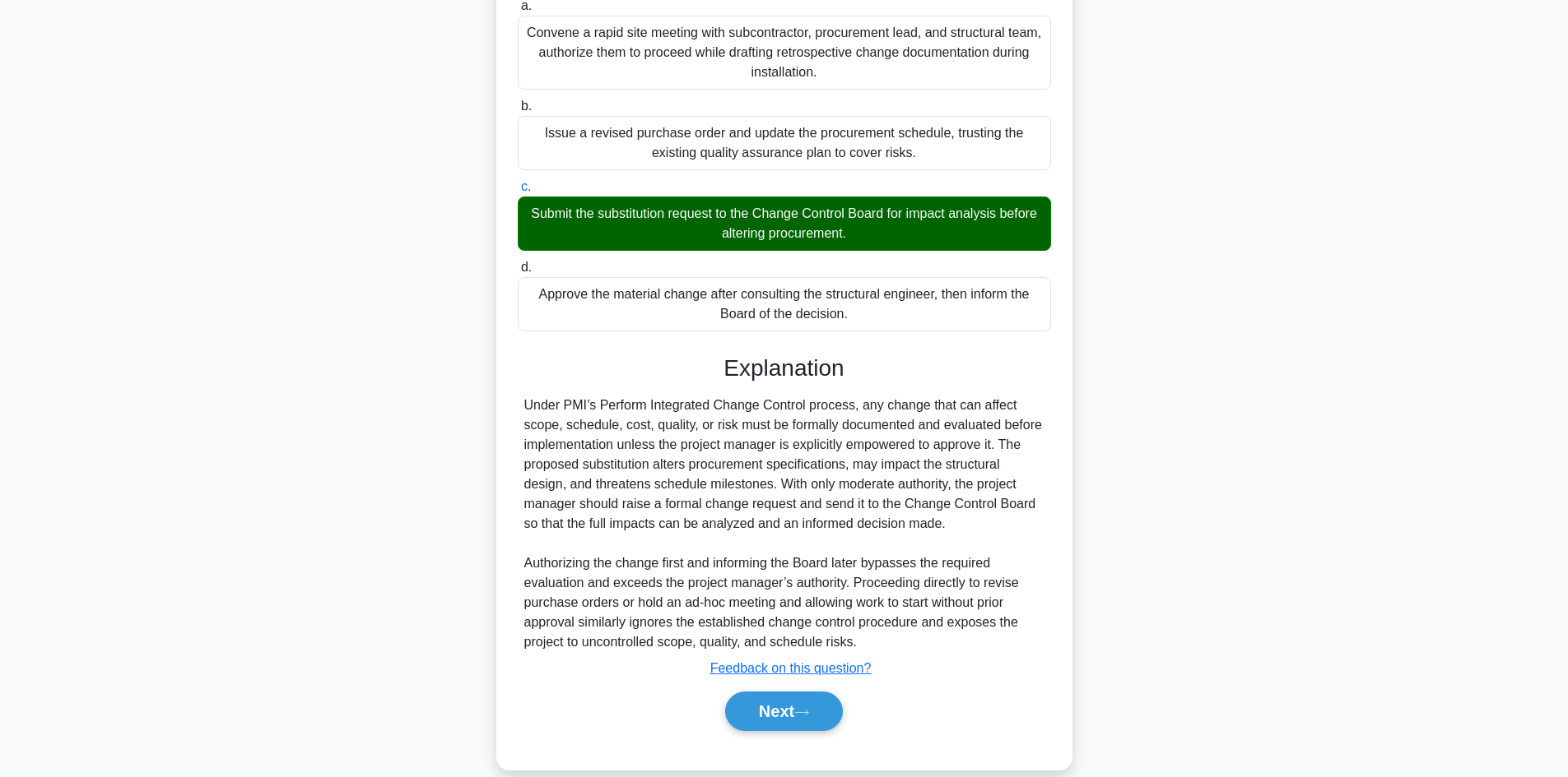
scroll to position [317, 0]
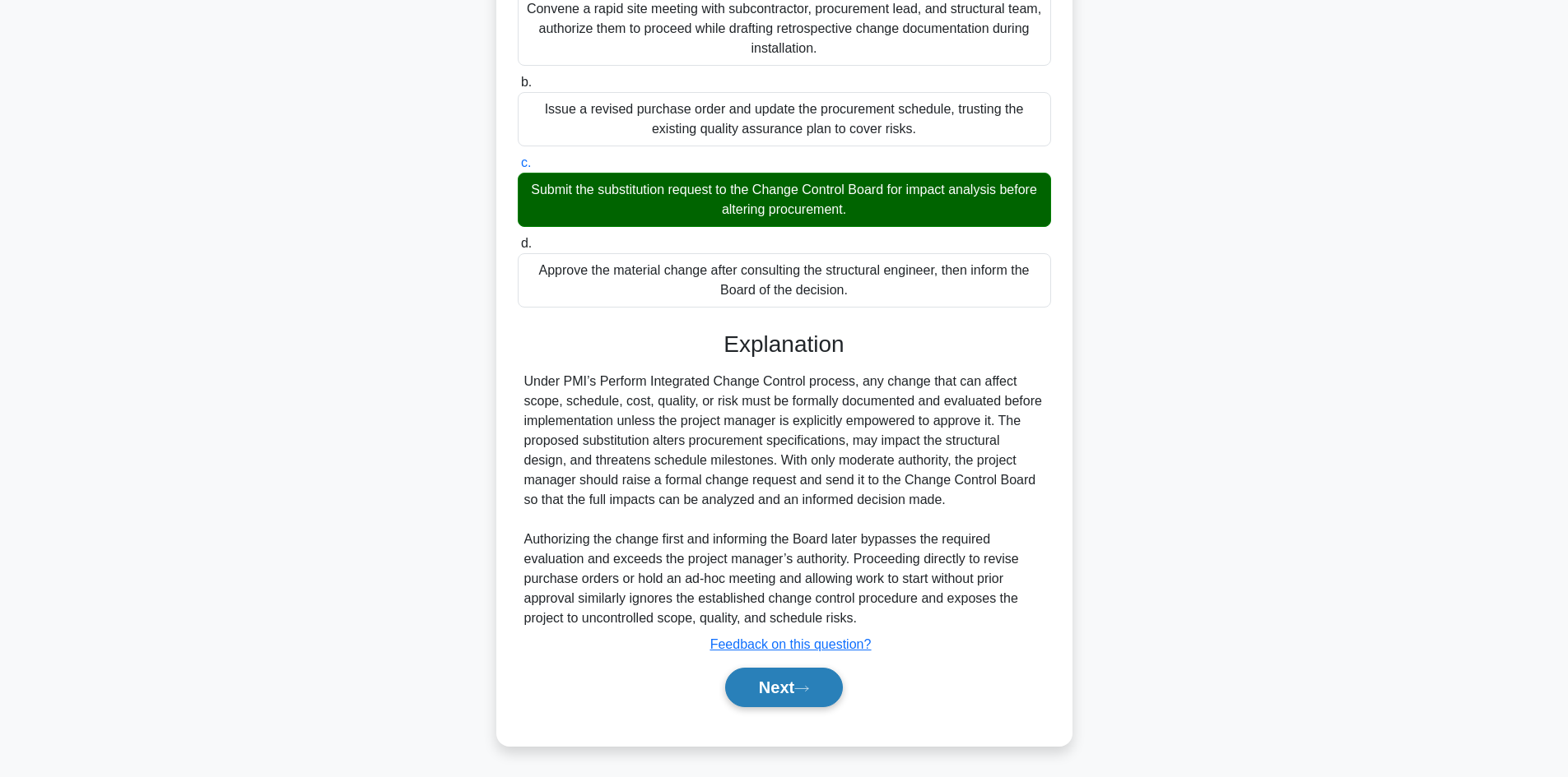
click at [809, 688] on icon at bounding box center [802, 689] width 15 height 10
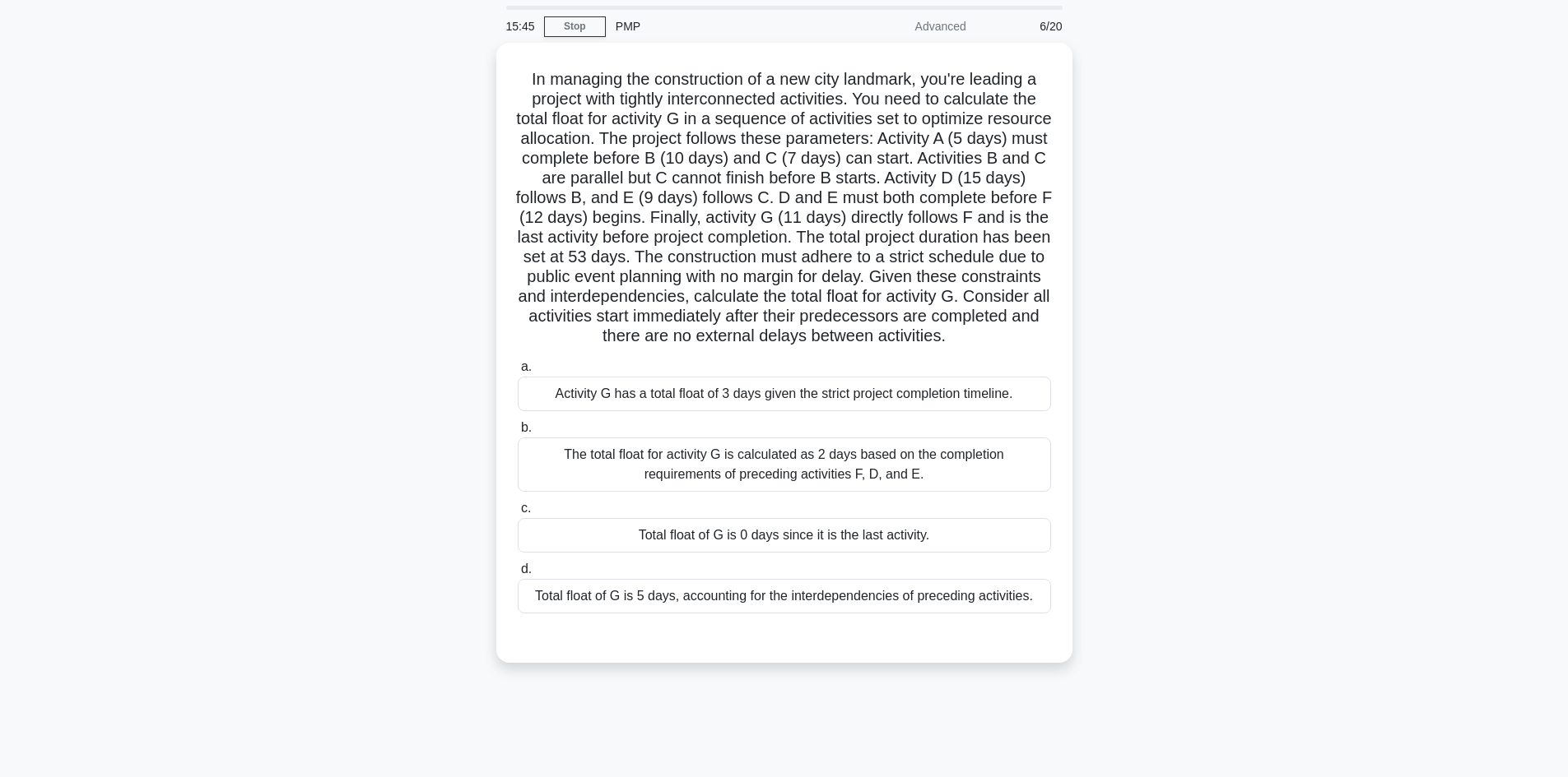
scroll to position [0, 0]
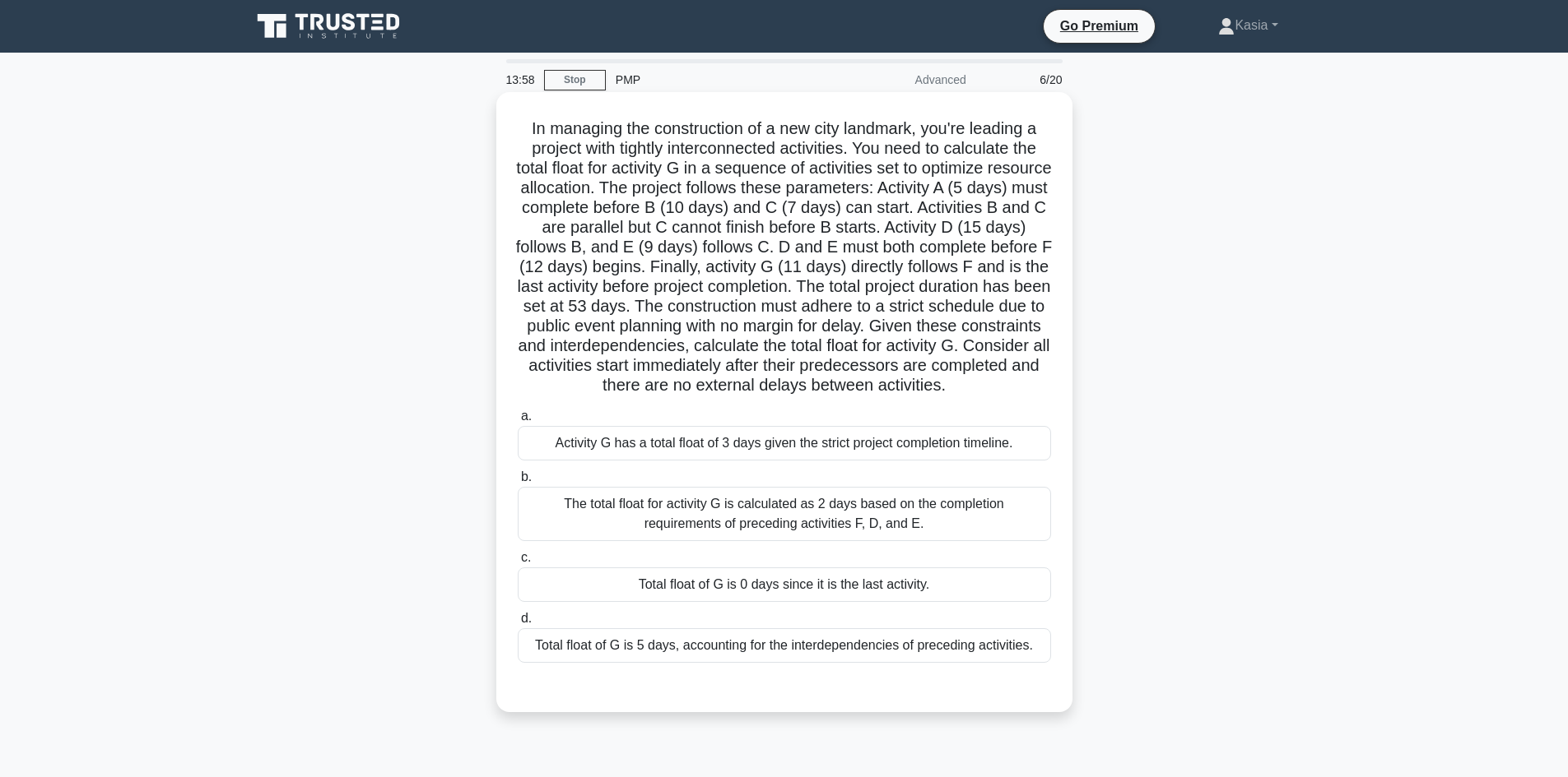
click at [841, 601] on div "Total float of G is 0 days since it is the last activity." at bounding box center [784, 585] width 533 height 34
click at [517, 564] on input "c. Total float of G is 0 days since it is the last activity." at bounding box center [517, 557] width 0 height 10
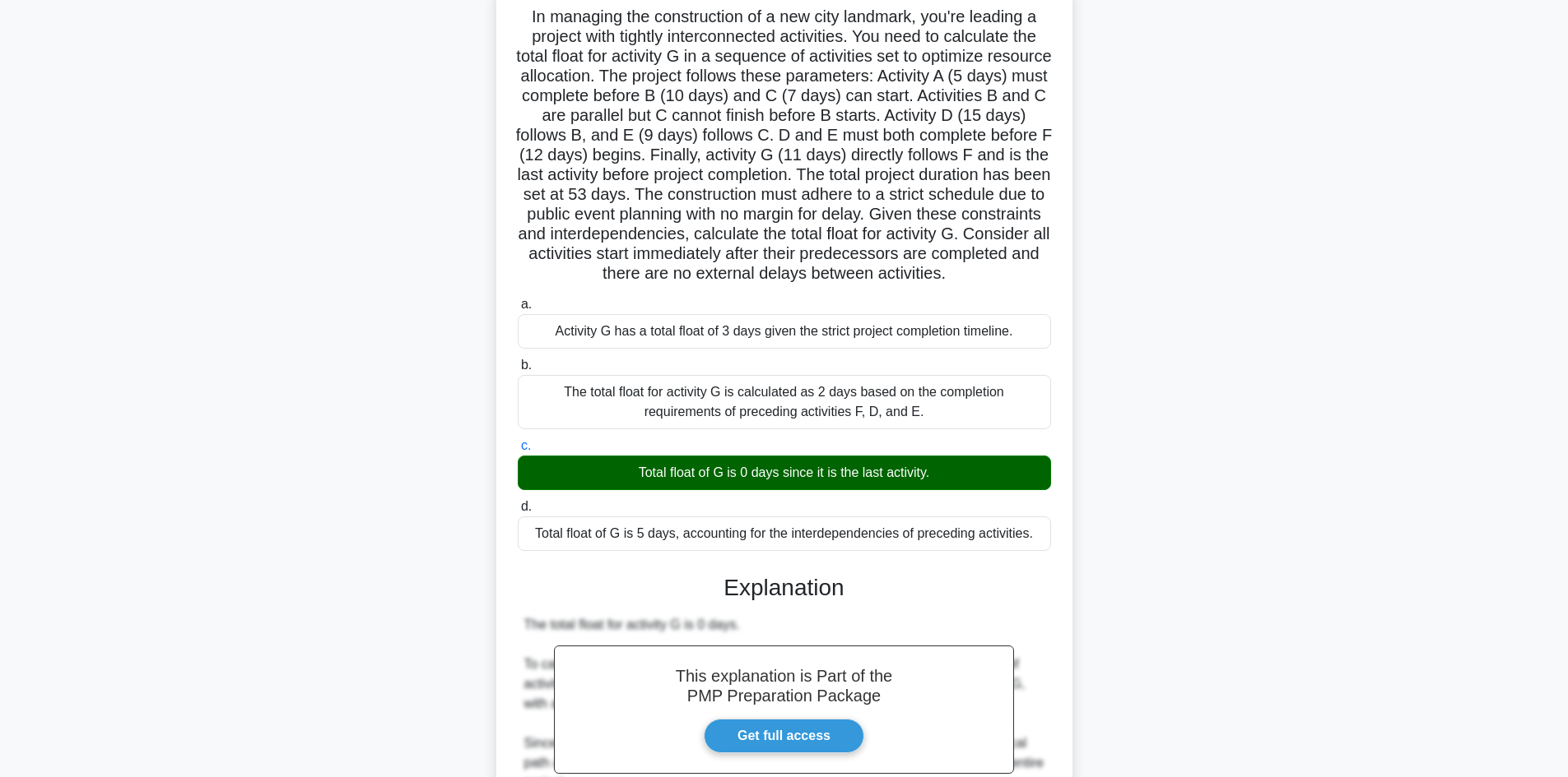
scroll to position [396, 0]
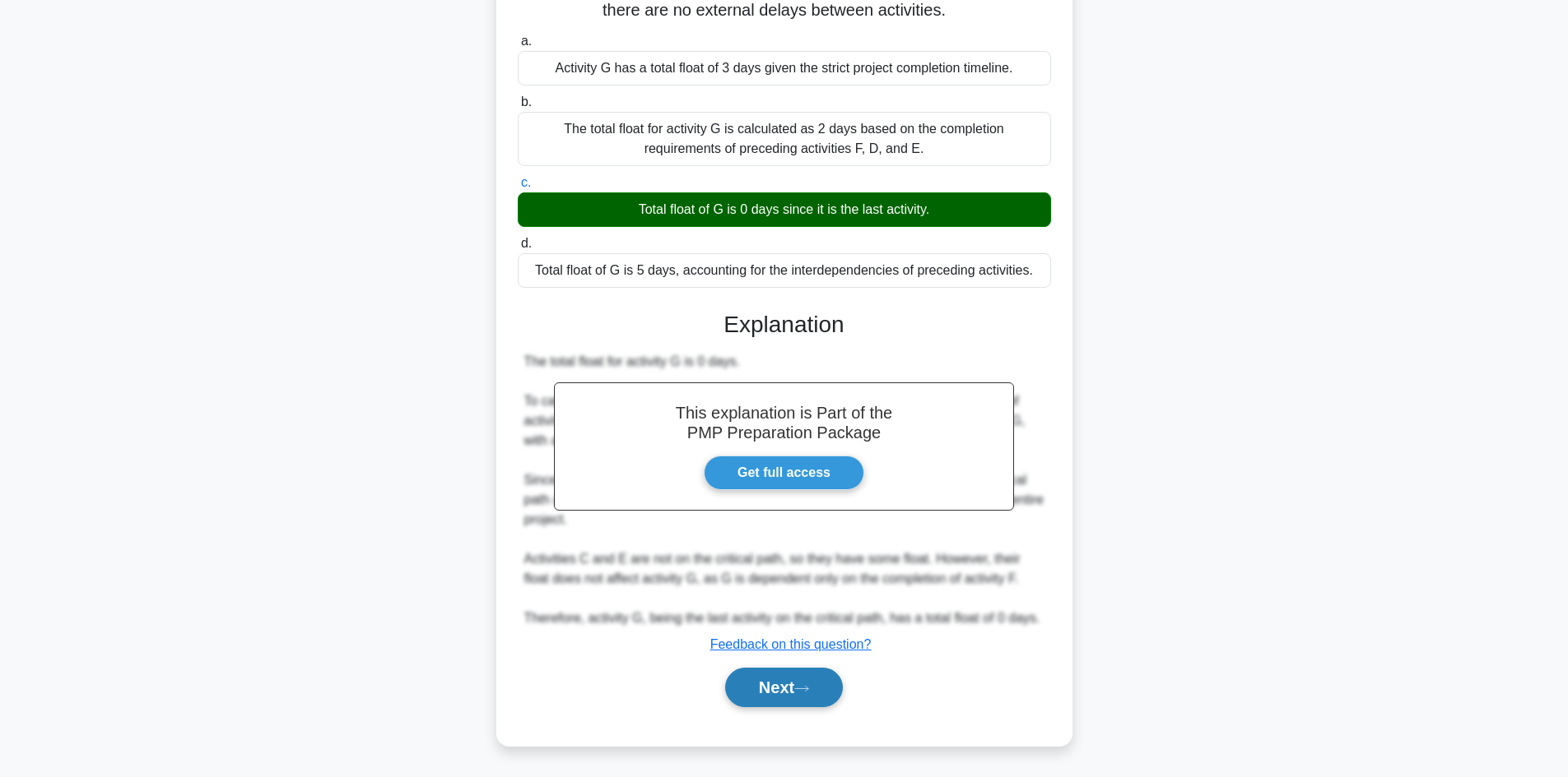
click at [791, 679] on button "Next" at bounding box center [784, 687] width 118 height 39
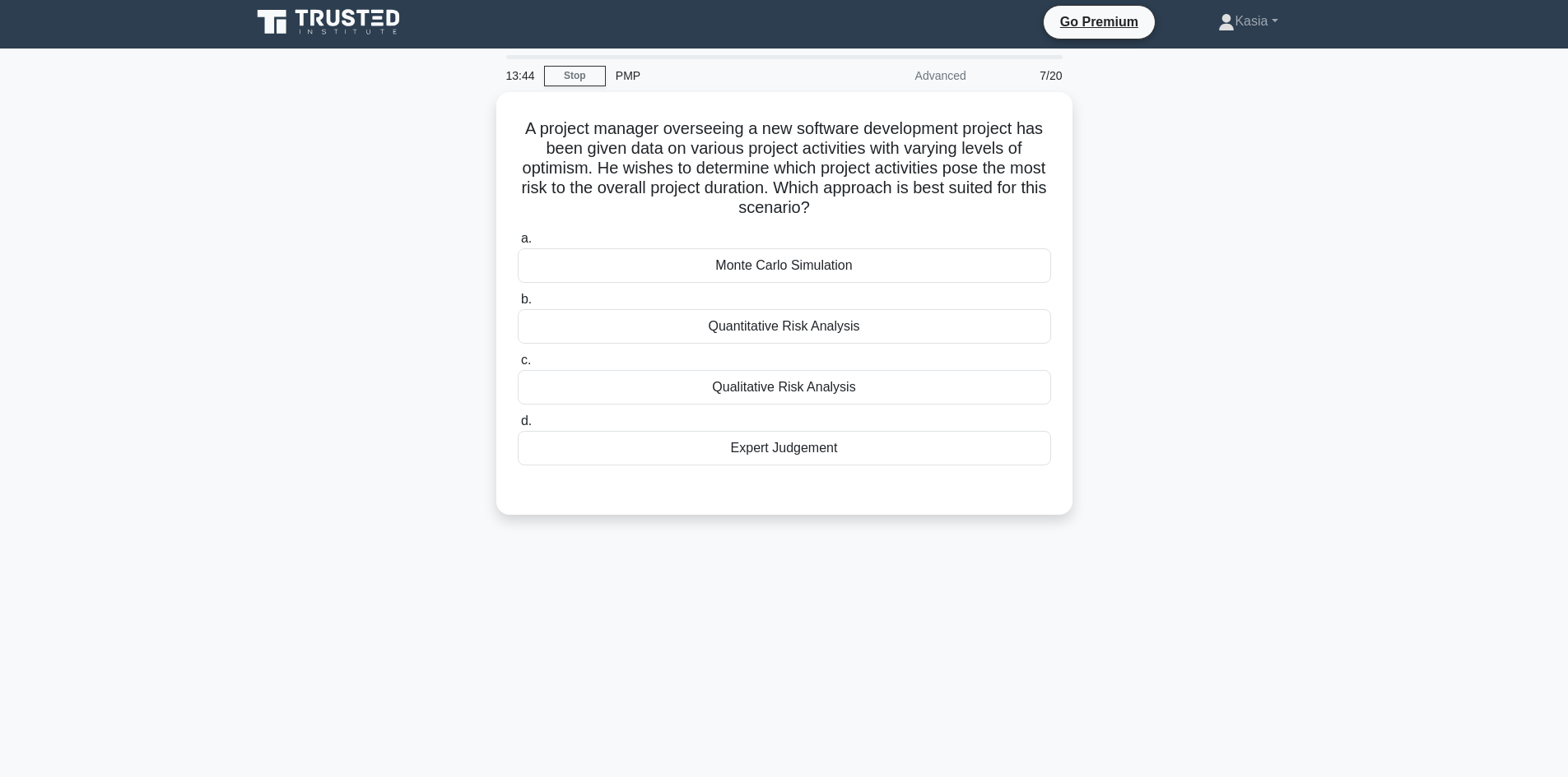
scroll to position [0, 0]
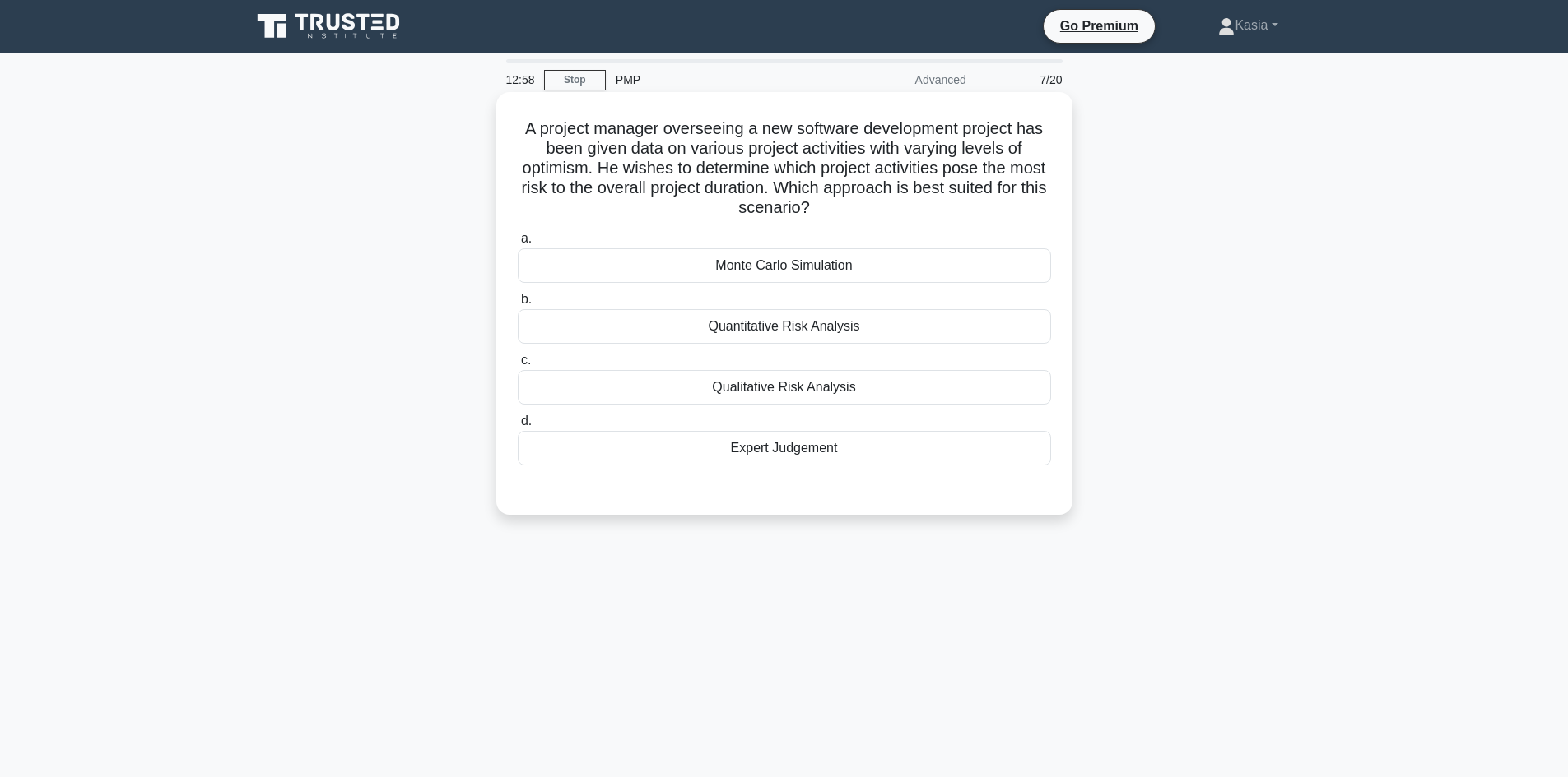
click at [874, 267] on div "Monte Carlo Simulation" at bounding box center [784, 266] width 533 height 34
click at [517, 245] on input "a. Monte Carlo Simulation" at bounding box center [517, 238] width 0 height 10
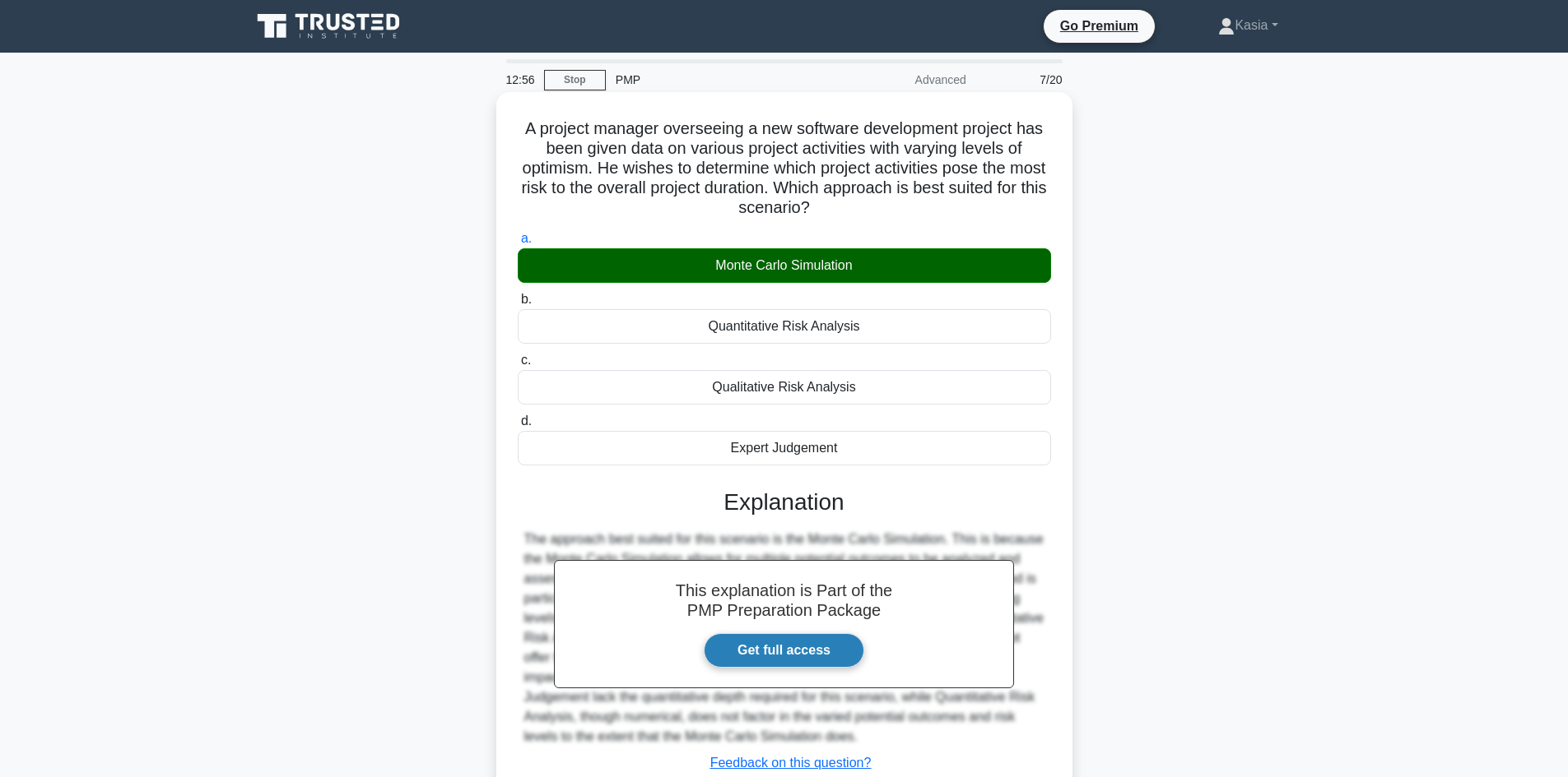
click at [804, 650] on link "Get full access" at bounding box center [784, 650] width 160 height 34
